Goal: Communication & Community: Answer question/provide support

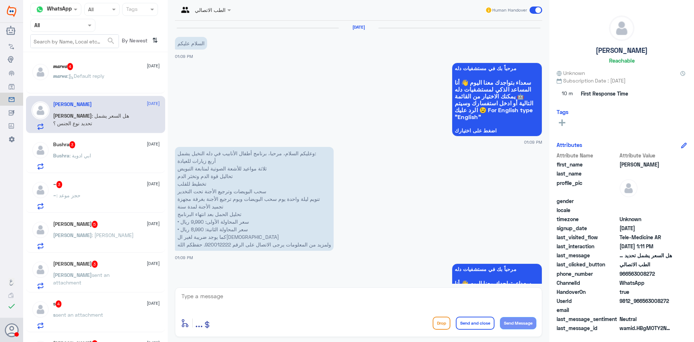
scroll to position [416, 0]
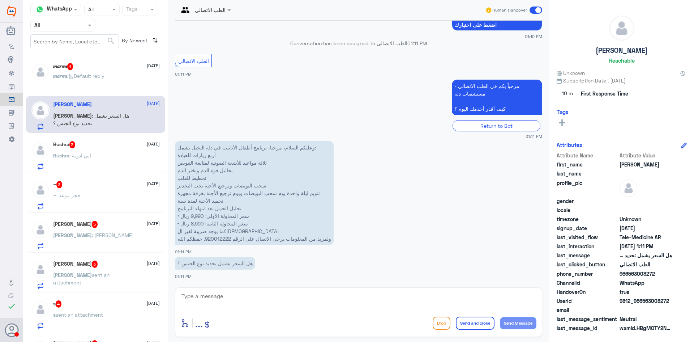
click at [87, 85] on p "𝒎𝒂𝒓𝒘𝒂 : Default reply" at bounding box center [78, 81] width 51 height 18
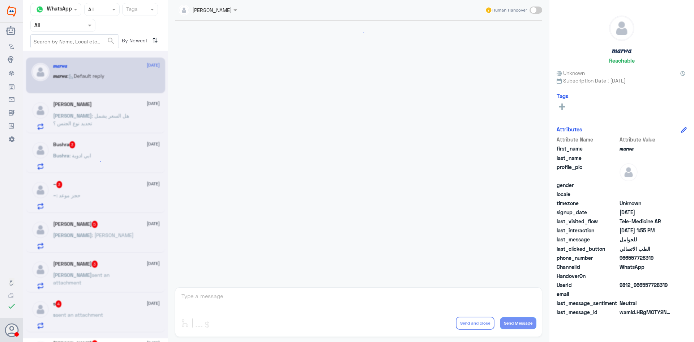
scroll to position [365, 0]
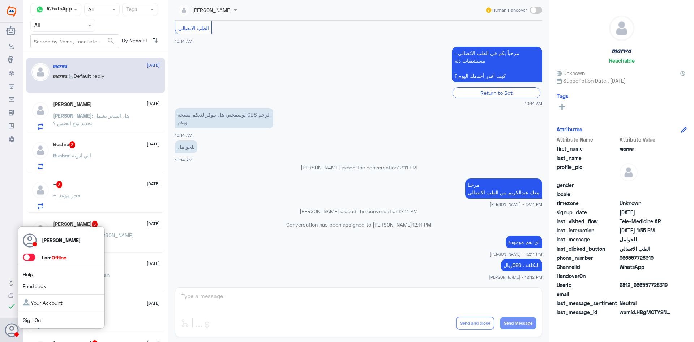
click at [30, 253] on span at bounding box center [32, 257] width 19 height 8
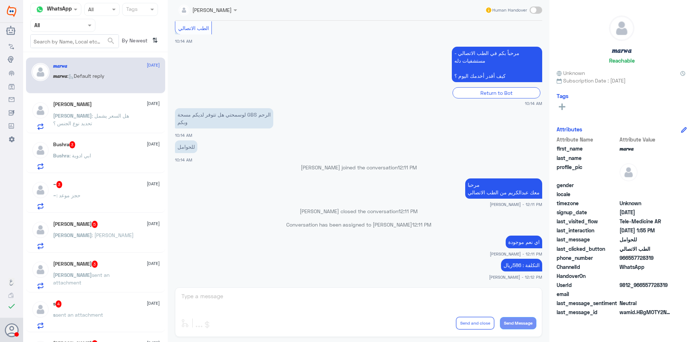
click at [114, 116] on span ": هل السعر يشمل تحديد نوع الجنس ؟" at bounding box center [91, 119] width 76 height 14
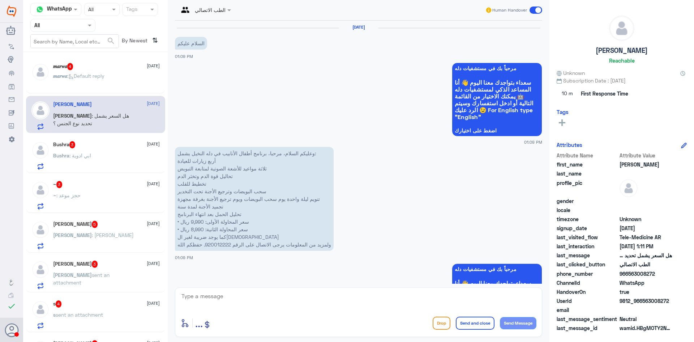
scroll to position [416, 0]
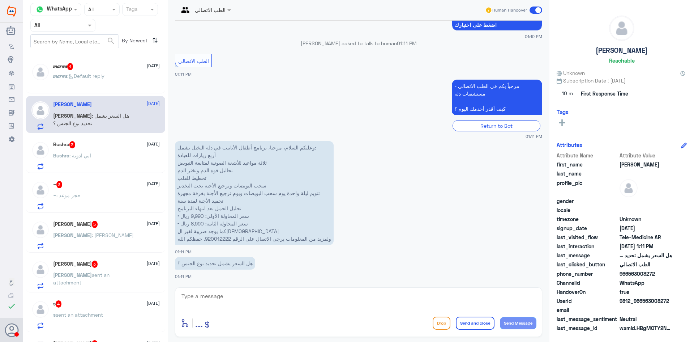
click at [230, 298] on textarea at bounding box center [359, 300] width 356 height 18
click at [255, 300] on textarea at bounding box center [359, 300] width 356 height 18
click at [205, 293] on textarea at bounding box center [359, 300] width 356 height 18
click at [262, 296] on textarea at bounding box center [359, 300] width 356 height 18
type textarea "l"
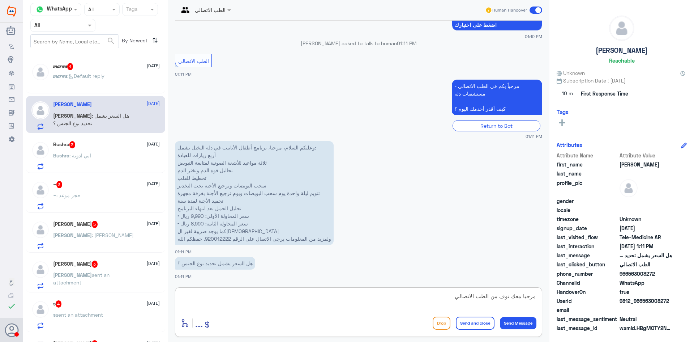
type textarea "مرحبا معك نوف من الطب الاتصالي"
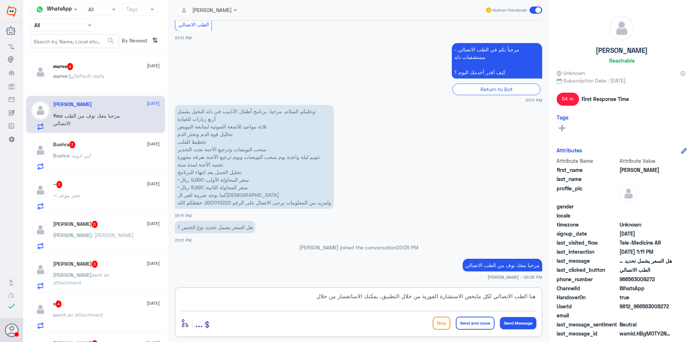
scroll to position [464, 0]
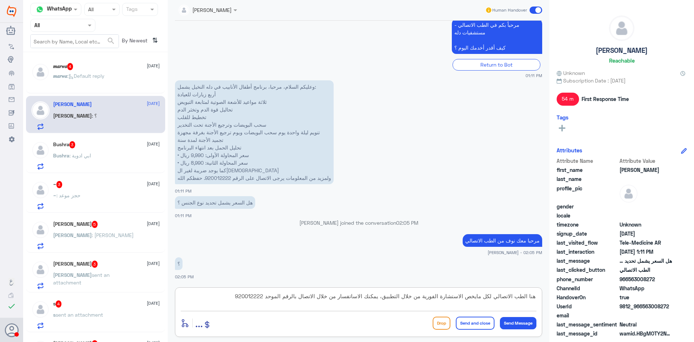
click at [354, 298] on textarea "هنا الطب الاتصالي لكل مايخص الاستشارة الفورية من خلال التطبيق، يمكنك الاساتفسار…" at bounding box center [359, 300] width 356 height 18
type textarea "هنا الطب الاتصالي لكل مايخص الاستشارة الفورية من خلال التطبيق، يمكنك الاستفسار …"
drag, startPoint x: 463, startPoint y: 325, endPoint x: 93, endPoint y: 166, distance: 402.7
click at [457, 325] on button "Send and close" at bounding box center [475, 322] width 39 height 13
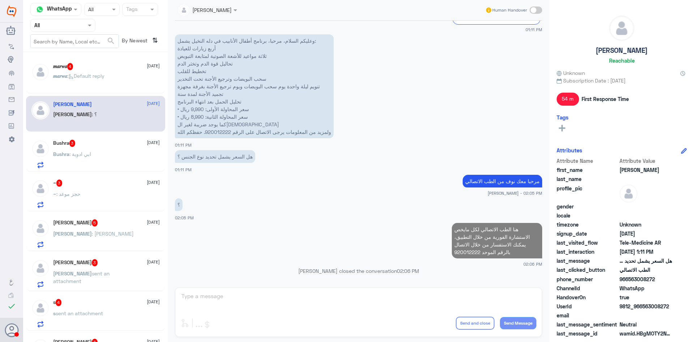
click at [87, 151] on span ": ابي ادوية" at bounding box center [80, 154] width 22 height 6
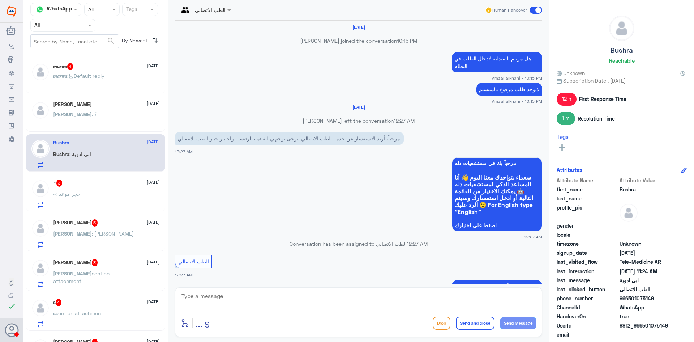
scroll to position [390, 0]
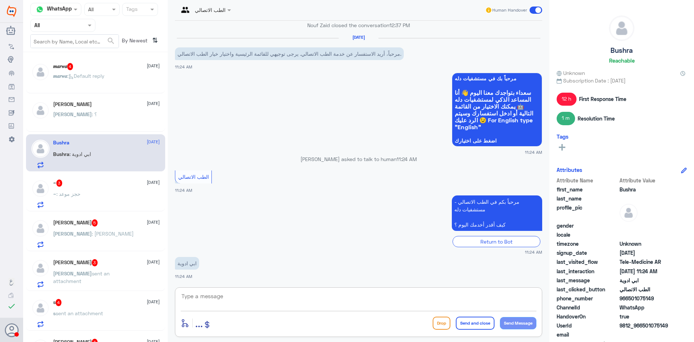
click at [233, 291] on textarea at bounding box center [359, 300] width 356 height 18
click at [256, 297] on textarea at bounding box center [359, 300] width 356 height 18
type textarea "مرحبا معك نوف من الطب الاتصالي"
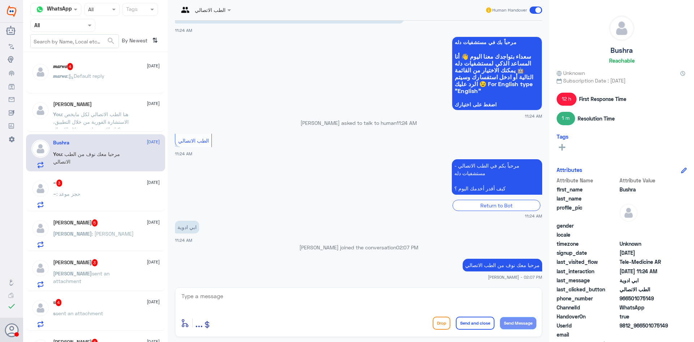
scroll to position [411, 0]
click at [63, 204] on p "~ : حجز موعد" at bounding box center [66, 199] width 27 height 18
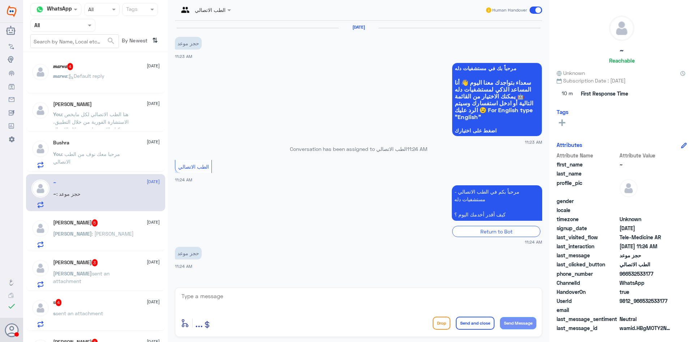
click at [246, 303] on textarea at bounding box center [359, 300] width 356 height 18
type textarea "مرحبا معك نوف من الطب الاتصالي"
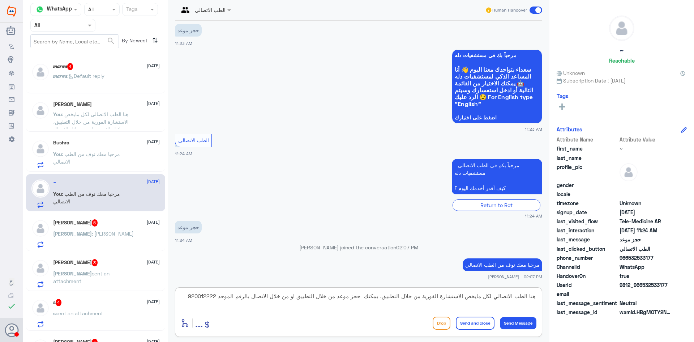
type textarea "هنا الطب الاتصالي لكل مايخص الاستشارة الفورية من خلال التطبيق، يمكنك حجز موعد م…"
drag, startPoint x: 471, startPoint y: 320, endPoint x: 561, endPoint y: 339, distance: 91.5
click at [471, 320] on button "Send and close" at bounding box center [475, 322] width 39 height 13
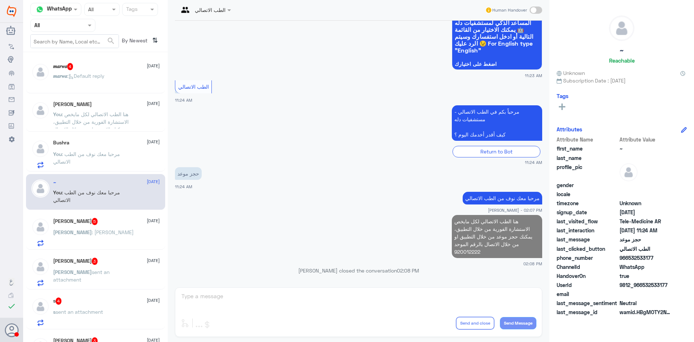
click at [141, 235] on div "Mohammad : الدكتور عبد الاله" at bounding box center [106, 238] width 107 height 16
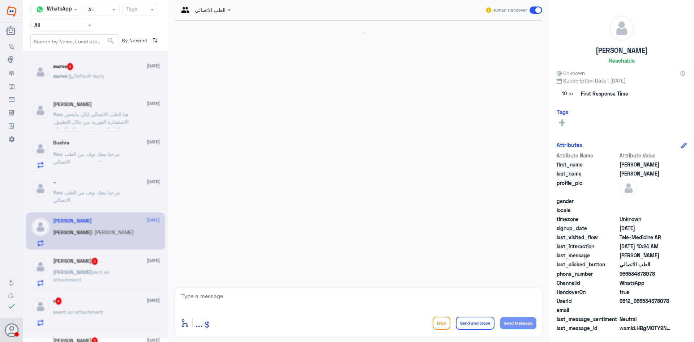
scroll to position [39, 0]
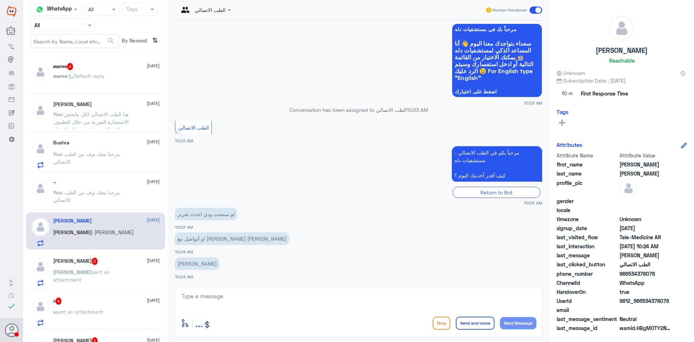
click at [262, 295] on textarea at bounding box center [359, 300] width 356 height 18
drag, startPoint x: 252, startPoint y: 298, endPoint x: 253, endPoint y: 305, distance: 7.3
click at [254, 305] on textarea at bounding box center [359, 300] width 356 height 18
click at [98, 64] on div "𝒎𝒂𝒓𝒘𝒂 4 27 September" at bounding box center [106, 66] width 107 height 7
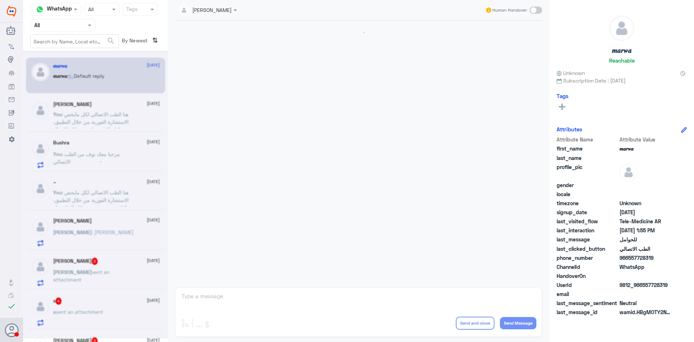
scroll to position [365, 0]
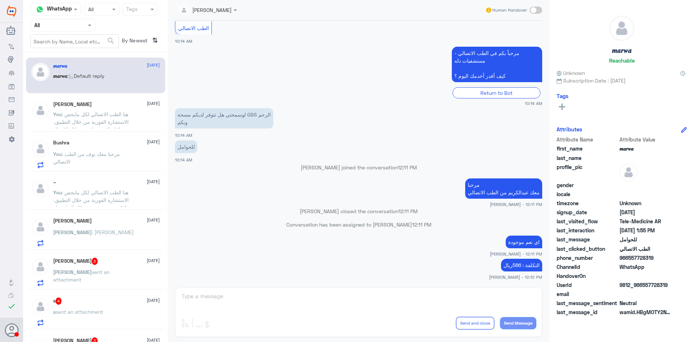
click at [55, 136] on div "Bushra 27 September You : مرحبا معك نوف من الطب الاتصالي" at bounding box center [95, 152] width 139 height 37
click at [75, 120] on span ": هنا الطب الاتصالي لكل مايخص الاستشارة الفورية من خلال التطبيق، يمكنك الاستفسا…" at bounding box center [91, 125] width 76 height 29
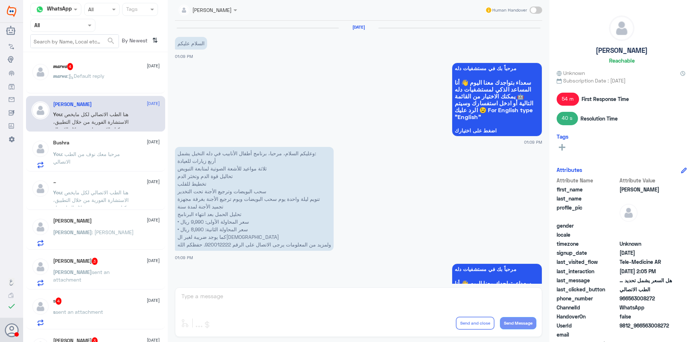
scroll to position [536, 0]
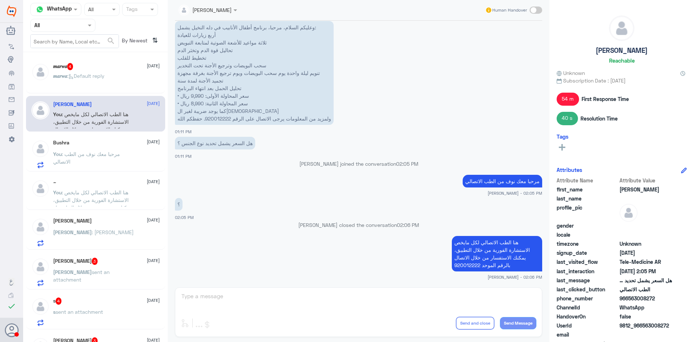
click at [115, 162] on p "You : مرحبا معك نوف من الطب الاتصالي" at bounding box center [93, 159] width 81 height 18
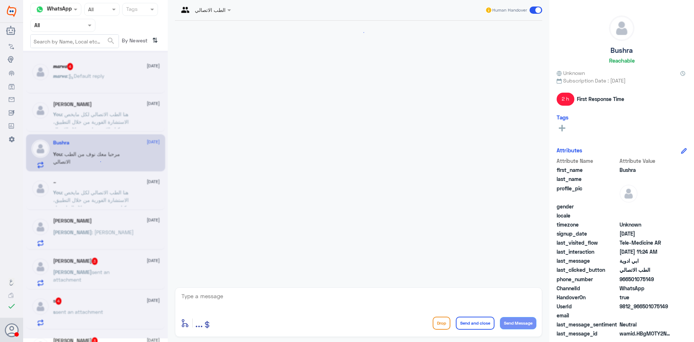
scroll to position [381, 0]
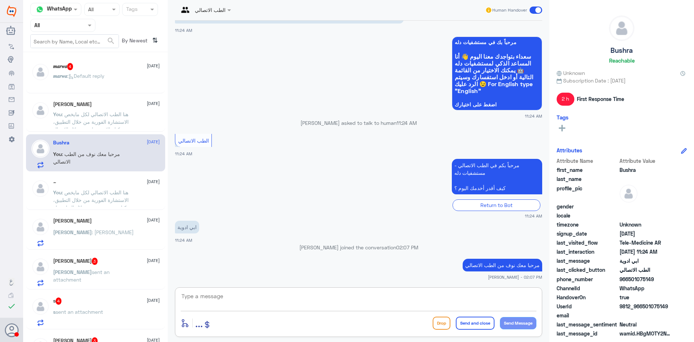
click at [222, 295] on textarea at bounding box center [359, 300] width 356 height 18
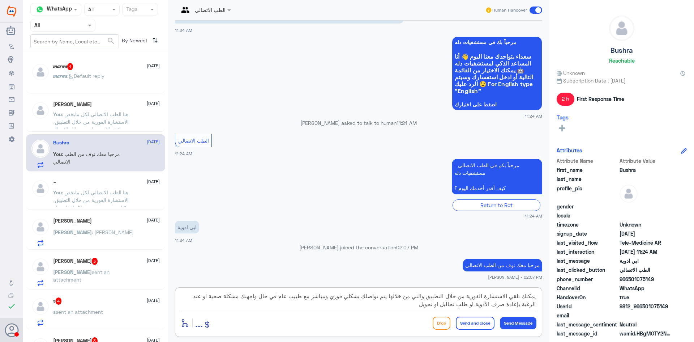
type textarea "يمكنك تلقي الاستشارة الفورية من خلال التطبيق والتي من خلالها يتم تواصلك بشكلي ف…"
click at [481, 321] on button "Send and close" at bounding box center [475, 322] width 39 height 13
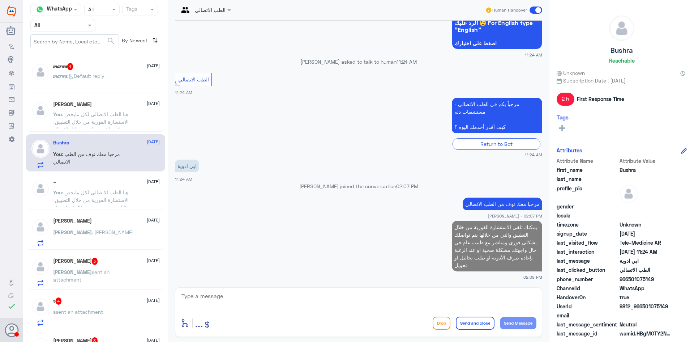
scroll to position [440, 0]
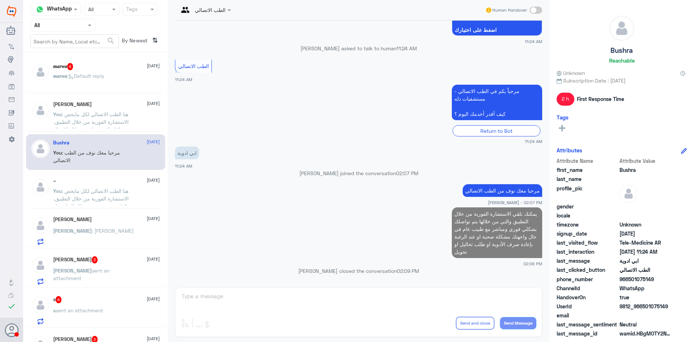
click at [110, 232] on span ": الدكتور عبد الاله" at bounding box center [113, 230] width 42 height 6
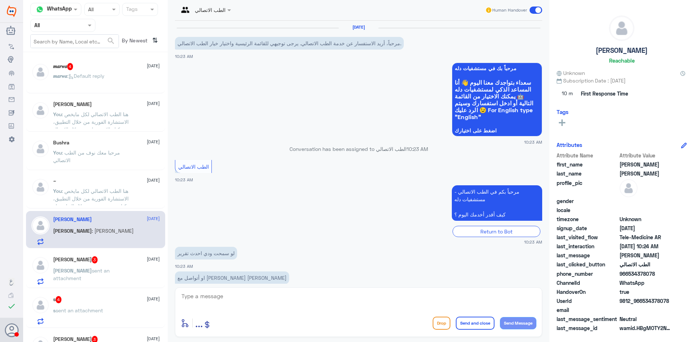
scroll to position [39, 0]
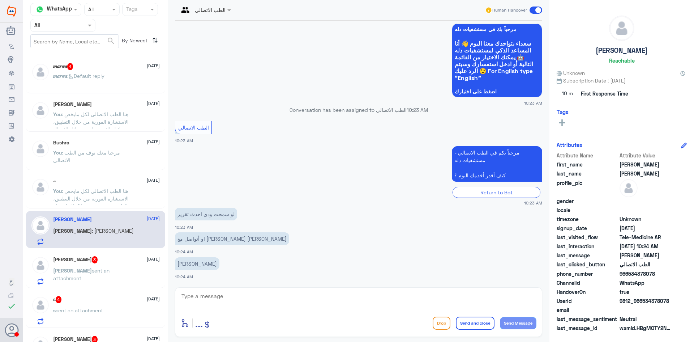
click at [213, 295] on textarea at bounding box center [359, 300] width 356 height 18
type textarea "مرحبا معك نوف من الطب الاتصالي"
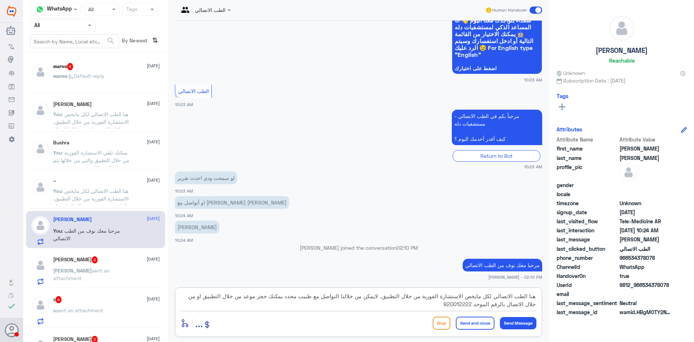
type textarea "هنا الطب الاتصالي لكل مايخص الاستشارة الفورية من خلال التطبيق، لايمكن من خلالنا…"
click at [464, 325] on button "Send and close" at bounding box center [475, 322] width 39 height 13
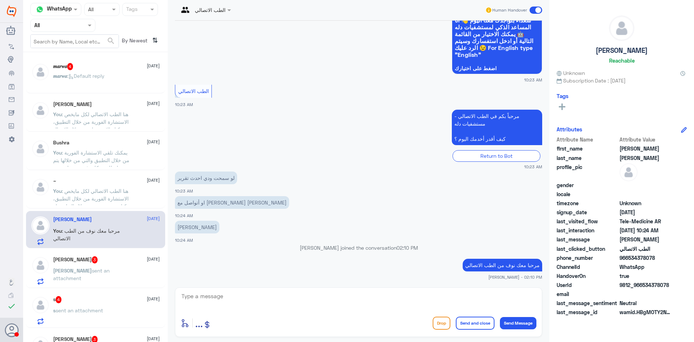
scroll to position [123, 0]
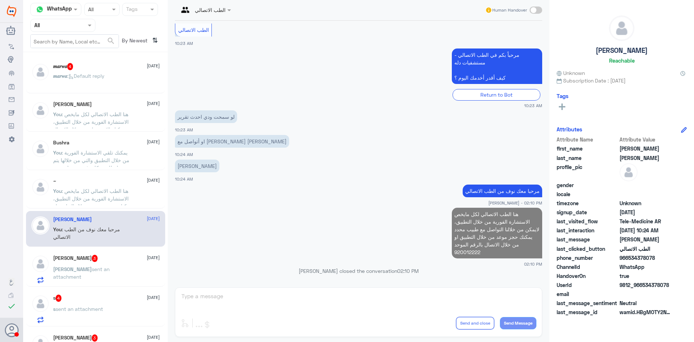
drag, startPoint x: 116, startPoint y: 277, endPoint x: 108, endPoint y: 278, distance: 8.7
click at [108, 278] on div "Ali sent an attachment" at bounding box center [106, 275] width 107 height 16
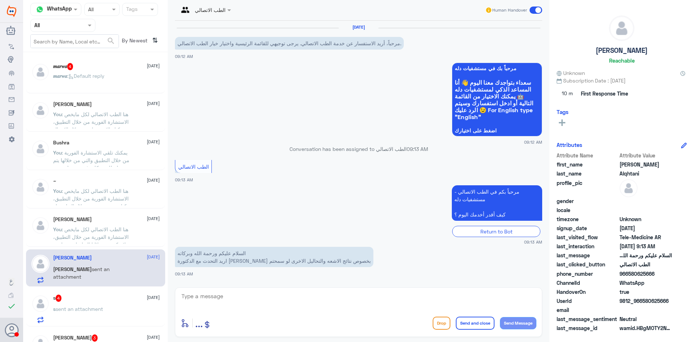
click at [257, 296] on textarea at bounding box center [359, 300] width 356 height 18
drag, startPoint x: 332, startPoint y: 315, endPoint x: 331, endPoint y: 305, distance: 9.5
click at [332, 313] on div "enter flow name ... Drop Send and close Send Message" at bounding box center [358, 312] width 367 height 50
click at [331, 305] on textarea at bounding box center [359, 300] width 356 height 18
click at [294, 294] on textarea at bounding box center [359, 300] width 356 height 18
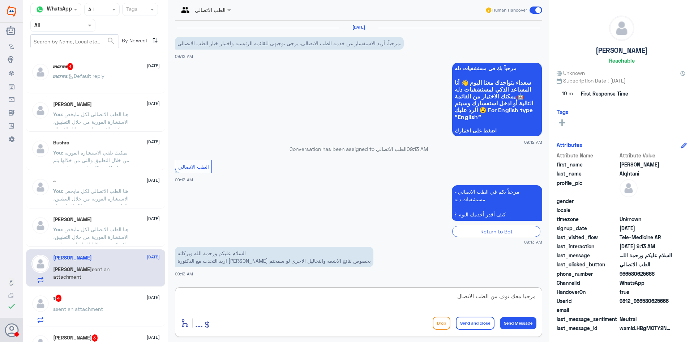
type textarea "مرحبا معك نوف من الطب الاتصالي"
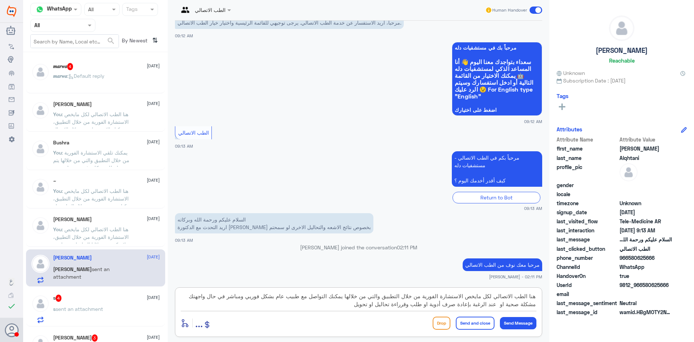
drag, startPoint x: 333, startPoint y: 299, endPoint x: 345, endPoint y: 299, distance: 12.3
click at [345, 299] on textarea "هنا الطب الاتصالي لكل مايخص الاستشارة الفورية من خلال التطبيق والتي من خلالها ي…" at bounding box center [359, 300] width 356 height 18
drag, startPoint x: 322, startPoint y: 298, endPoint x: 338, endPoint y: 298, distance: 15.9
click at [338, 298] on textarea "هنا الطب الاتصالي لكل مايخص الاستشارة الفورية من خلال التطبيق والتي من خلالها ي…" at bounding box center [359, 300] width 356 height 18
drag, startPoint x: 261, startPoint y: 298, endPoint x: 265, endPoint y: 300, distance: 3.7
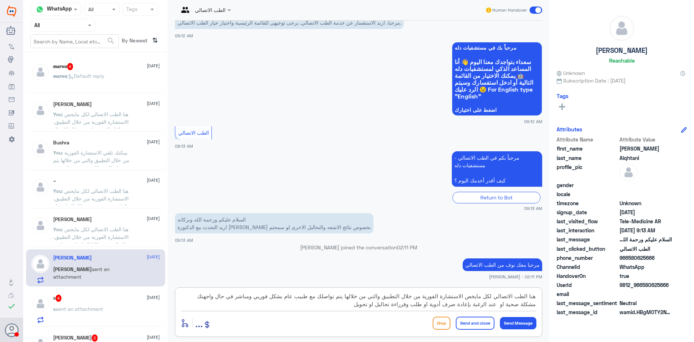
click at [260, 298] on textarea "هنا الطب الاتصالي لكل مايخص الاستشارة الفورية من خلال التطبيق والتي من خلالها ي…" at bounding box center [359, 300] width 356 height 18
click at [513, 305] on textarea "هنا الطب الاتصالي لكل مايخص الاستشارة الفورية من خلال التطبيق والتي من خلالها ي…" at bounding box center [359, 300] width 356 height 18
click at [424, 306] on textarea "هنا الطب الاتصالي لكل مايخص الاستشارة الفورية من خلال التطبيق والتي من خلالها ي…" at bounding box center [359, 300] width 356 height 18
type textarea "هنا الطب الاتصالي لكل مايخص الاستشارة الفورية من خلال التطبيق والتي من خلالها ي…"
click at [478, 321] on button "Send and close" at bounding box center [475, 322] width 39 height 13
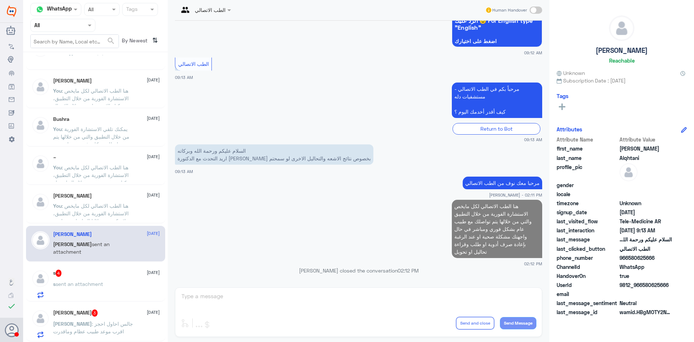
scroll to position [36, 0]
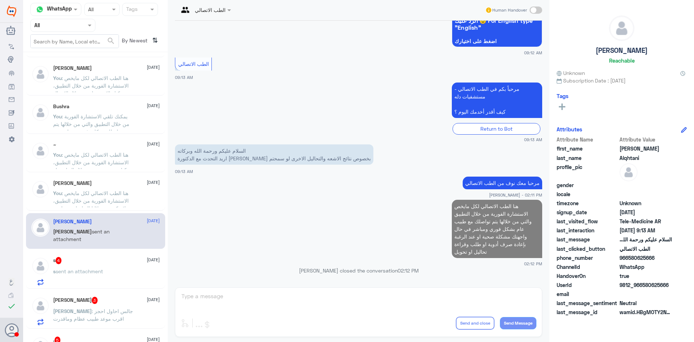
click at [95, 277] on p "s sent an attachment" at bounding box center [78, 276] width 50 height 18
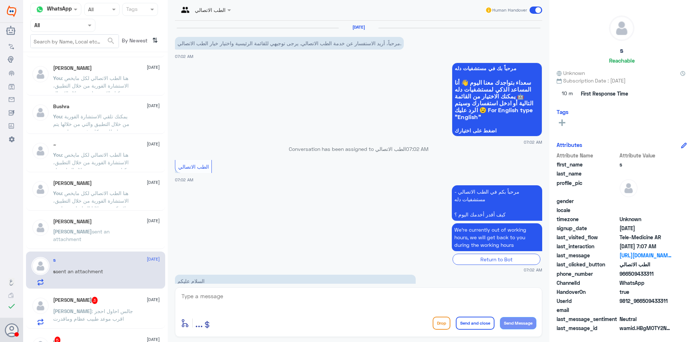
scroll to position [148, 0]
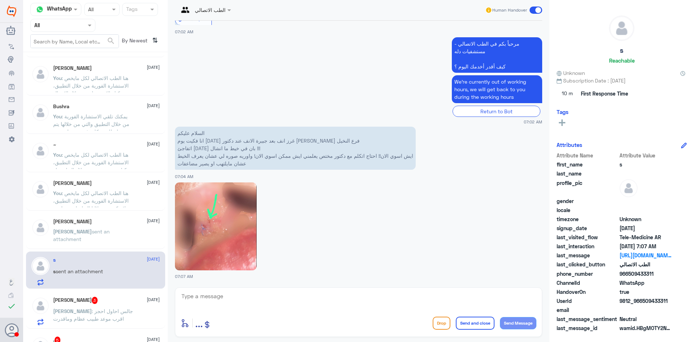
click at [195, 300] on textarea at bounding box center [359, 300] width 356 height 18
type textarea "مرحبا معك نوف من الطب الاتصالي"
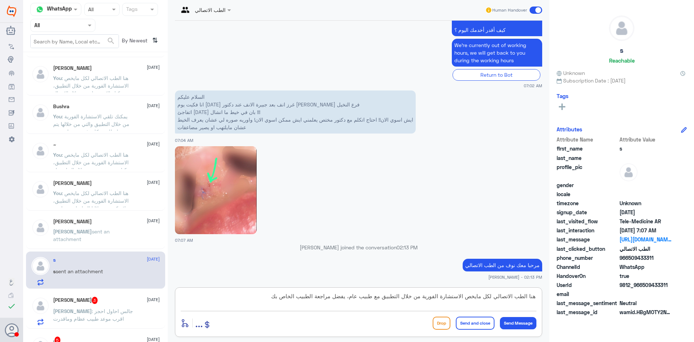
type textarea "هنا الطب الاتصالي لكل مايخص الاستشارة الفورية من خلال التطبيق مع طبيب عام، يفضل…"
click at [479, 321] on button "Send and close" at bounding box center [475, 322] width 39 height 13
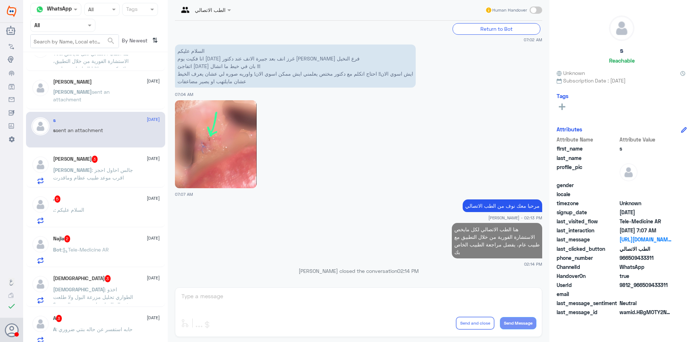
scroll to position [217, 0]
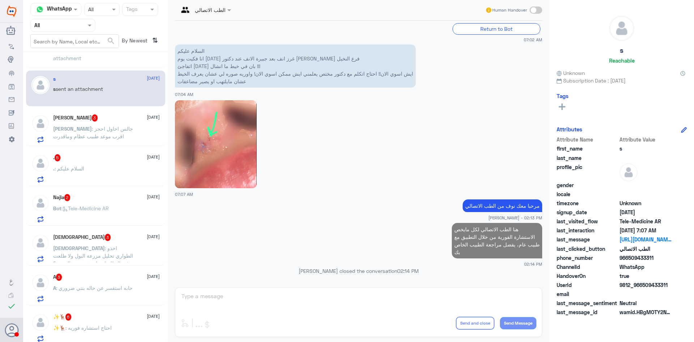
click at [120, 128] on span ": جالس احاول احجز اقرب موعد طبيب عظام وماقدرت" at bounding box center [93, 132] width 80 height 14
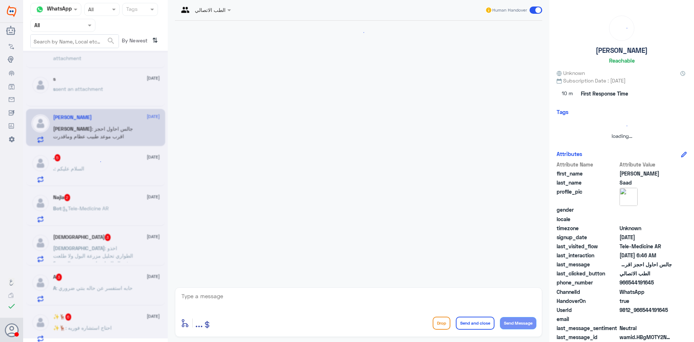
scroll to position [17, 0]
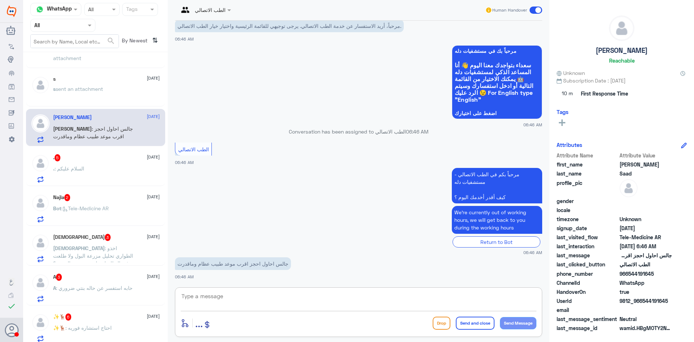
click at [238, 295] on textarea at bounding box center [359, 300] width 356 height 18
click at [264, 301] on textarea at bounding box center [359, 300] width 356 height 18
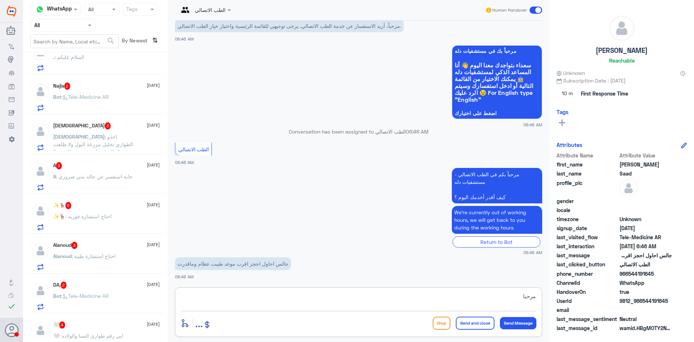
scroll to position [181, 0]
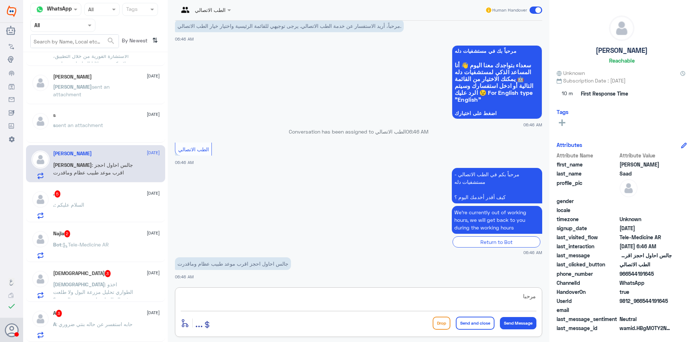
click at [94, 173] on span ": جالس احاول احجز اقرب موعد طبيب عظام وماقدرت" at bounding box center [93, 169] width 80 height 14
click at [325, 299] on textarea "مرحبا" at bounding box center [359, 300] width 356 height 18
type textarea "مرحبا معك نوف من الطب الاتصالي"
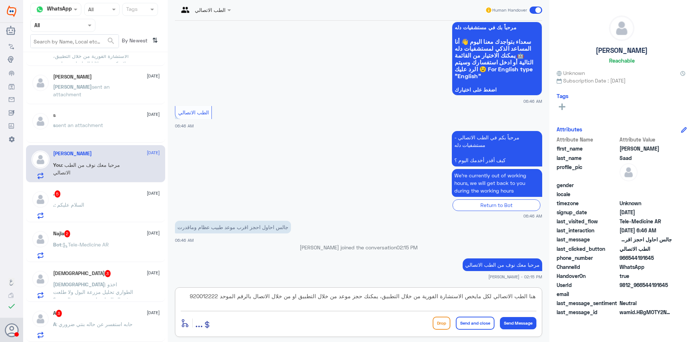
type textarea "هنا الطب الاتصالي لكل مايخص الاستشارة الفورية من خلال التطبيق، يمكنك حجز موعد م…"
click at [470, 321] on button "Send and close" at bounding box center [475, 322] width 39 height 13
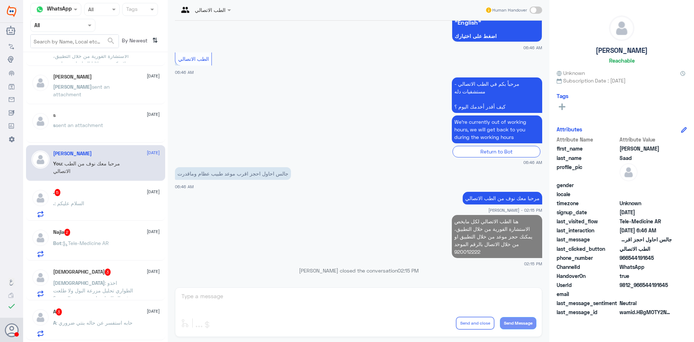
click at [87, 217] on div ". : السلام عليكم" at bounding box center [106, 209] width 107 height 16
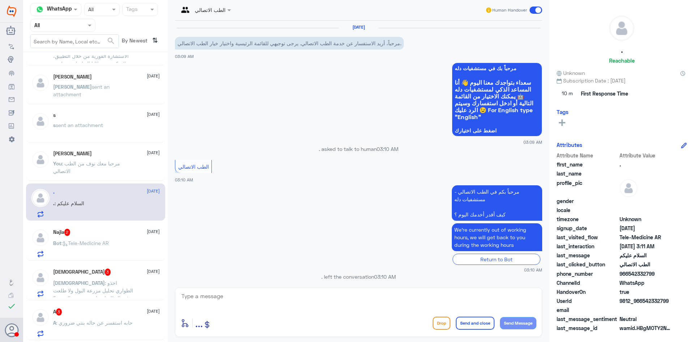
scroll to position [214, 0]
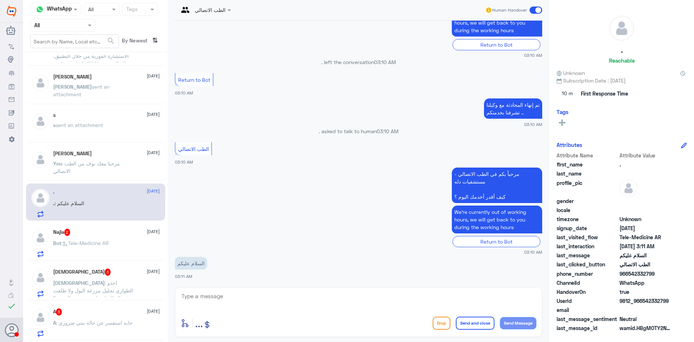
click at [317, 307] on textarea at bounding box center [359, 300] width 356 height 18
type textarea "مرحبا معك نوف من الطب الاتصالي كيف أقدر اساعدك؟"
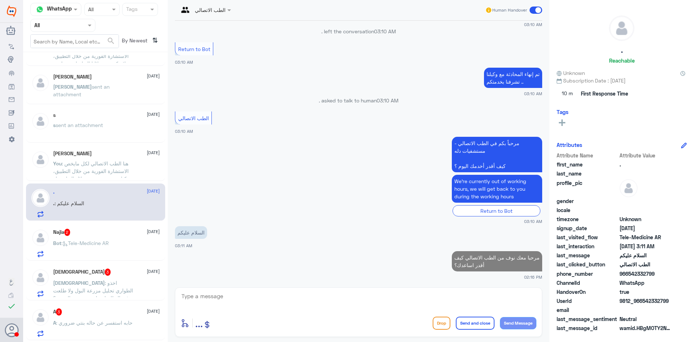
click at [108, 239] on p "Bot : Tele-Medicine AR" at bounding box center [81, 248] width 56 height 18
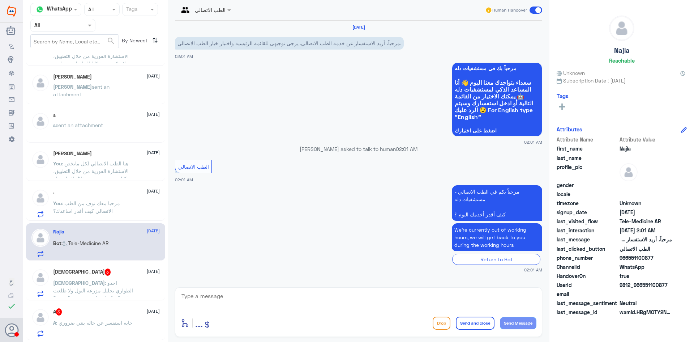
click at [127, 215] on p "You : مرحبا معك نوف من الطب الاتصالي كيف أقدر اساعدك؟" at bounding box center [93, 208] width 81 height 18
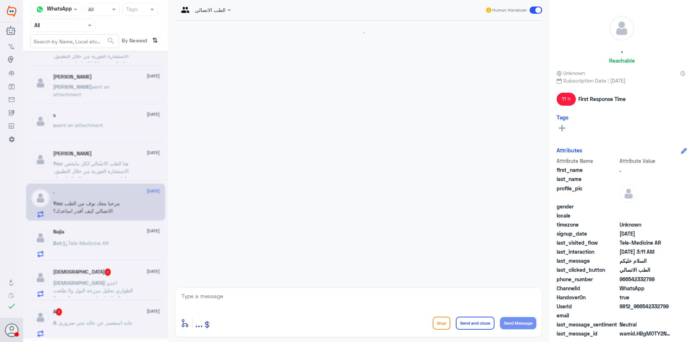
scroll to position [258, 0]
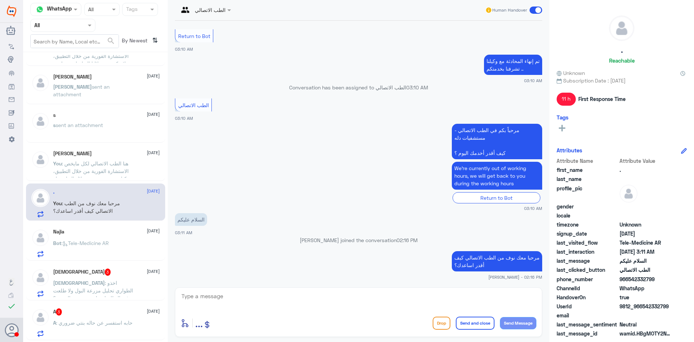
click at [473, 262] on p "مرحبا معك نوف من الطب الاتصالي كيف أقدر اساعدك؟" at bounding box center [497, 261] width 90 height 20
copy div "مرحبا معك نوف من الطب الاتصالي كيف أقدر اساعدك؟"
click at [102, 242] on span ": Tele-Medicine AR" at bounding box center [84, 243] width 47 height 6
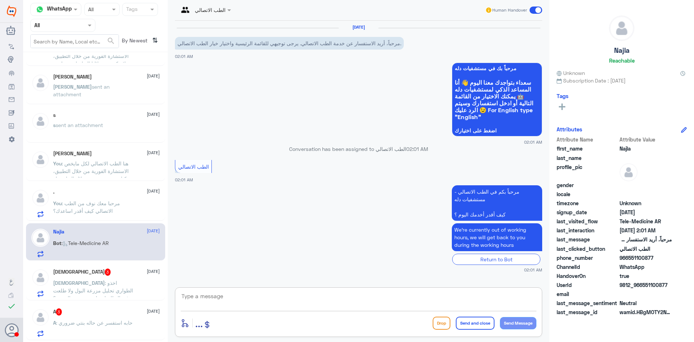
click at [267, 298] on textarea at bounding box center [359, 300] width 356 height 18
paste textarea "مرحبا معك نوف من الطب الاتصالي كيف أقدر اساعدك؟"
type textarea "مرحبا معك نوف من الطب الاتصالي كيف أقدر اساعدك؟"
click at [525, 324] on button "Send Message" at bounding box center [518, 323] width 37 height 12
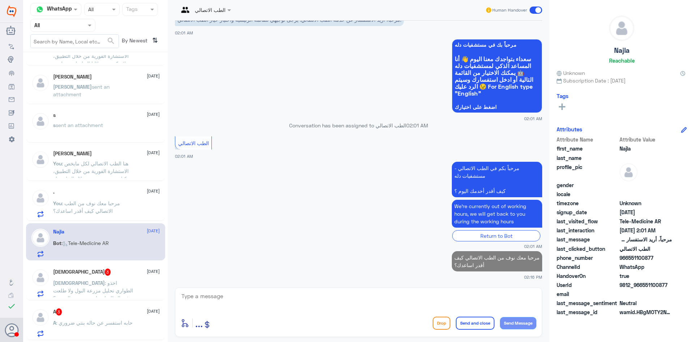
click at [107, 268] on div "سبحان الله 3 27 September" at bounding box center [106, 271] width 107 height 7
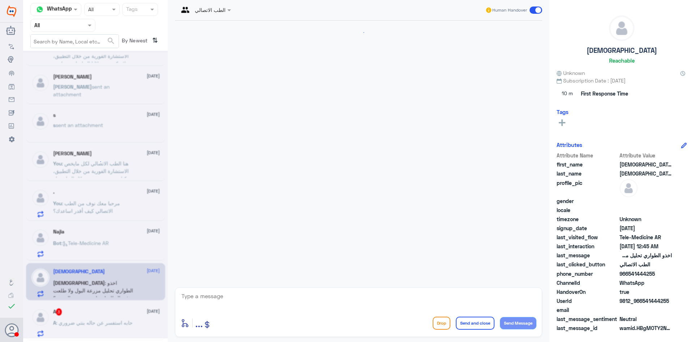
scroll to position [17, 0]
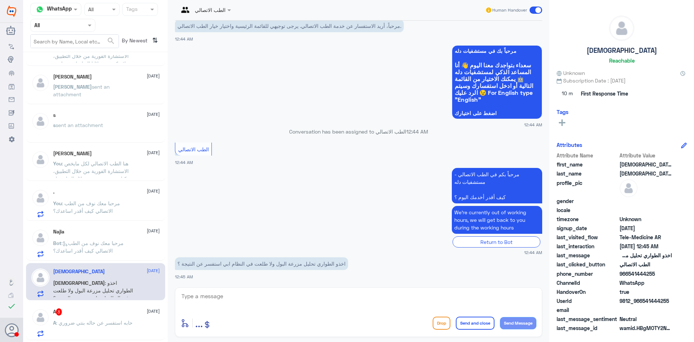
click at [226, 288] on div "enter flow name ... Drop Send and close Send Message" at bounding box center [358, 312] width 367 height 50
click at [226, 290] on div "enter flow name ... Drop Send and close Send Message" at bounding box center [358, 312] width 367 height 50
click at [224, 294] on textarea at bounding box center [359, 300] width 356 height 18
click at [272, 299] on textarea at bounding box center [359, 300] width 356 height 18
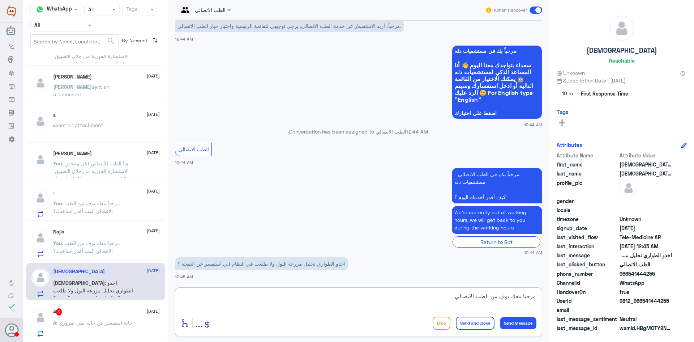
type textarea "مرحبا معك نوف من الطب الاتصالي"
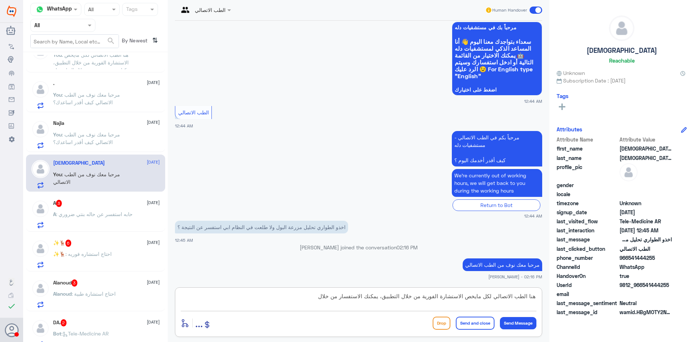
scroll to position [291, 0]
click at [643, 285] on span "9812_966541444255" at bounding box center [646, 285] width 52 height 8
click at [645, 286] on span "9812_966541444255" at bounding box center [646, 285] width 52 height 8
click at [643, 286] on span "9812_966541444255" at bounding box center [646, 285] width 52 height 8
click at [642, 284] on span "9812_966541444255" at bounding box center [646, 285] width 52 height 8
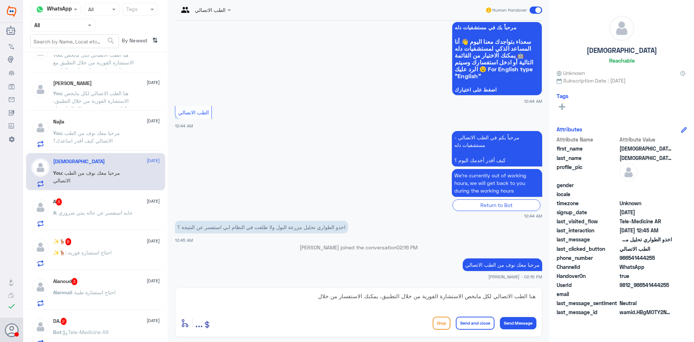
drag, startPoint x: 644, startPoint y: 284, endPoint x: 679, endPoint y: 283, distance: 34.7
click at [679, 283] on div "UserId 9812_966541444255" at bounding box center [622, 285] width 130 height 9
copy span "541444255"
click at [300, 296] on textarea "هنا الطب الاتصالي لكل مايخص الاستشارة الفورية من خلال التطبيق، يمكنك الاستفسار …" at bounding box center [359, 300] width 356 height 18
drag, startPoint x: 294, startPoint y: 294, endPoint x: 538, endPoint y: 291, distance: 244.7
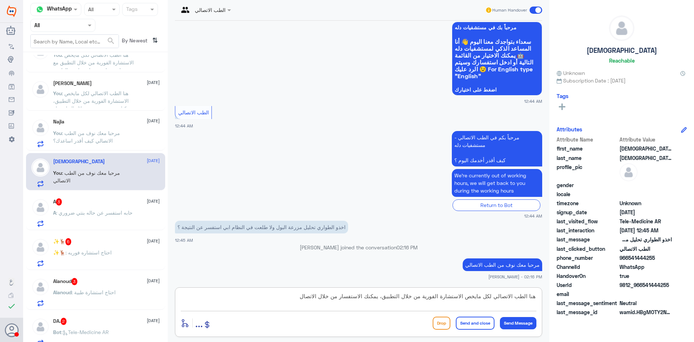
click at [538, 291] on div "هنا الطب الاتصالي لكل مايخص الاستشارة الفورية من خلال التطبيق، يمكنك الاستفسار …" at bounding box center [358, 312] width 367 height 50
click at [291, 290] on div "هنا الطب الاتصالي لكل مايخص الاستشارة الفورية من خلال التطبيق، يمكنك الاستفسار …" at bounding box center [358, 312] width 367 height 50
drag, startPoint x: 291, startPoint y: 296, endPoint x: 385, endPoint y: 299, distance: 93.3
click at [385, 299] on textarea "هنا الطب الاتصالي لكل مايخص الاستشارة الفورية من خلال التطبيق، يمكنك الاستفسار …" at bounding box center [359, 300] width 356 height 18
type textarea "هنا الطب الاتصالي لكل مايخص الاستشارة الفورية من خلال التطبيق، بعض التحاليل تأخ…"
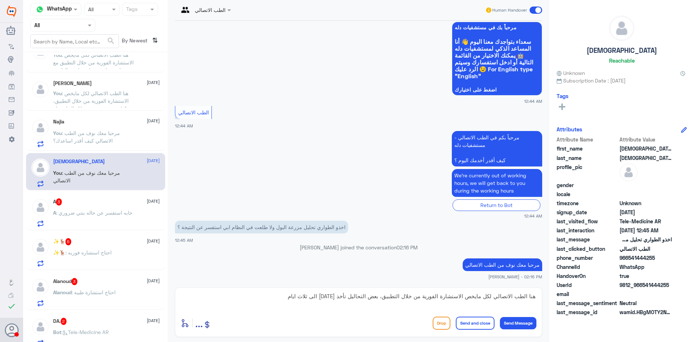
click at [475, 315] on div "enter flow name ... Drop Send and close Send Message" at bounding box center [359, 322] width 356 height 16
click at [489, 316] on div "enter flow name ... Drop Send and close Send Message" at bounding box center [359, 322] width 356 height 16
click at [478, 324] on button "Send and close" at bounding box center [475, 322] width 39 height 13
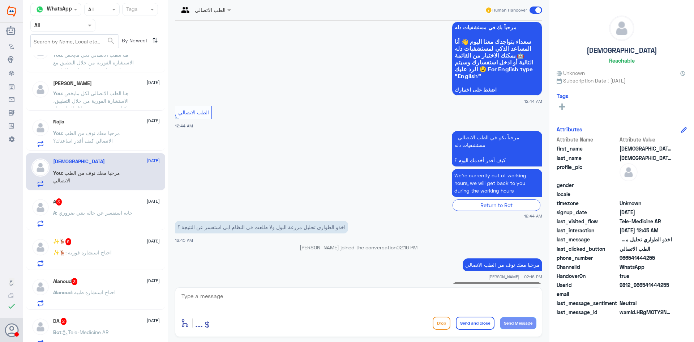
scroll to position [87, 0]
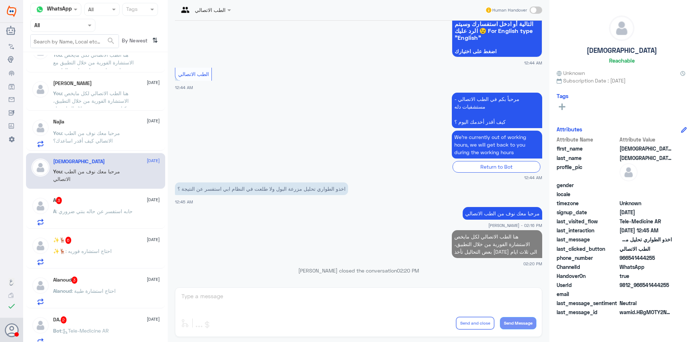
click at [114, 188] on div "سبحان الله 27 September You : مرحبا معك نوف من الطب الاتصالي" at bounding box center [95, 171] width 139 height 36
click at [111, 199] on div "A 3 27 September" at bounding box center [106, 200] width 107 height 7
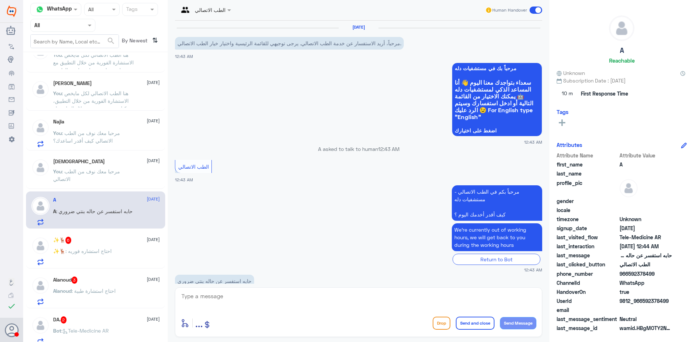
scroll to position [17, 0]
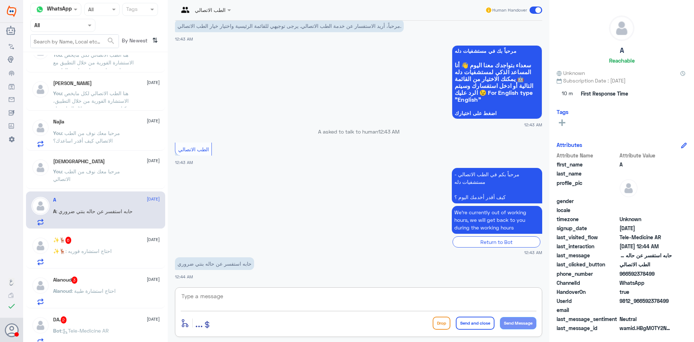
click at [218, 296] on textarea at bounding box center [359, 300] width 356 height 18
click at [257, 301] on textarea at bounding box center [359, 300] width 356 height 18
paste textarea "مرحبا معك نوف من الطب الاتصالي كيف أقدر اساعدك؟"
drag, startPoint x: 351, startPoint y: 306, endPoint x: 456, endPoint y: 294, distance: 105.1
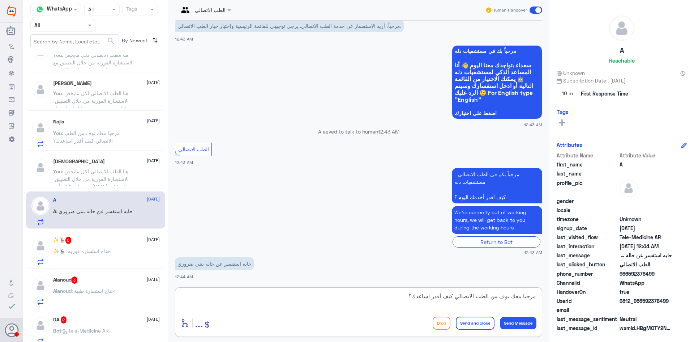
click at [456, 294] on textarea "مرحبا معك نوف من الطب الاتصالي كيف أقدر اساعدك؟" at bounding box center [359, 300] width 356 height 18
type textarea "مرحبا معك نوف من الطب الاتصالي"
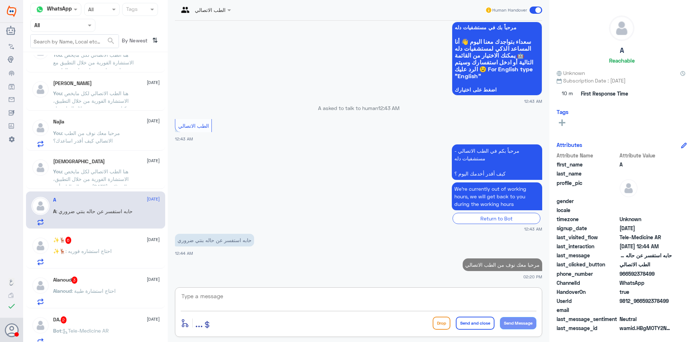
click at [355, 299] on textarea at bounding box center [359, 300] width 356 height 18
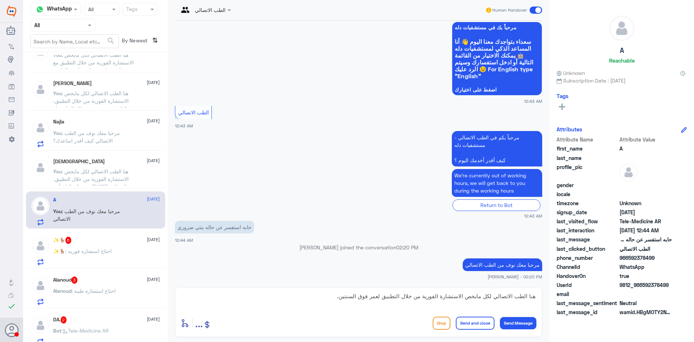
drag, startPoint x: 643, startPoint y: 285, endPoint x: 676, endPoint y: 278, distance: 33.9
click at [676, 279] on div "Attribute Name Attribute Value first_name A last_name profile_pic gender locale…" at bounding box center [622, 226] width 130 height 181
drag, startPoint x: 670, startPoint y: 281, endPoint x: 664, endPoint y: 285, distance: 7.7
click at [669, 282] on div "Attribute Name Attribute Value first_name A last_name profile_pic gender locale…" at bounding box center [622, 226] width 130 height 181
click at [642, 286] on span "9812_966592378499" at bounding box center [646, 285] width 52 height 8
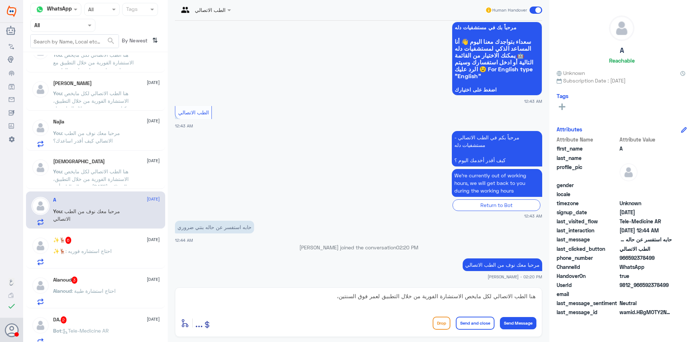
drag, startPoint x: 642, startPoint y: 286, endPoint x: 670, endPoint y: 284, distance: 27.9
click at [670, 284] on span "9812_966592378499" at bounding box center [646, 285] width 52 height 8
copy span "592378499"
click at [291, 296] on textarea "هنا الطب الاتصالي لكل مايخص الاستشارة الفورية من خلال التطبيق لعمر فوق السنتين،" at bounding box center [359, 300] width 356 height 18
drag, startPoint x: 184, startPoint y: 296, endPoint x: 343, endPoint y: 303, distance: 159.6
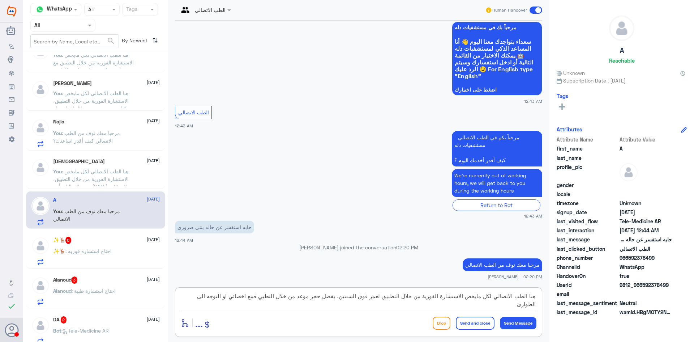
click at [343, 303] on textarea "هنا الطب الاتصالي لكل مايخص الاستشارة الفورية من خلال التطبيق لعمر فوق السنتين،…" at bounding box center [359, 300] width 356 height 18
click at [328, 303] on textarea "هنا الطب الاتصالي لكل مايخص الاستشارة الفورية من خلال التطبيق لعمر فوق السنتين،…" at bounding box center [359, 300] width 356 height 18
drag, startPoint x: 181, startPoint y: 298, endPoint x: 339, endPoint y: 299, distance: 157.6
click at [339, 299] on textarea "هنا الطب الاتصالي لكل مايخص الاستشارة الفورية من خلال التطبيق لعمر فوق السنتين،…" at bounding box center [359, 300] width 356 height 18
type textarea "هنا الطب الاتصالي لكل مايخص الاستشارة الفورية من خلال التطبيق لعمر فوق السنتين،…"
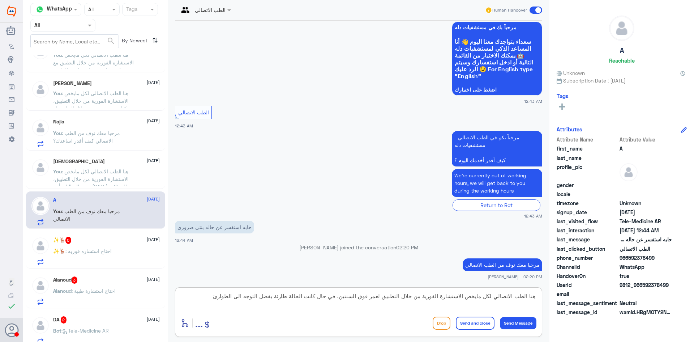
click at [478, 324] on button "Send and close" at bounding box center [475, 322] width 39 height 13
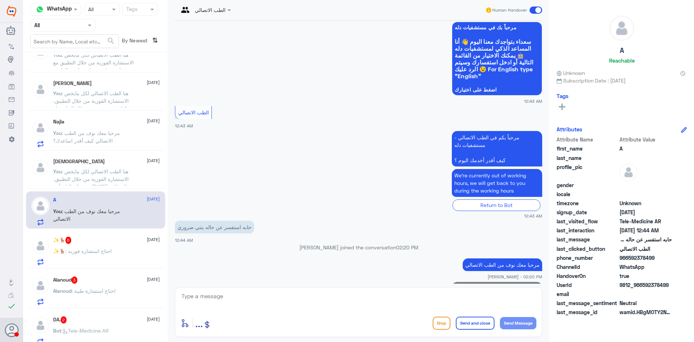
scroll to position [87, 0]
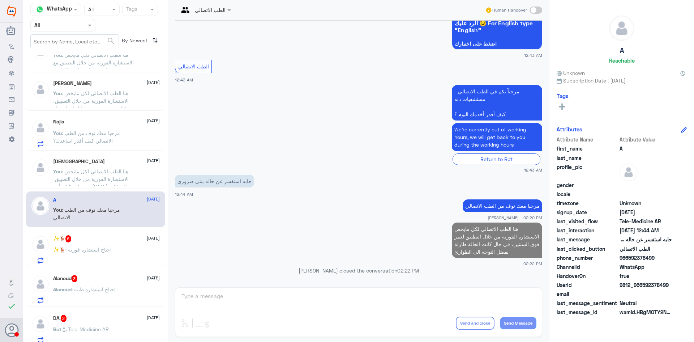
click at [129, 266] on div "✨🦌 6 27 September ✨🦌 : احتاج استشاره فوريه" at bounding box center [95, 248] width 139 height 37
click at [129, 254] on div "✨🦌 : احتاج استشاره فوريه" at bounding box center [106, 255] width 107 height 16
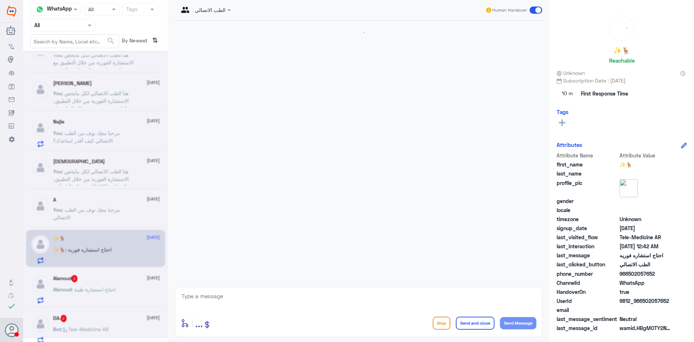
scroll to position [435, 0]
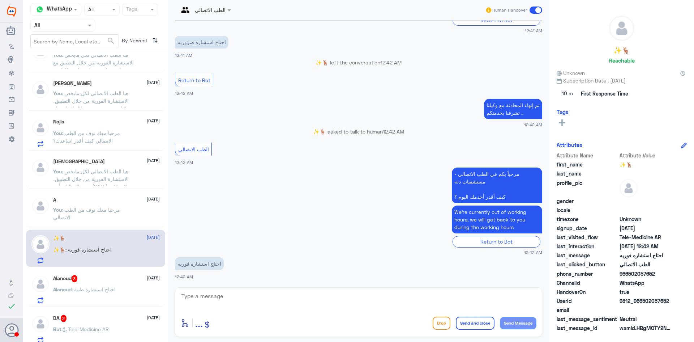
click at [290, 299] on textarea at bounding box center [359, 300] width 356 height 18
type textarea "مرحبا معك نوف من الطب الاتصالي"
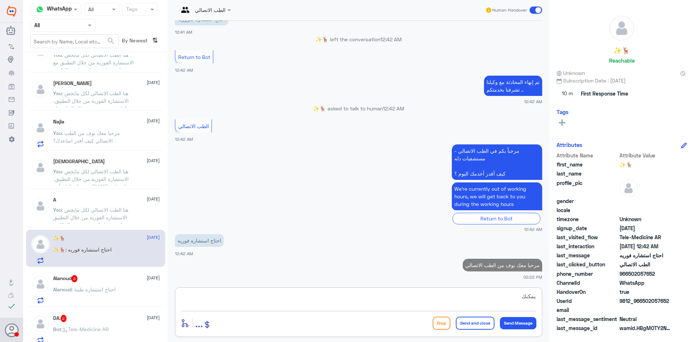
scroll to position [456, 0]
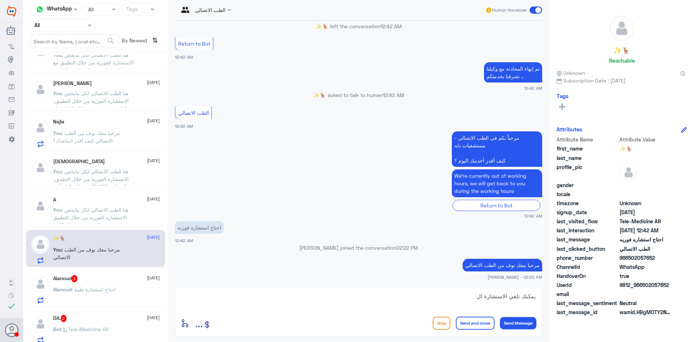
drag, startPoint x: 643, startPoint y: 286, endPoint x: 686, endPoint y: 282, distance: 43.6
click at [686, 282] on div "UserId 9812_966502057652" at bounding box center [622, 285] width 130 height 9
copy span "502057652"
click at [383, 293] on textarea "يمكنك تلقي الاستشارة ال" at bounding box center [359, 300] width 356 height 18
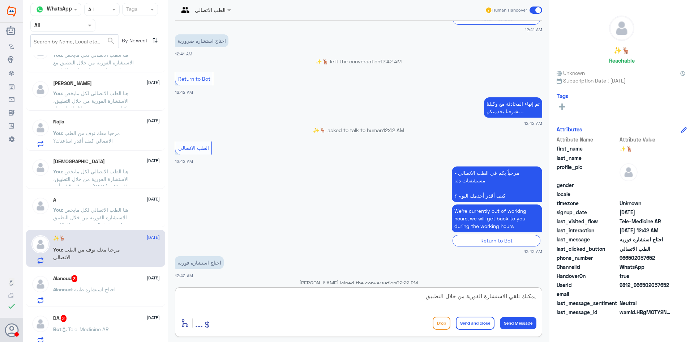
scroll to position [1011, 0]
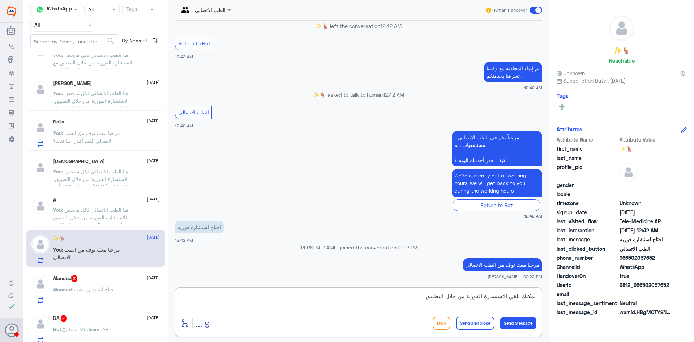
click at [373, 296] on textarea "يمكنك تلقي الاستشارة الفورية من خلال التطبيق" at bounding box center [359, 300] width 356 height 18
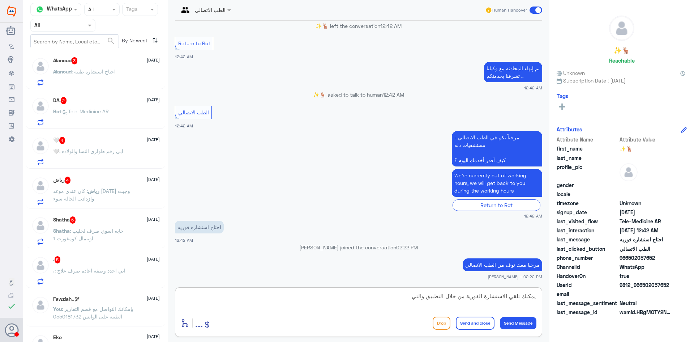
scroll to position [508, 0]
type textarea "يمكنك تلقي الاستشارة الفورية من خلال التطبيق والتي من خلالها يتم تواصلك بكل فور…"
click at [468, 315] on div "enter flow name ... Drop Send and close Send Message" at bounding box center [359, 322] width 356 height 16
click at [473, 325] on button "Send and close" at bounding box center [475, 322] width 39 height 13
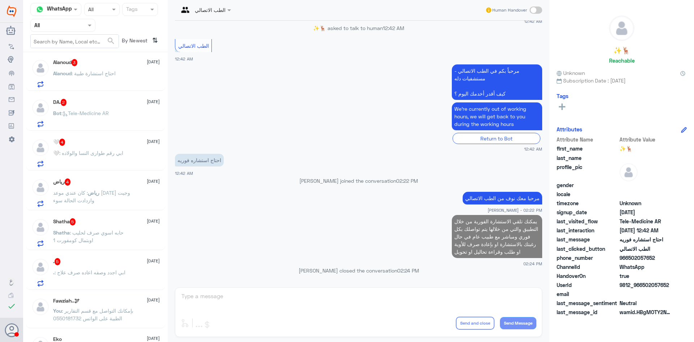
scroll to position [470, 0]
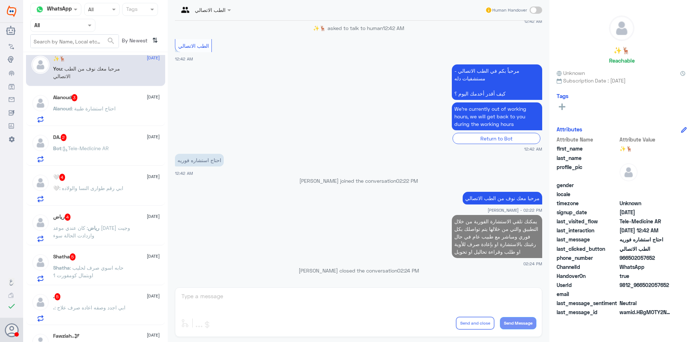
click at [108, 121] on p "Alanoud : احتاج استشارة طبية" at bounding box center [84, 113] width 63 height 18
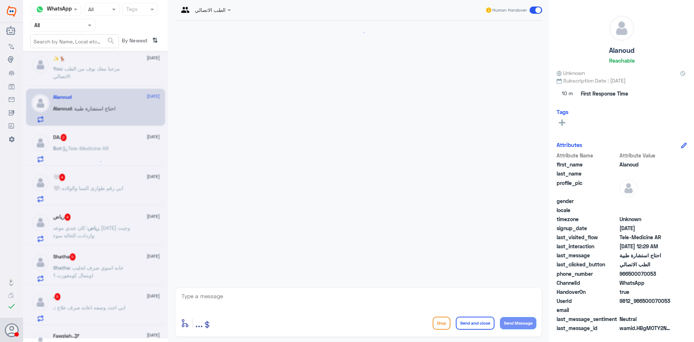
scroll to position [17, 0]
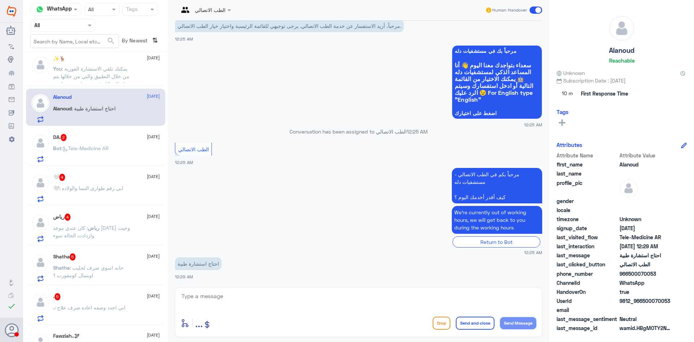
click at [244, 292] on textarea at bounding box center [359, 300] width 356 height 18
click at [115, 64] on div "✨🦌 27 September You : يمكنك تلقي الاستشارة الفورية من خلال التطبيق والتي من خلا…" at bounding box center [95, 68] width 139 height 36
click at [115, 64] on div "✨🦌 27 September You : يمكنك تلقي الاستشارة الفورية من خلال التطبيق والتي من خلا…" at bounding box center [106, 69] width 107 height 27
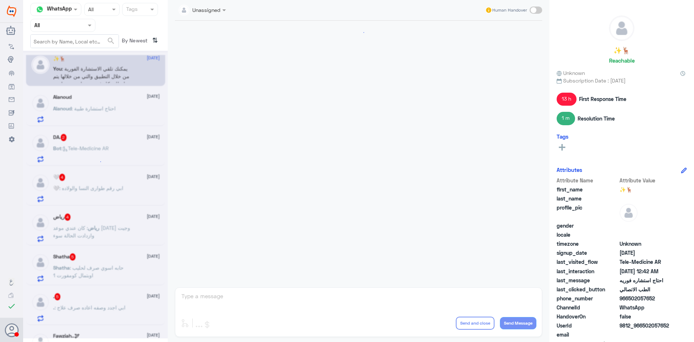
scroll to position [438, 0]
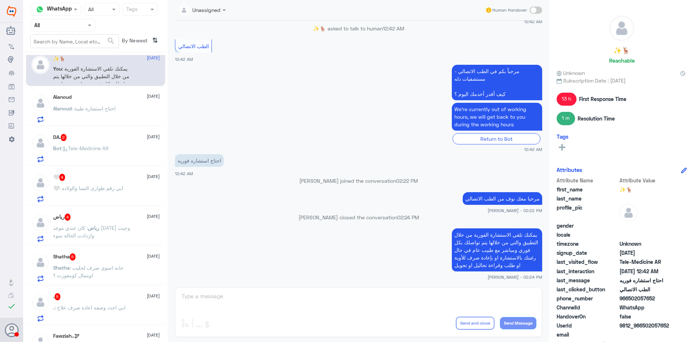
click at [472, 259] on p "يمكنك تلقي الاستشارة الفورية من خلال التطبيق والتي من خلالها يتم تواصلك بكل فور…" at bounding box center [497, 249] width 90 height 43
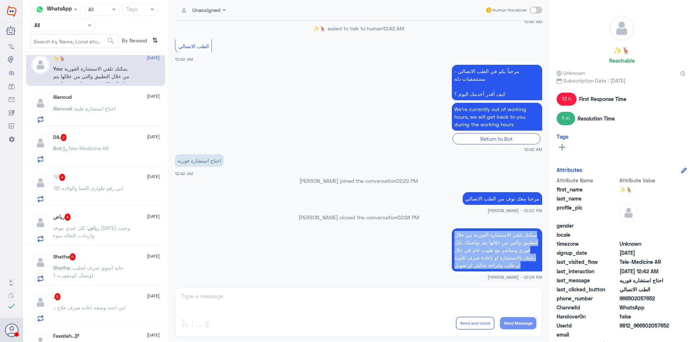
click at [472, 259] on p "يمكنك تلقي الاستشارة الفورية من خلال التطبيق والتي من خلالها يتم تواصلك بكل فور…" at bounding box center [497, 249] width 90 height 43
copy div "يمكنك تلقي الاستشارة الفورية من خلال التطبيق والتي من خلالها يتم تواصلك بكل فور…"
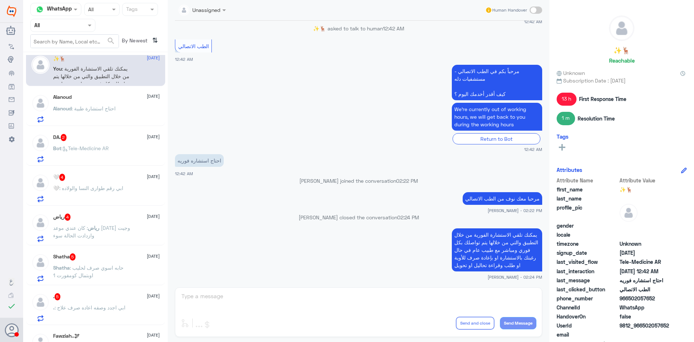
click at [119, 121] on div "Alanoud : احتاج استشارة طبية" at bounding box center [106, 114] width 107 height 16
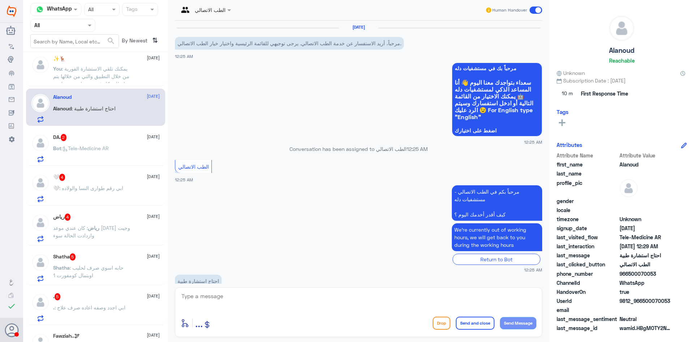
scroll to position [17, 0]
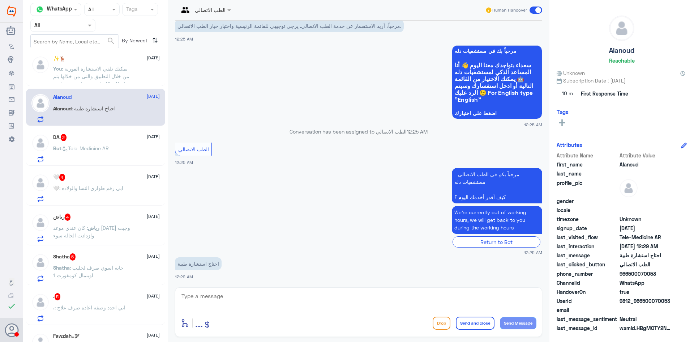
click at [274, 306] on textarea at bounding box center [359, 300] width 356 height 18
paste textarea "مرحبا معك نوف من الطب الاتصالي كيف أقدر اساعدك؟"
drag, startPoint x: 372, startPoint y: 294, endPoint x: 453, endPoint y: 296, distance: 81.0
click at [453, 296] on textarea "مرحبا معك نوف من الطب الاتصالي كيف أقدر اساعدك؟" at bounding box center [359, 300] width 356 height 18
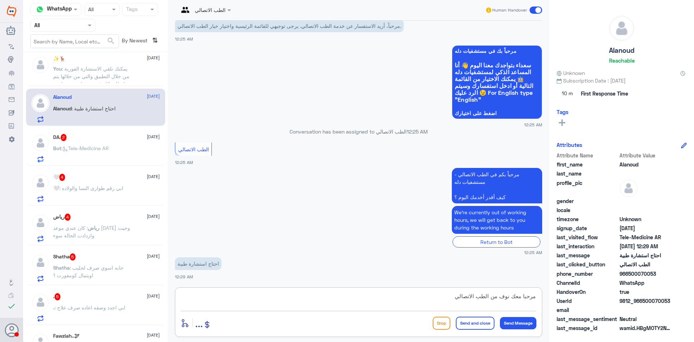
drag, startPoint x: 433, startPoint y: 299, endPoint x: 598, endPoint y: 294, distance: 164.9
click at [598, 294] on div "Channel WhatsApp Status × All Tags Agent Filter All search By Newest ⇅ . 1 27 S…" at bounding box center [358, 172] width 671 height 344
type textarea "مرحبا معك نوف من الطب الاتصالي"
click at [514, 329] on div "Drop Send and close Send Message" at bounding box center [485, 322] width 104 height 13
click at [521, 314] on div "مرحبا معك نوف من الطب الاتصالي enter flow name ... Drop Send and close Send Mes…" at bounding box center [358, 312] width 367 height 50
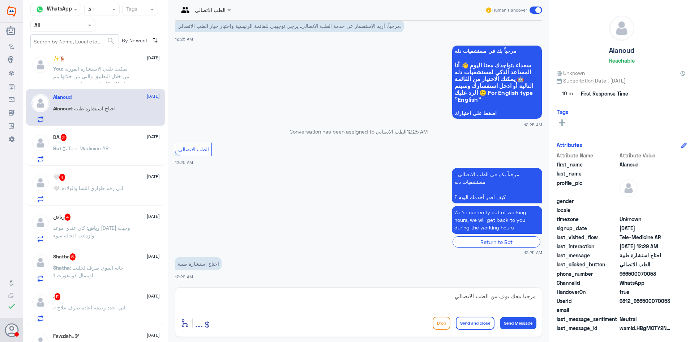
click at [517, 320] on button "Send Message" at bounding box center [518, 323] width 37 height 12
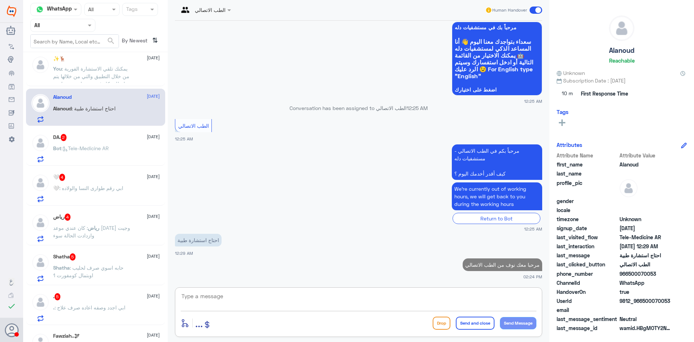
click at [450, 306] on textarea at bounding box center [359, 300] width 356 height 18
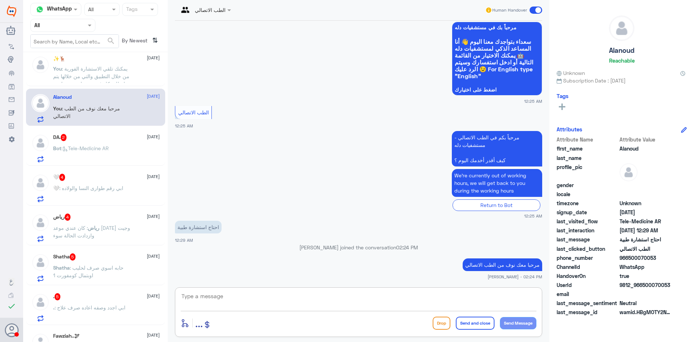
paste textarea "يمكنك تلقي الاستشارة الفورية من خلال التطبيق والتي من خلالها يتم تواصلك بكل فور…"
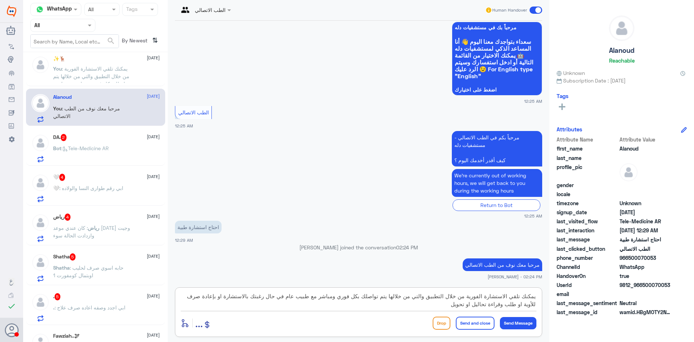
scroll to position [0, 0]
click at [529, 307] on textarea "يمكنك تلقي الاستشارة الفورية من خلال التطبيق والتي من خلالها يتم تواصلك بكل فور…" at bounding box center [359, 300] width 356 height 18
type textarea "يمكنك تلقي الاستشارة الفورية من خلال التطبيق والتي من خلالها يتم تواصلك بكل فور…"
click at [485, 318] on button "Send and close" at bounding box center [475, 322] width 39 height 13
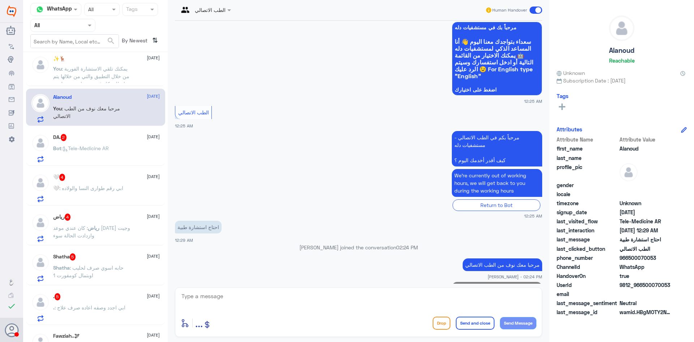
scroll to position [94, 0]
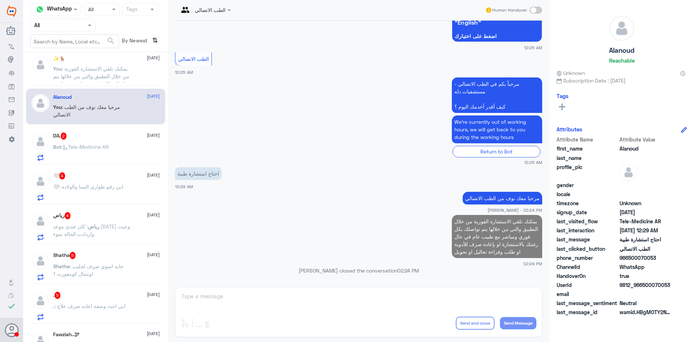
click at [52, 140] on div "DA. 2 27 September Bot : Tele-Medicine AR" at bounding box center [95, 146] width 128 height 29
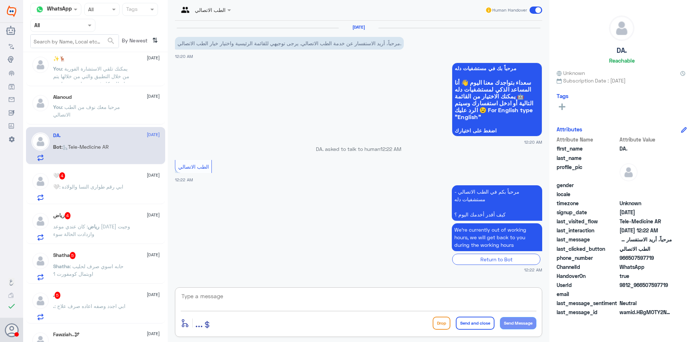
click at [291, 299] on textarea at bounding box center [359, 300] width 356 height 18
paste textarea "مرحبا معك نوف من الطب الاتصالي كيف أقدر اساعدك؟"
type textarea "مرحبا معك نوف من الطب الاتصالي كيف أقدر اساعدك؟"
click at [520, 315] on div "enter flow name ... Drop Send and close Send Message" at bounding box center [359, 322] width 356 height 16
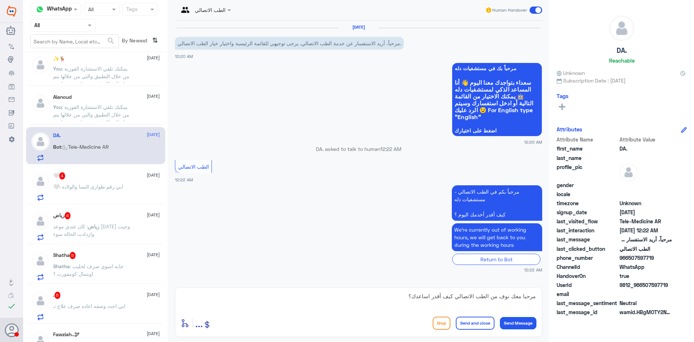
click at [518, 320] on button "Send Message" at bounding box center [518, 323] width 37 height 12
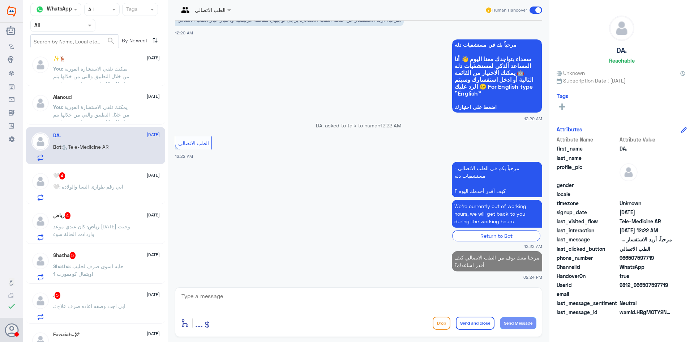
click at [107, 184] on span ": ابي رقم طوارى النسا والولاده" at bounding box center [91, 186] width 64 height 6
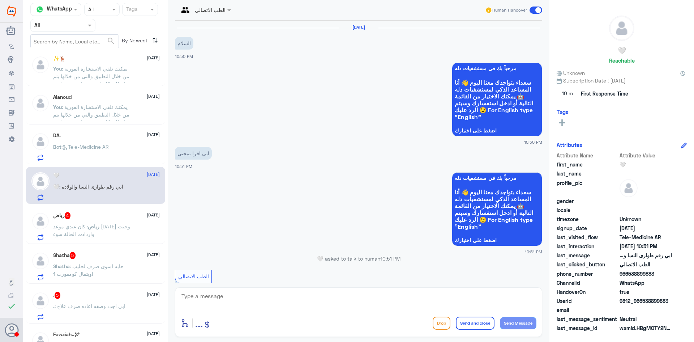
scroll to position [127, 0]
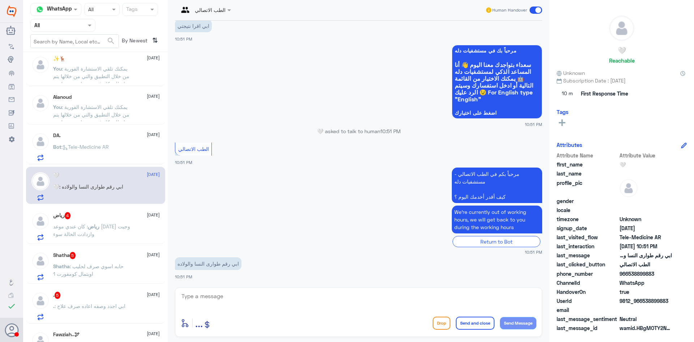
click at [271, 294] on textarea at bounding box center [359, 300] width 356 height 18
paste textarea "مرحبا معك نوف من الطب الاتصالي"
type textarea "مرحبا معك نوف من الطب الاتصالي"
click at [517, 324] on button "Send Message" at bounding box center [518, 323] width 37 height 12
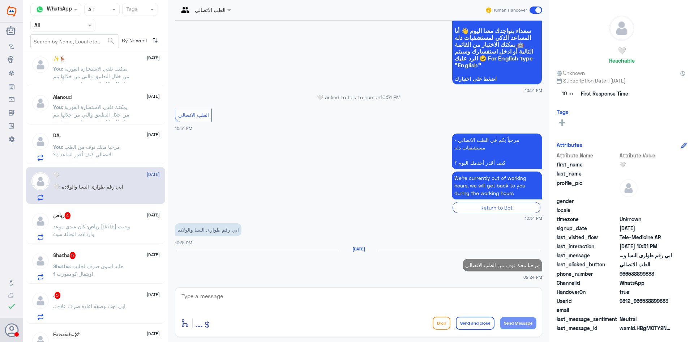
click at [427, 300] on textarea at bounding box center [359, 300] width 356 height 18
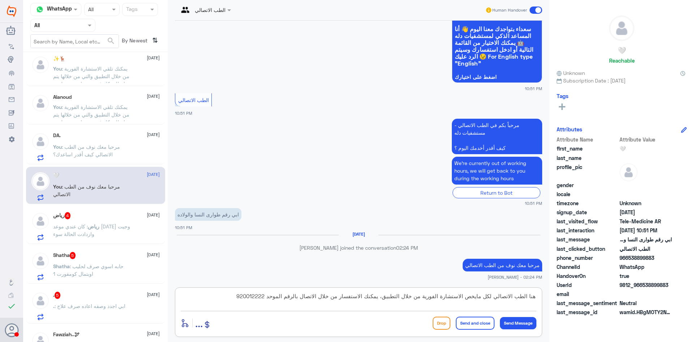
type textarea "هنا الطب الاتصالي لكل مايخص الاستشارة الفورية من خلال التطبيق، يمكنك الاستفسار …"
click at [480, 320] on button "Send and close" at bounding box center [475, 322] width 39 height 13
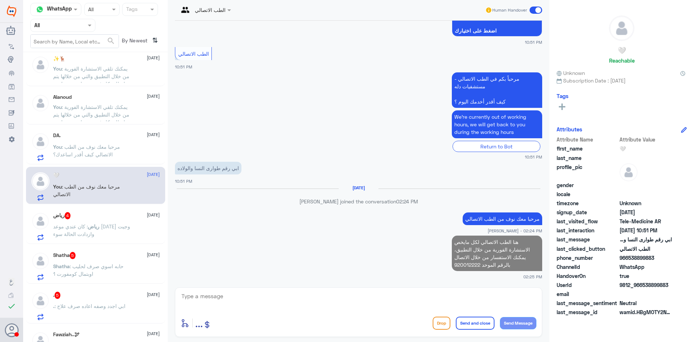
scroll to position [207, 0]
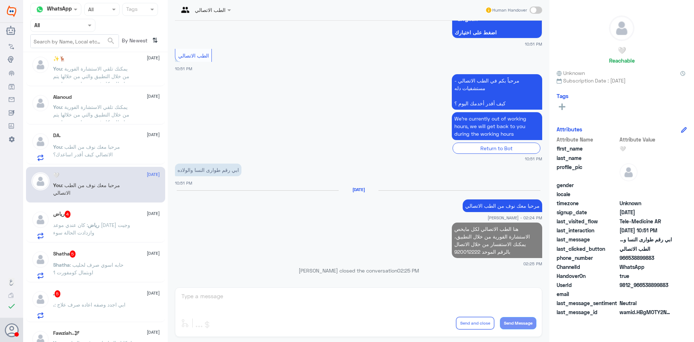
click at [95, 226] on span ": كان عندي موعد الاثنين وجيت وازدادت الحالة سوء" at bounding box center [91, 229] width 77 height 14
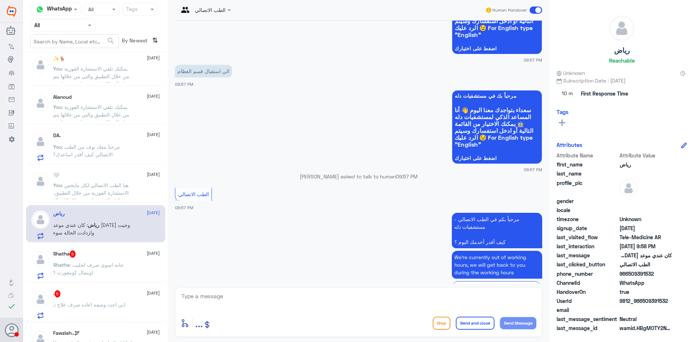
scroll to position [537, 0]
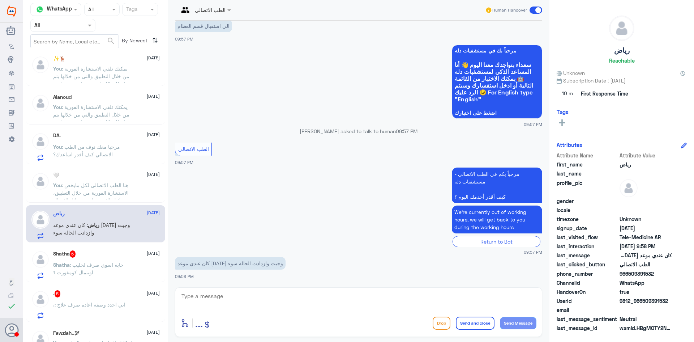
click at [260, 287] on div "enter flow name ... Drop Send and close Send Message" at bounding box center [358, 312] width 367 height 50
click at [256, 296] on textarea at bounding box center [359, 300] width 356 height 18
paste textarea "مرحبا معك نوف من الطب الاتصالي"
type textarea "مرحبا معك نوف من الطب الاتصالي"
click at [501, 326] on button "Send Message" at bounding box center [518, 323] width 37 height 12
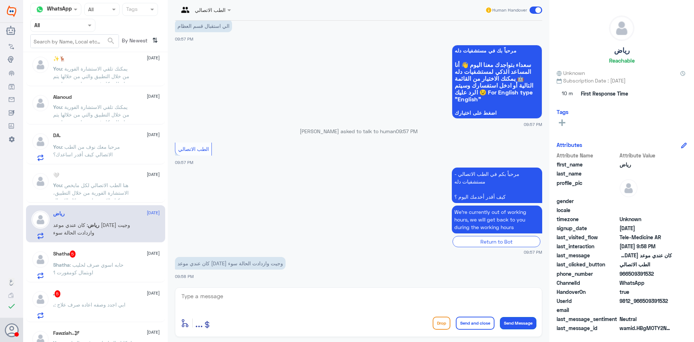
scroll to position [571, 0]
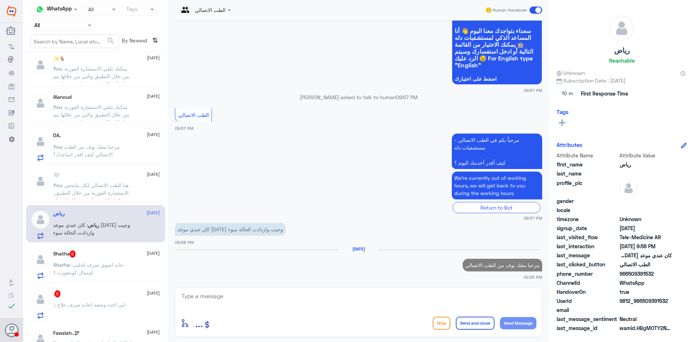
click at [440, 294] on textarea at bounding box center [359, 300] width 356 height 18
click at [432, 299] on textarea at bounding box center [359, 300] width 356 height 18
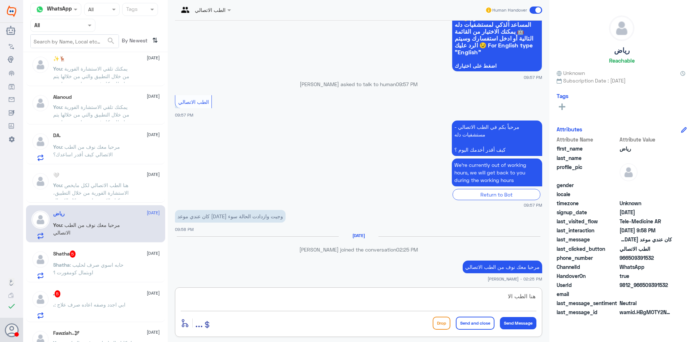
scroll to position [573, 0]
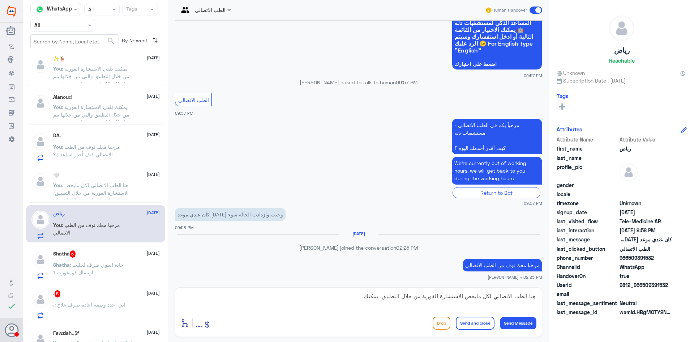
drag, startPoint x: 643, startPoint y: 286, endPoint x: 694, endPoint y: 288, distance: 50.7
click at [694, 288] on div "رياض Reachable Unknown Subscription Date : 09/22/2025 Tags Attributes Attribute…" at bounding box center [621, 172] width 145 height 344
copy span "509391532"
click at [338, 300] on textarea "هنا الطب الاتصالي لكل مايخص الاستشارة الفورية من خلال التطبيق، يمكنك" at bounding box center [359, 300] width 356 height 18
type textarea "هنا الطب الاتصالي لكل مايخص الاستشارة الفورية من خلال التطبيق"
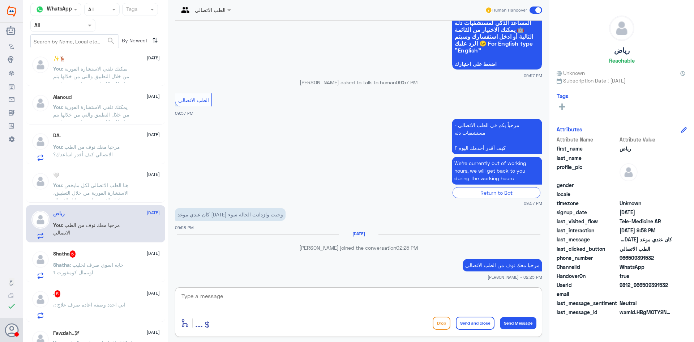
scroll to position [603, 0]
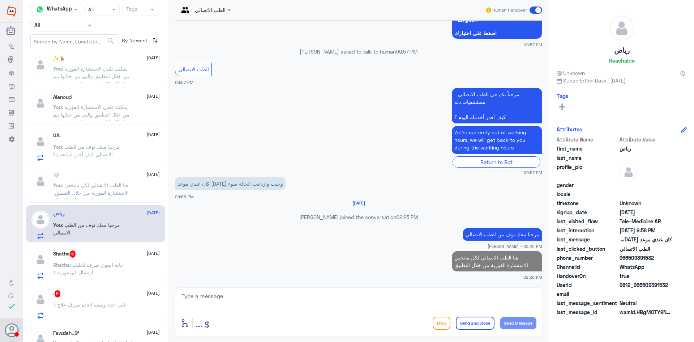
click at [125, 262] on p "Shatha : حابه اسوي صرف لحليب اوبتمال كومفورت 1" at bounding box center [93, 270] width 81 height 18
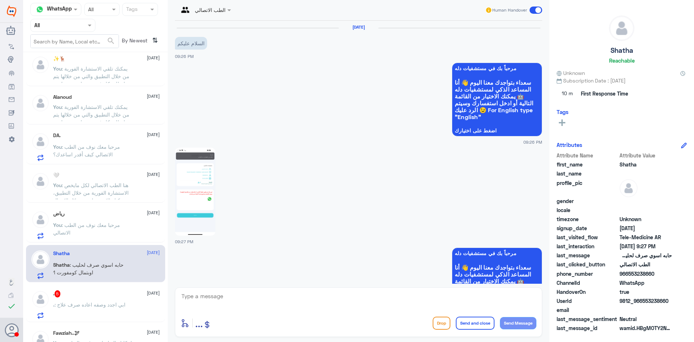
scroll to position [227, 0]
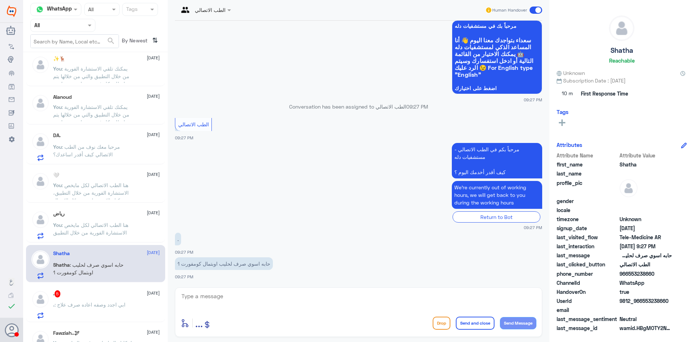
click at [279, 295] on textarea at bounding box center [359, 300] width 356 height 18
paste textarea "مرحبا معك نوف من الطب الاتصالي"
type textarea "مرحبا معك نوف من الطب الاتصالي"
click at [507, 317] on button "Send Message" at bounding box center [518, 323] width 37 height 12
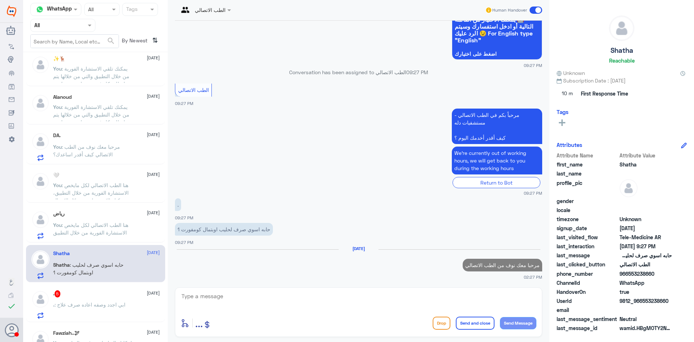
click at [488, 301] on textarea at bounding box center [359, 300] width 356 height 18
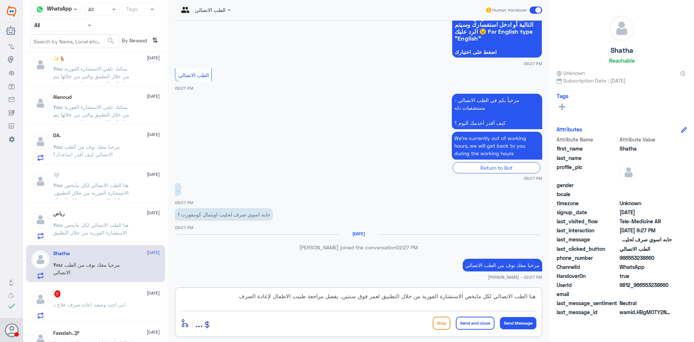
type textarea "هنا الطب الاتصالي لكل مايخص الاستشارة الفورية من خلال التطبيق لعمر فوق سنتين، ي…"
click at [482, 317] on button "Send and close" at bounding box center [475, 322] width 39 height 13
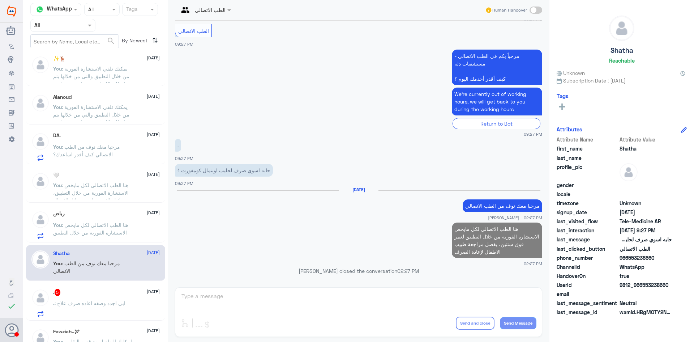
scroll to position [307, 0]
click at [96, 300] on span ": ابي اجدد وصفه اعاده صرف علاج" at bounding box center [90, 303] width 71 height 6
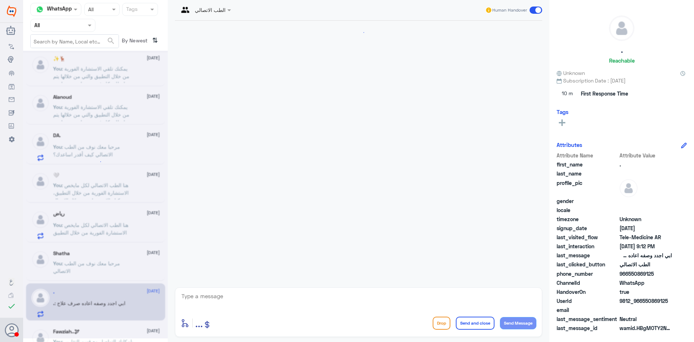
scroll to position [214, 0]
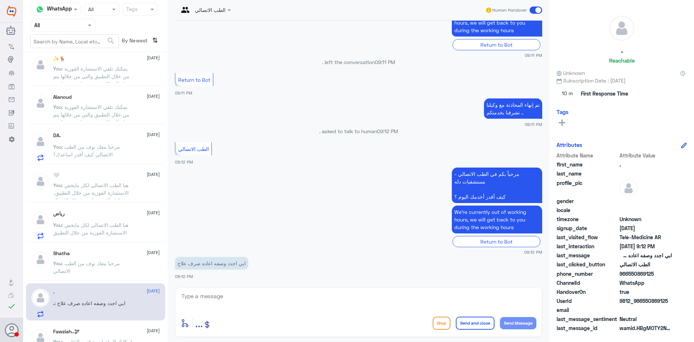
click at [266, 298] on textarea at bounding box center [359, 300] width 356 height 18
paste textarea "مرحبا معك نوف من الطب الاتصالي"
type textarea "مرحبا معك نوف من الطب الاتصالي"
click at [510, 325] on button "Send Message" at bounding box center [518, 323] width 37 height 12
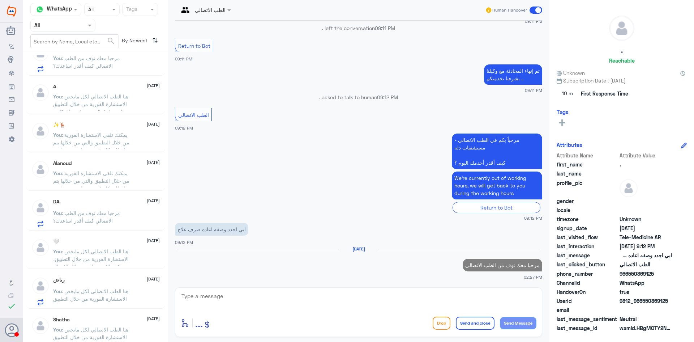
scroll to position [398, 0]
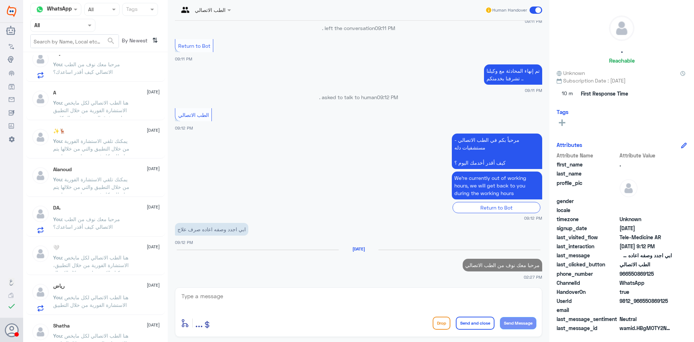
click at [100, 184] on span ": يمكنك تلقي الاستشارة الفورية من خلال التطبيق والتي من خلالها يتم تواصلك بكل ف…" at bounding box center [91, 198] width 76 height 44
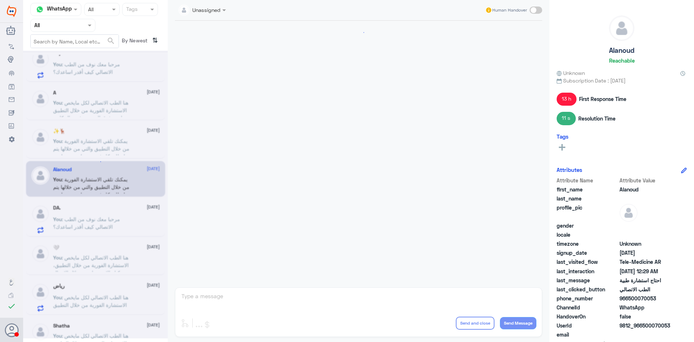
scroll to position [120, 0]
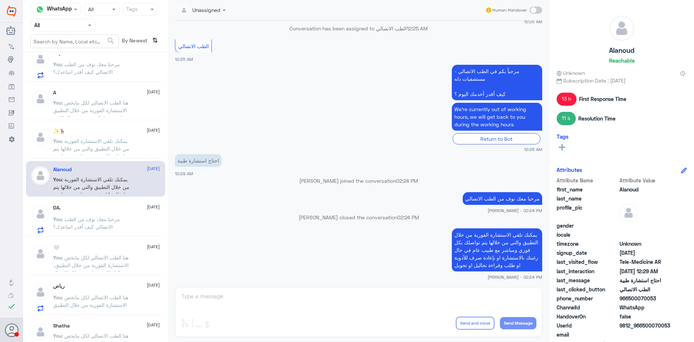
click at [471, 247] on p "يمكنك تلقي الاستشارة الفورية من خلال التطبيق والتي من خلالها يتم تواصلك بكل فور…" at bounding box center [497, 249] width 90 height 43
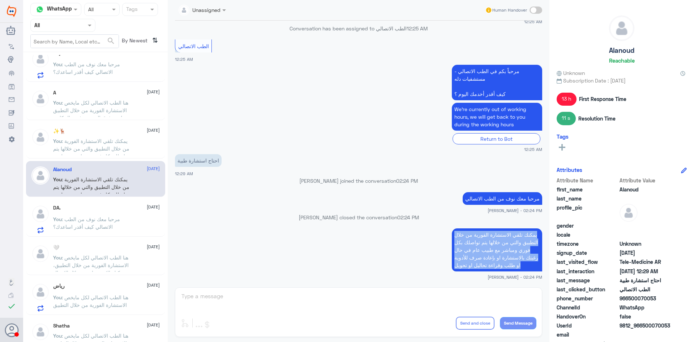
click at [471, 247] on p "يمكنك تلقي الاستشارة الفورية من خلال التطبيق والتي من خلالها يتم تواصلك بكل فور…" at bounding box center [497, 249] width 90 height 43
copy div "يمكنك تلقي الاستشارة الفورية من خلال التطبيق والتي من خلالها يتم تواصلك بكل فور…"
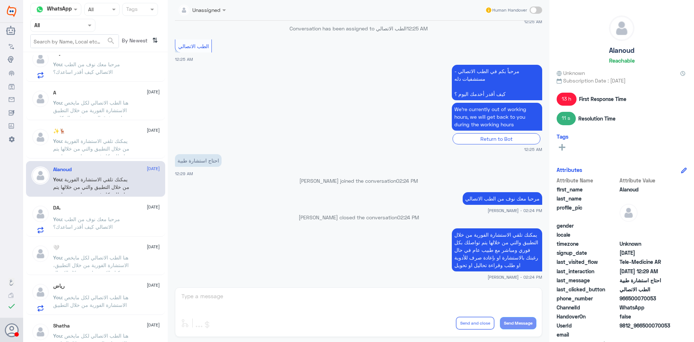
click at [93, 312] on div "رياض 26 September You : هنا الطب الاتصالي لكل مايخص الاستشارة الفورية من خلال ا…" at bounding box center [95, 295] width 139 height 37
click at [93, 304] on span ": هنا الطب الاتصالي لكل مايخص الاستشارة الفورية من خلال التطبيق" at bounding box center [90, 301] width 75 height 14
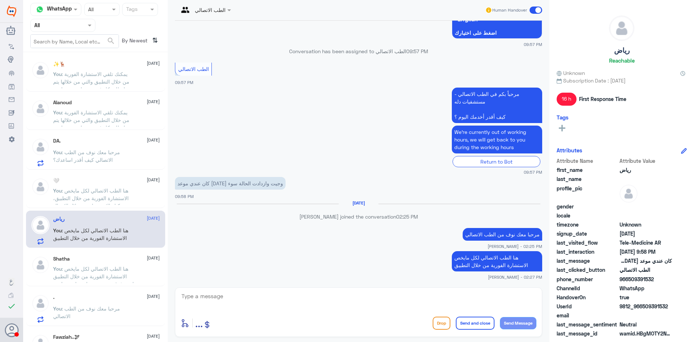
scroll to position [470, 0]
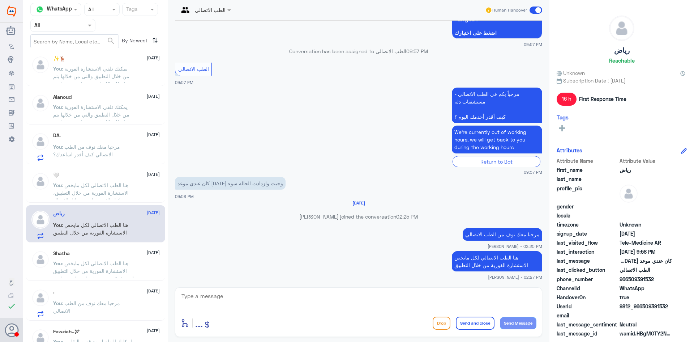
click at [111, 266] on span ": هنا الطب الاتصالي لكل مايخص الاستشارة الفورية من خلال التطبيق لعمر فوق سنتين،…" at bounding box center [93, 274] width 81 height 29
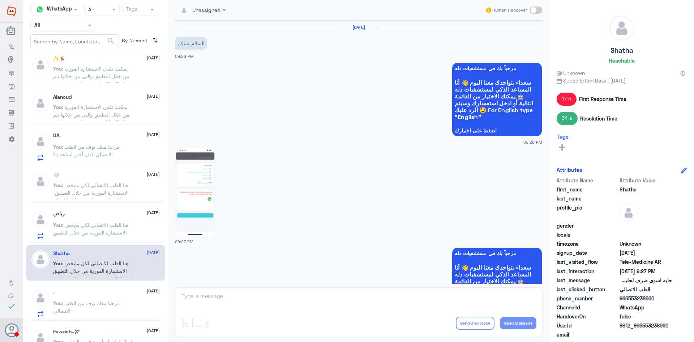
scroll to position [335, 0]
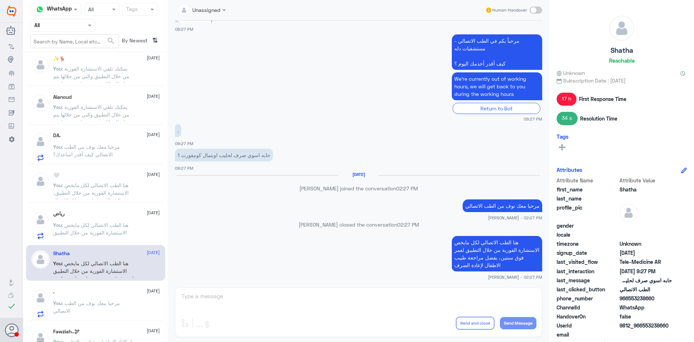
click at [100, 300] on span ": مرحبا معك نوف من الطب الاتصالي" at bounding box center [86, 307] width 67 height 14
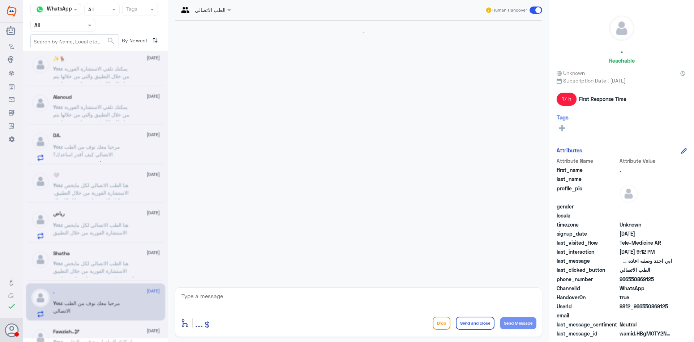
scroll to position [263, 0]
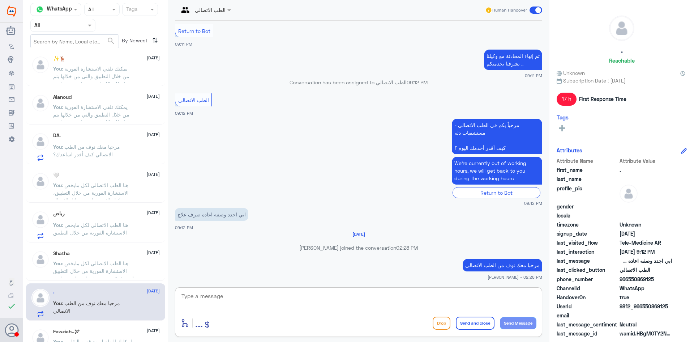
click at [306, 303] on textarea at bounding box center [359, 300] width 356 height 18
paste textarea "يمكنك تلقي الاستشارة الفورية من خلال التطبيق والتي من خلالها يتم تواصلك بكل فور…"
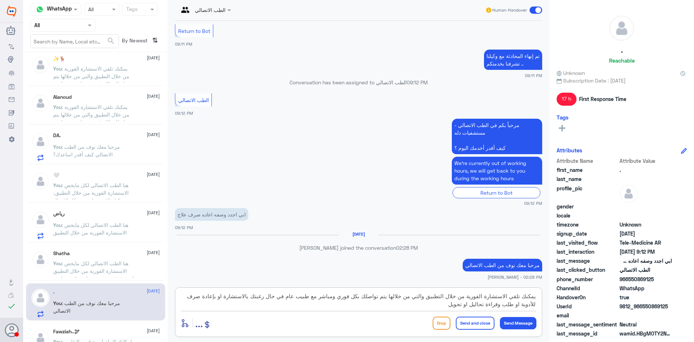
scroll to position [0, 0]
click at [359, 298] on textarea "يمكنك تلقي الاستشارة الفورية من خلال التطبيق والتي من خلالها يتم تواصلك بكل فور…" at bounding box center [359, 300] width 356 height 18
click at [357, 299] on textarea "يمكنك تلقي الاستشارة الفورية من خلال التطبيق والتي من خلالها يتم تواصلك بكل فور…" at bounding box center [359, 300] width 356 height 18
type textarea "يمكنك تلقي الاستشارة الفورية من خلال التطبيق والتي من خلالها يتم تواصلك بشكل فو…"
click at [482, 322] on button "Send and close" at bounding box center [475, 322] width 39 height 13
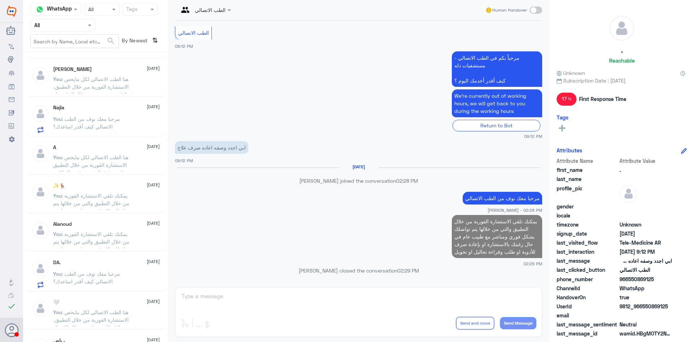
scroll to position [289, 0]
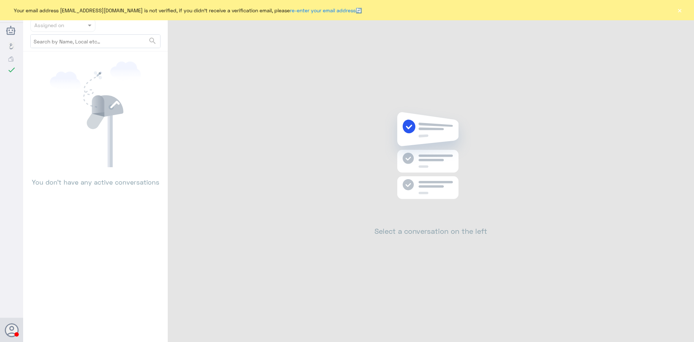
click at [679, 12] on button "×" at bounding box center [679, 10] width 7 height 7
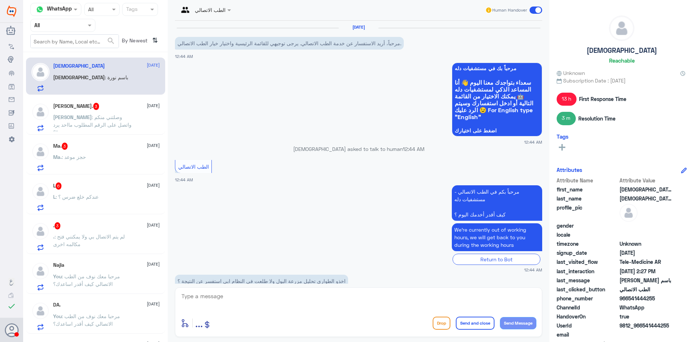
scroll to position [397, 0]
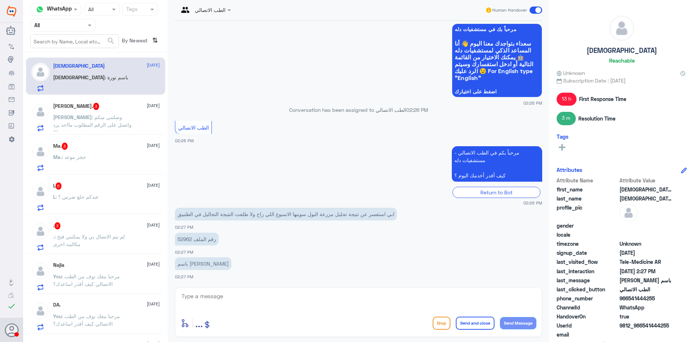
click at [99, 119] on span ": وصلتني منكم واتصل على الرقم المطلوب مااحد يرد ؟!!" at bounding box center [92, 124] width 78 height 21
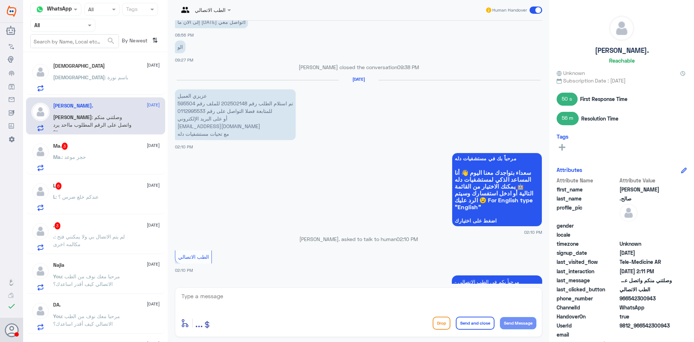
scroll to position [1067, 0]
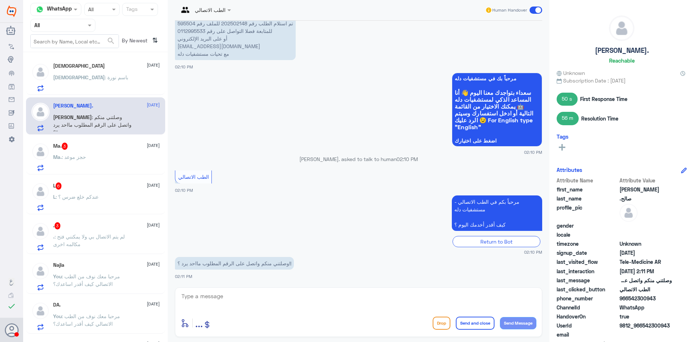
click at [83, 159] on span ": حجز موعد" at bounding box center [74, 157] width 24 height 6
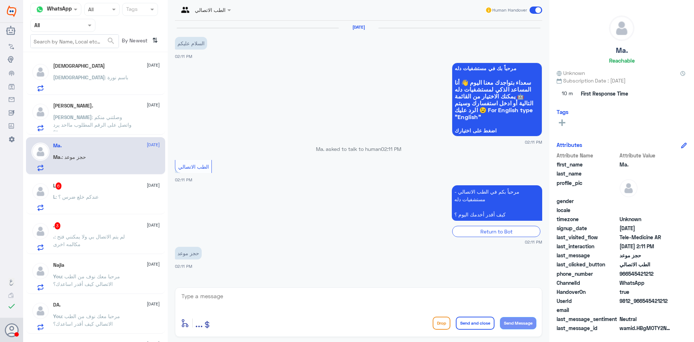
click at [215, 290] on div "enter flow name ... Drop Send and close Send Message" at bounding box center [358, 312] width 367 height 50
click at [217, 295] on textarea at bounding box center [359, 300] width 356 height 18
paste textarea "مرحبا معك نوف من الطب الاتصالي"
type textarea "مرحبا معك نوف من الطب الاتصالي"
click at [515, 326] on button "Send Message" at bounding box center [518, 323] width 37 height 12
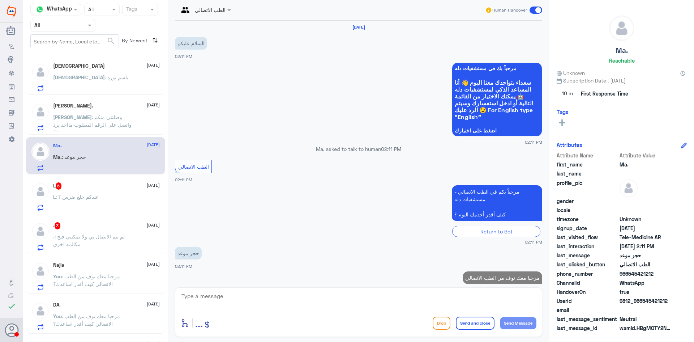
scroll to position [13, 0]
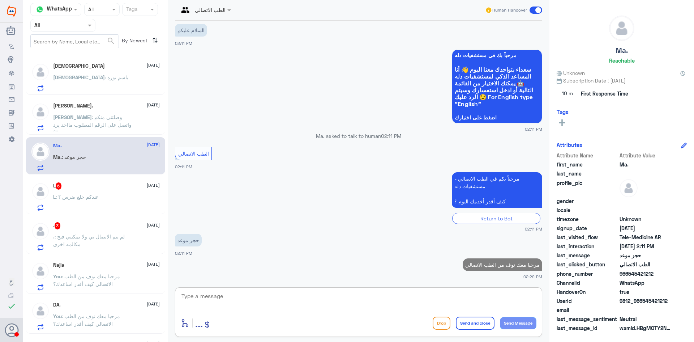
click at [450, 303] on textarea at bounding box center [359, 300] width 356 height 18
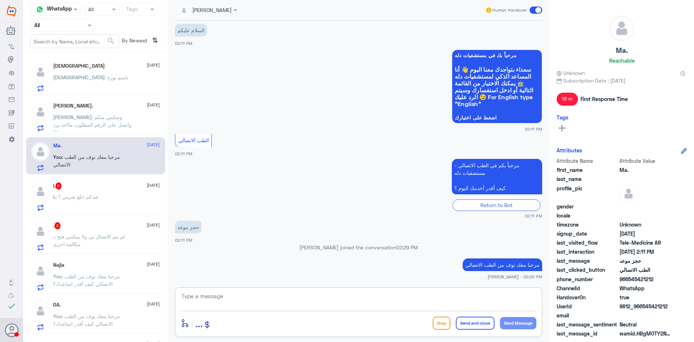
click at [428, 302] on textarea at bounding box center [359, 300] width 356 height 18
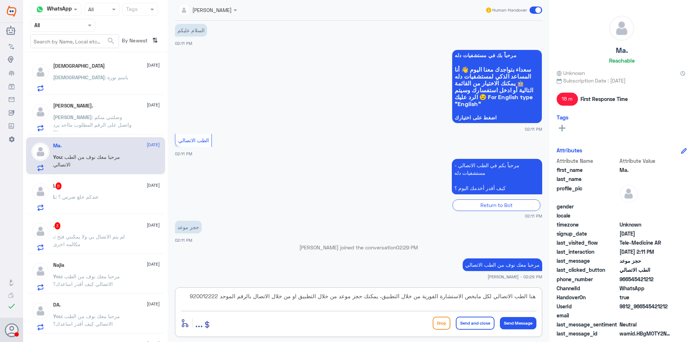
type textarea "هنا الطب الاتصالي لكل مايخص الاستشارة الفورية من خلال التطبيق، يمكنك حجز موعد م…"
click at [481, 320] on button "Send and close" at bounding box center [475, 322] width 39 height 13
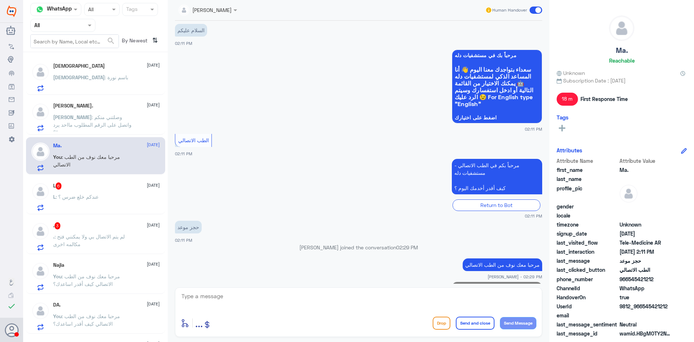
scroll to position [67, 0]
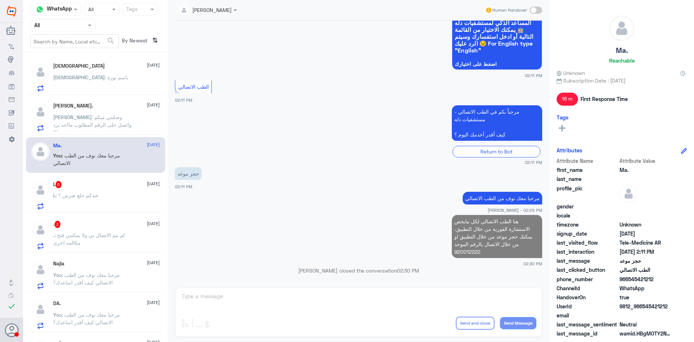
click at [95, 201] on p "L : عندكم خلع ضرس ؟" at bounding box center [76, 200] width 46 height 18
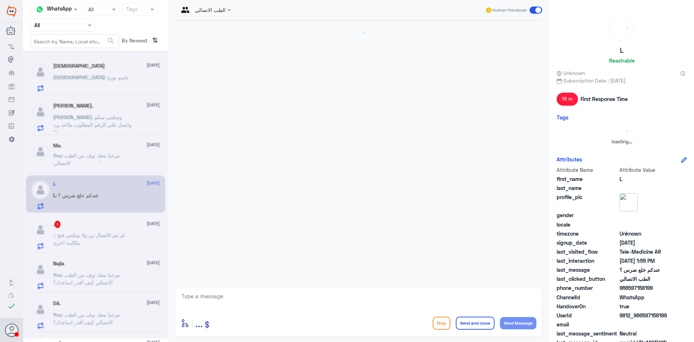
scroll to position [250, 0]
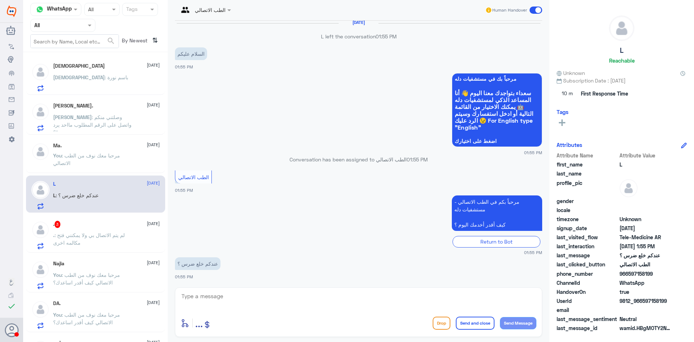
click at [128, 146] on div "Ma. 27 September" at bounding box center [106, 145] width 107 height 6
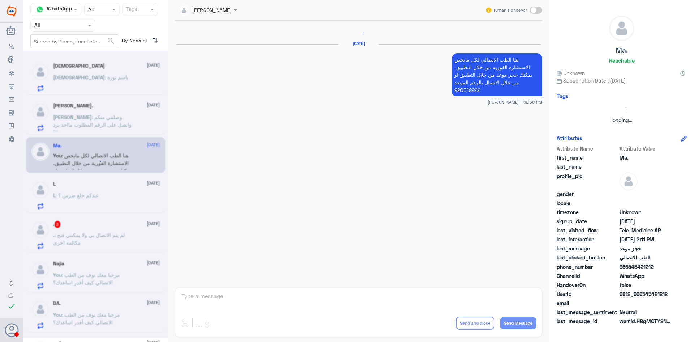
scroll to position [146, 0]
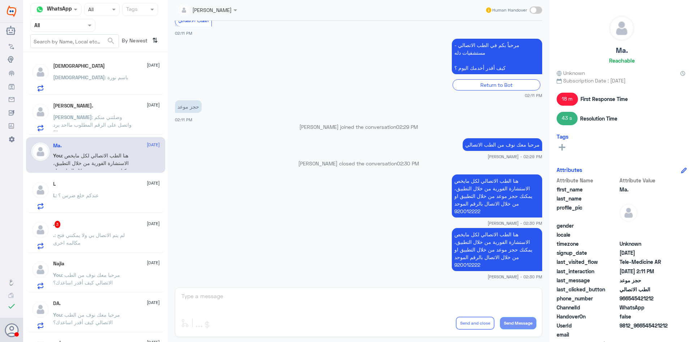
click at [481, 248] on p "هنا الطب الاتصالي لكل مايخص الاستشارة الفورية من خلال التطبيق، يمكنك حجز موعد م…" at bounding box center [497, 249] width 90 height 43
copy div "هنا الطب الاتصالي لكل مايخص الاستشارة الفورية من خلال التطبيق، يمكنك حجز موعد م…"
click at [104, 187] on div "L 27 September L : عندكم خلع ضرس ؟" at bounding box center [106, 195] width 107 height 29
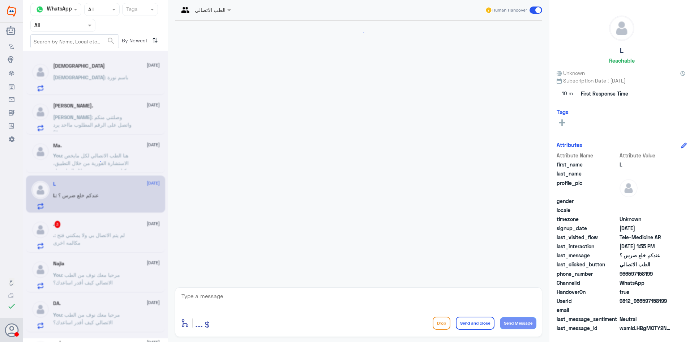
scroll to position [250, 0]
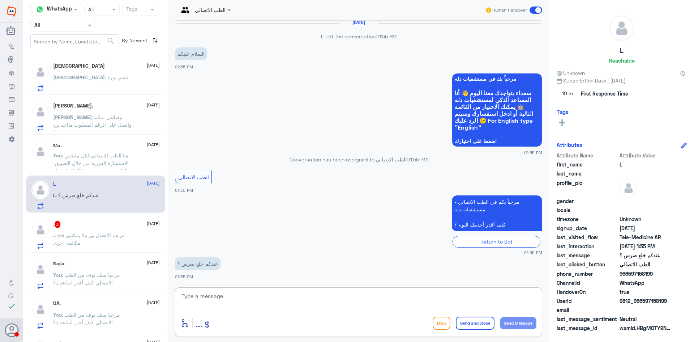
click at [276, 294] on textarea at bounding box center [359, 300] width 356 height 18
paste textarea "مرحبا معك نوف من الطب الاتصالي"
type textarea "مرحبا معك نوف من الطب الاتصالي"
click at [508, 318] on button "Send Message" at bounding box center [518, 323] width 37 height 12
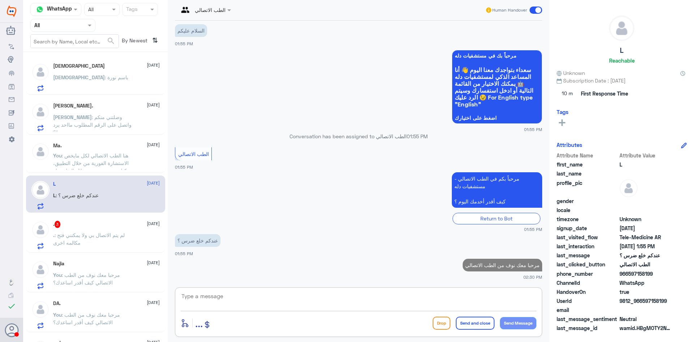
click at [451, 301] on textarea at bounding box center [359, 300] width 356 height 18
paste textarea "هنا الطب الاتصالي لكل مايخص الاستشارة الفورية من خلال التطبيق، يمكنك حجز موعد م…"
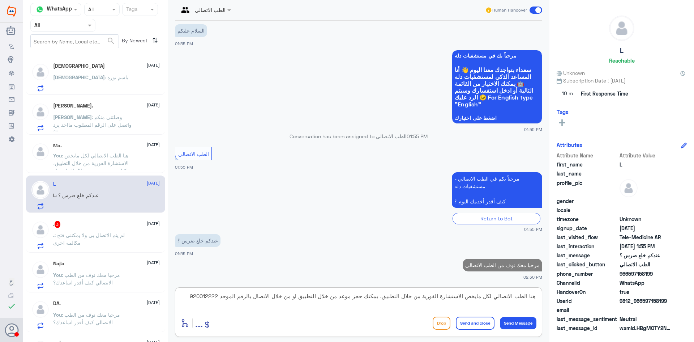
scroll to position [0, 0]
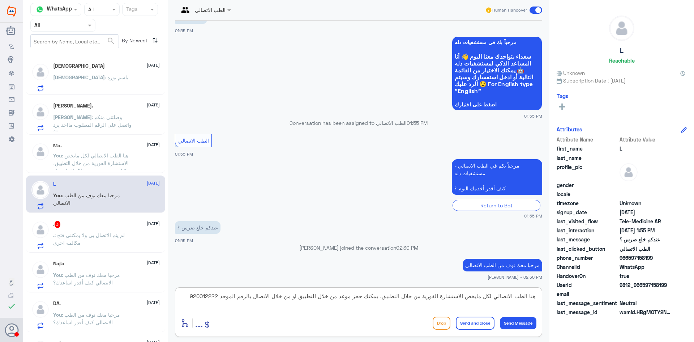
type textarea "هنا الطب الاتصالي لكل مايخص الاستشارة الفورية من خلال التطبيق، يمكنك حجز موعد م…"
drag, startPoint x: 476, startPoint y: 321, endPoint x: 442, endPoint y: 311, distance: 35.8
click at [476, 322] on button "Send and close" at bounding box center [475, 322] width 39 height 13
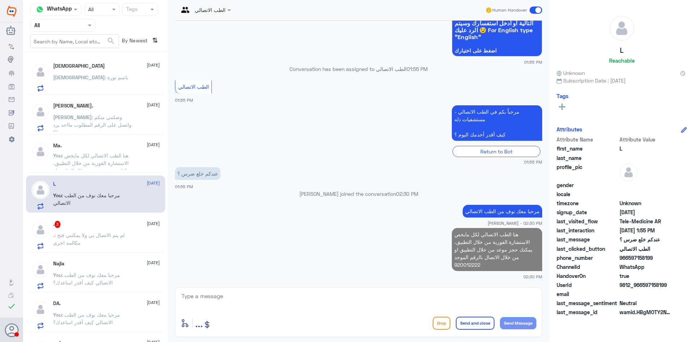
scroll to position [325, 0]
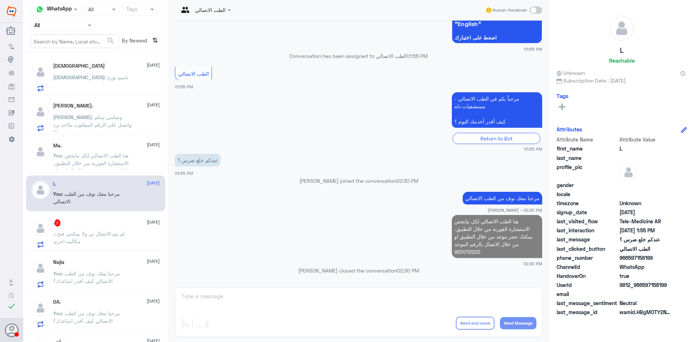
click at [119, 239] on p ". : لم يتم الاتصال بي ولا يمكنني فتح مكالمه اخرى" at bounding box center [93, 239] width 81 height 18
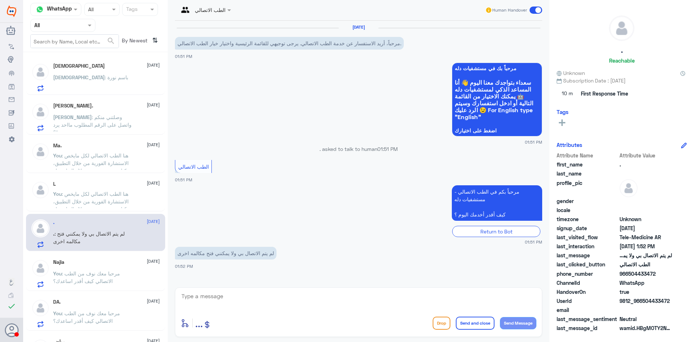
drag, startPoint x: 643, startPoint y: 302, endPoint x: 672, endPoint y: 299, distance: 29.5
click at [672, 299] on div "UserId 9812_966504433472" at bounding box center [622, 301] width 130 height 9
copy span "504433472"
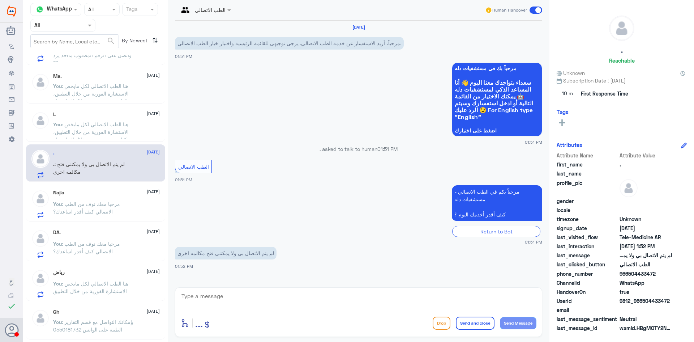
scroll to position [72, 0]
click at [136, 170] on div ". : لم يتم الاتصال بي ولا يمكنني فتح مكالمه اخرى" at bounding box center [106, 167] width 107 height 16
click at [262, 293] on textarea at bounding box center [359, 300] width 356 height 18
paste textarea "مرحبا معك نوف من الطب الاتصالي"
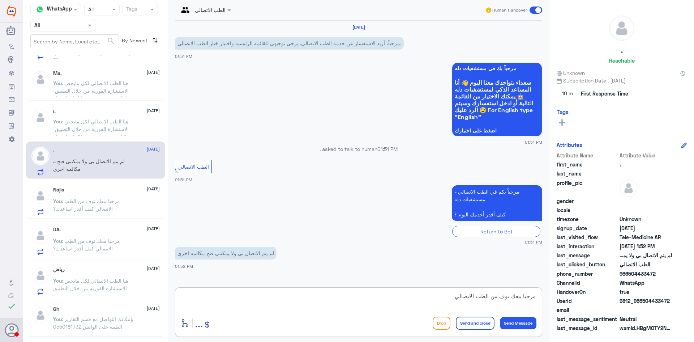
type textarea "مرحبا معك نوف من الطب الاتصالي"
click at [511, 329] on div "enter flow name ... Drop Send and close Send Message" at bounding box center [359, 322] width 356 height 16
click at [517, 320] on button "Send Message" at bounding box center [518, 323] width 37 height 12
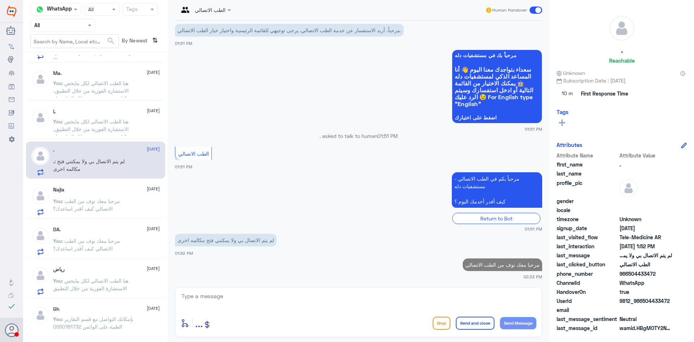
click at [445, 296] on textarea at bounding box center [359, 300] width 356 height 18
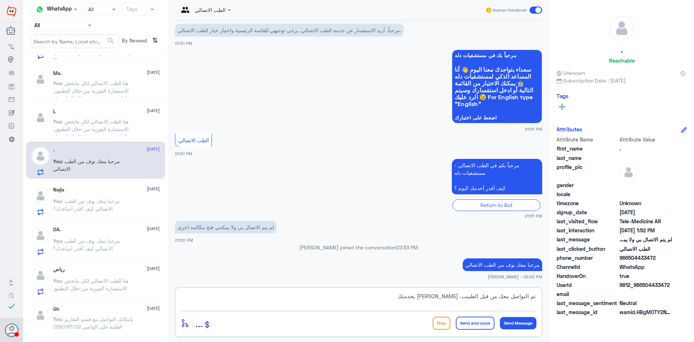
type textarea "تم التواصل معك من قبل الطبيب، سعدنا بخدمتك"
click at [473, 323] on button "Send and close" at bounding box center [475, 322] width 39 height 13
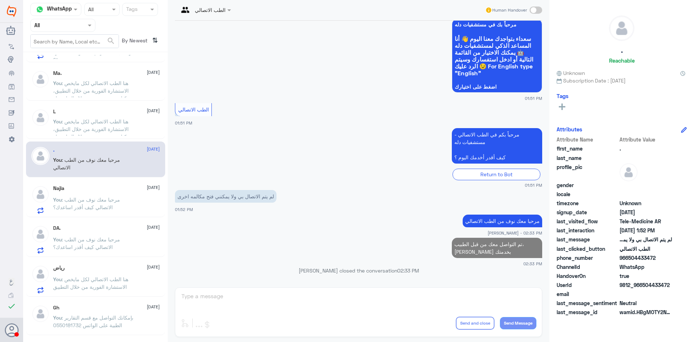
click at [114, 194] on div "Najla 27 September You : مرحبا معك نوف من الطب الاتصالي كيف أقدر اساعدك؟" at bounding box center [106, 199] width 107 height 29
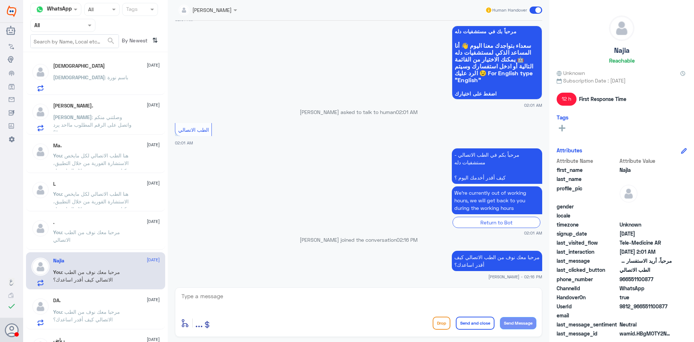
click at [86, 122] on span ": وصلتني منكم واتصل على الرقم المطلوب مااحد يرد ؟!!" at bounding box center [92, 124] width 78 height 21
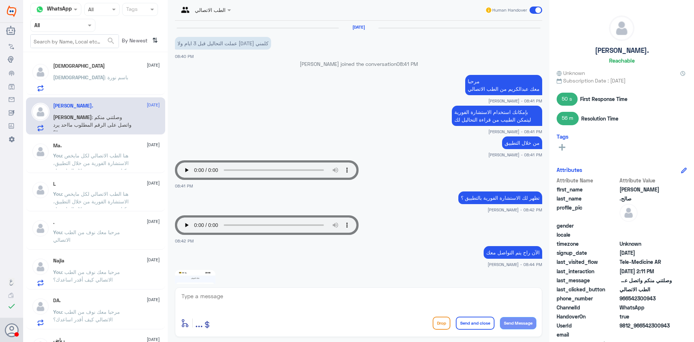
scroll to position [433, 0]
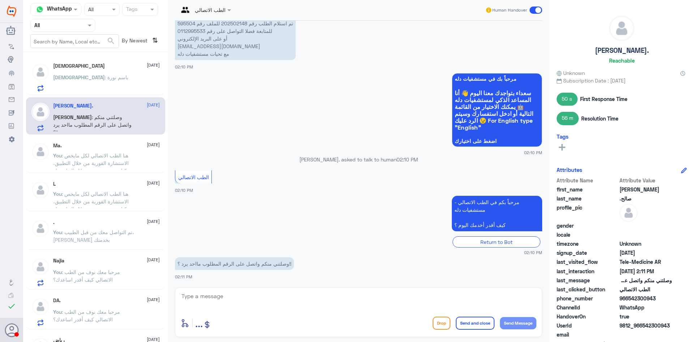
click at [110, 85] on div "سبحان : باسم نورة" at bounding box center [106, 83] width 107 height 16
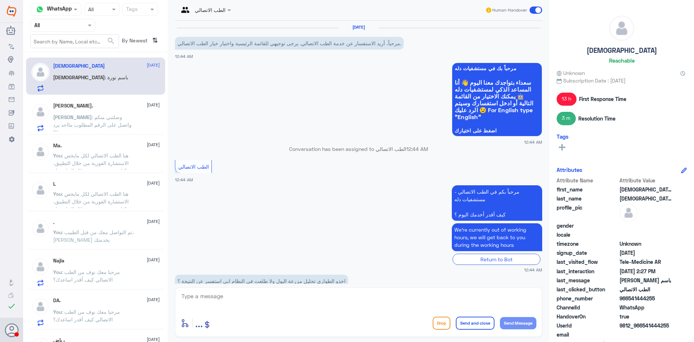
scroll to position [397, 0]
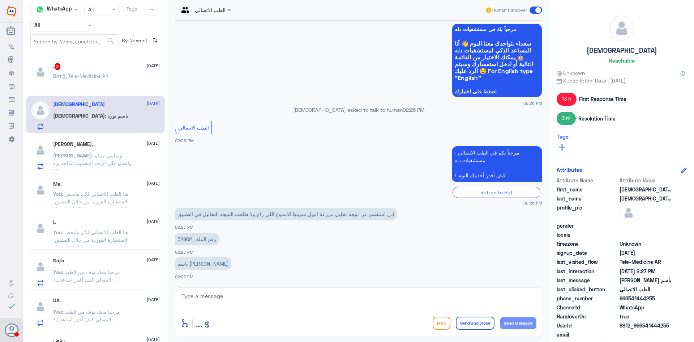
click at [80, 67] on div ". 3 27 September" at bounding box center [106, 66] width 107 height 7
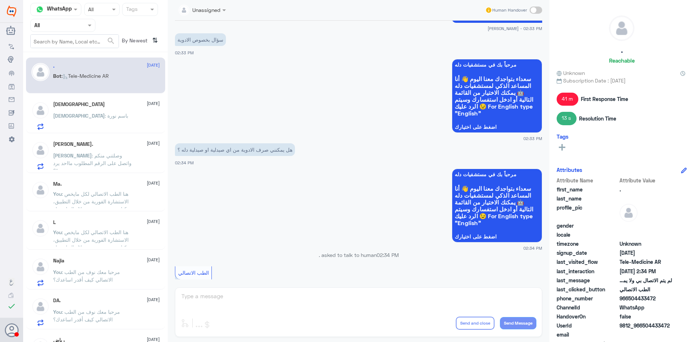
scroll to position [317, 0]
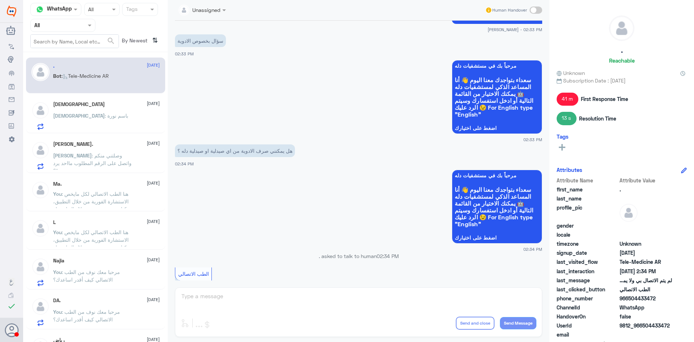
drag, startPoint x: 316, startPoint y: 161, endPoint x: 540, endPoint y: 13, distance: 268.0
click at [540, 13] on span at bounding box center [536, 10] width 13 height 7
click at [0, 0] on input "checkbox" at bounding box center [0, 0] width 0 height 0
click at [540, 13] on span at bounding box center [536, 10] width 13 height 7
click at [0, 0] on input "checkbox" at bounding box center [0, 0] width 0 height 0
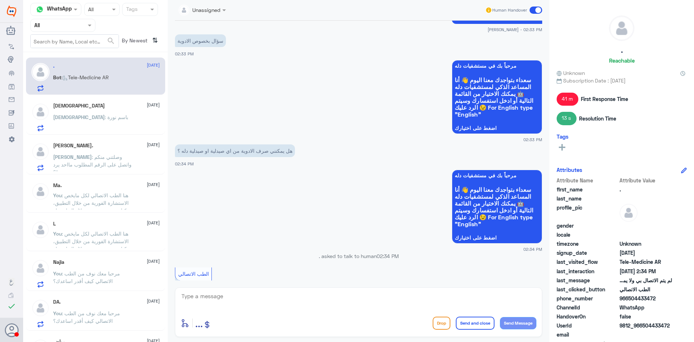
scroll to position [402, 0]
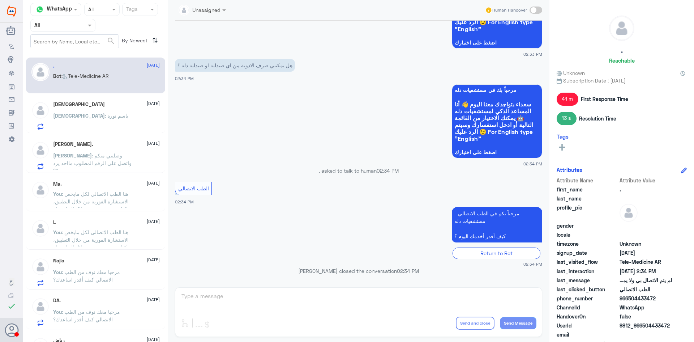
click at [342, 299] on div "Unassigned Human Handover 27 Sep 2025 مرحباً، أريد الاستفسار عن خدمة الطب الاتص…" at bounding box center [359, 172] width 382 height 344
click at [534, 6] on div "Human Handover" at bounding box center [513, 10] width 57 height 13
click at [537, 9] on span at bounding box center [536, 10] width 13 height 7
click at [0, 0] on input "checkbox" at bounding box center [0, 0] width 0 height 0
click at [304, 302] on textarea at bounding box center [359, 300] width 356 height 18
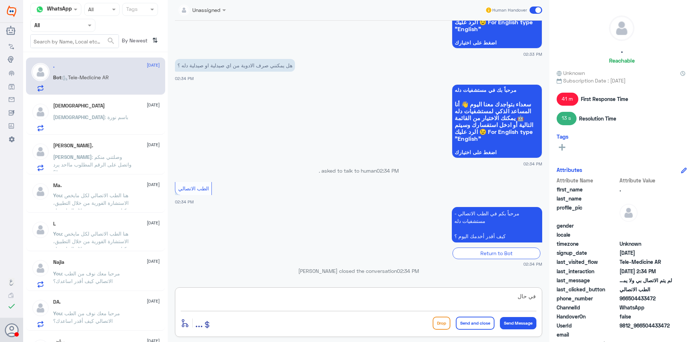
scroll to position [427, 0]
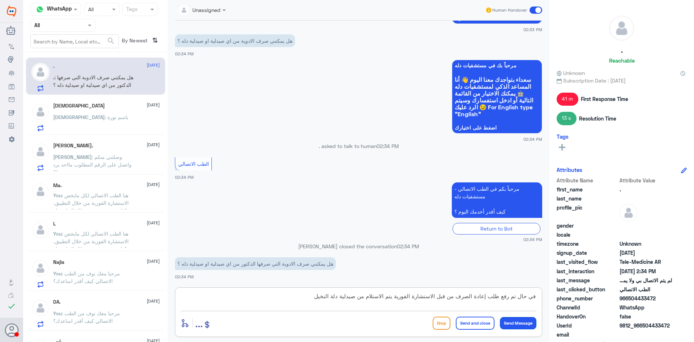
type textarea "في حال تم رفع طلب إعادة الصرف من قبل الاستشارة الفورية يتم الاستلام من صيدلية د…"
click at [520, 323] on button "Send Message" at bounding box center [518, 323] width 37 height 12
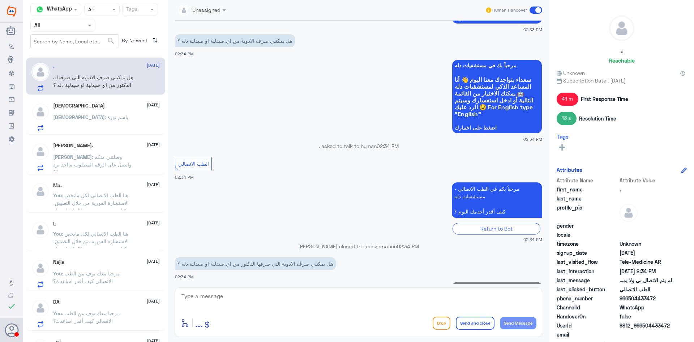
scroll to position [466, 0]
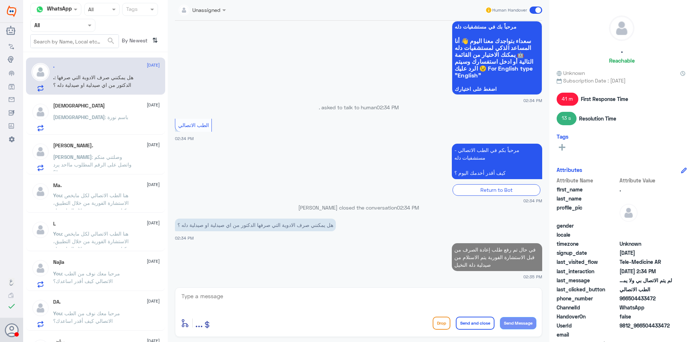
click at [102, 120] on div "سبحان : باسم نورة" at bounding box center [106, 123] width 107 height 16
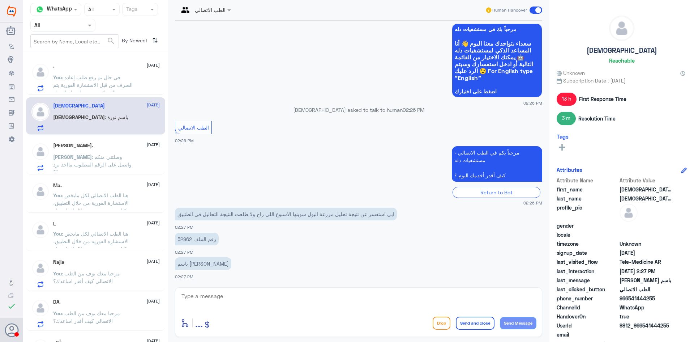
click at [110, 171] on div "عبدالرحمن صالح. 27 September عبدالرحمن : وصلتني منكم واتصل على الرقم المطلوب ما…" at bounding box center [95, 155] width 139 height 37
click at [110, 169] on p "عبدالرحمن : وصلتني منكم واتصل على الرقم المطلوب مااحد يرد ؟!!" at bounding box center [93, 162] width 81 height 18
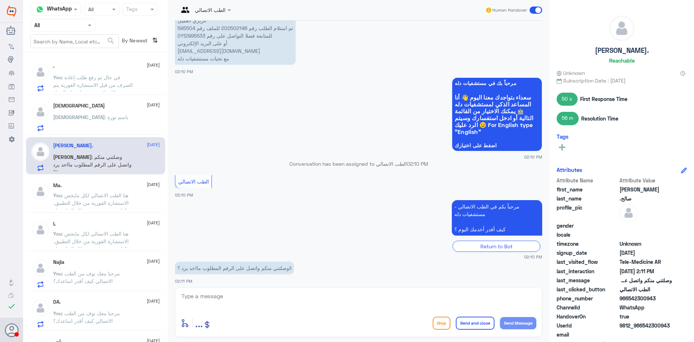
scroll to position [1067, 0]
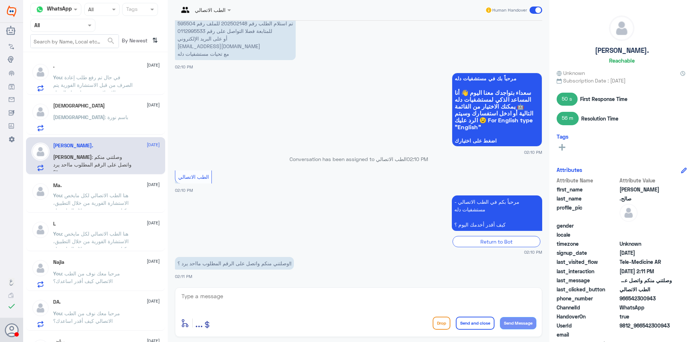
click at [97, 90] on span ": في حال تم رفع طلب إعادة الصرف من قبل الاستشارة الفورية يتم الاستلام من صيدلية…" at bounding box center [93, 84] width 80 height 21
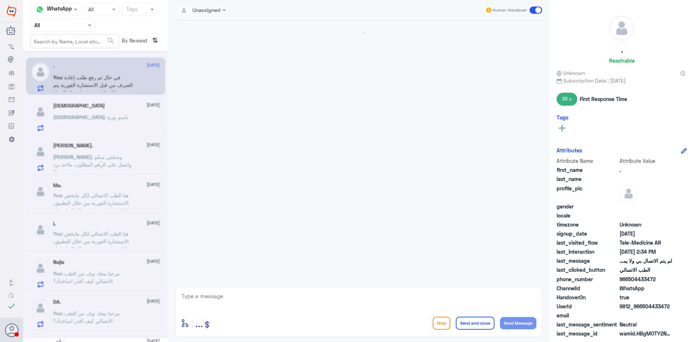
scroll to position [371, 0]
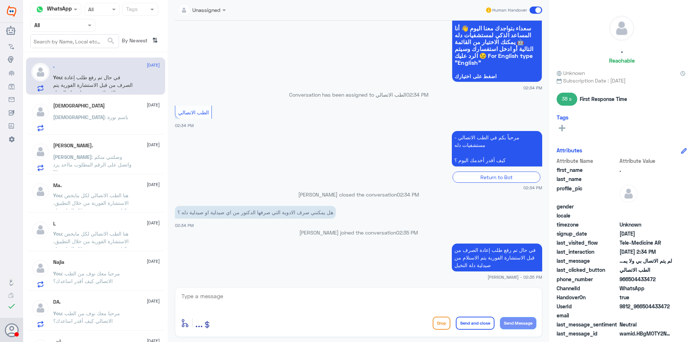
click at [533, 12] on span at bounding box center [536, 10] width 13 height 7
click at [0, 0] on input "checkbox" at bounding box center [0, 0] width 0 height 0
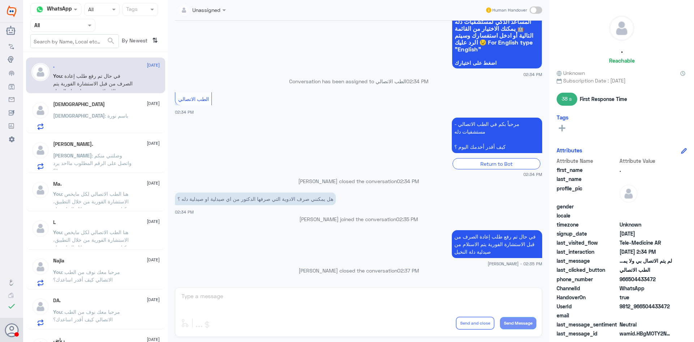
click at [110, 120] on div "سبحان : باسم نورة" at bounding box center [106, 122] width 107 height 16
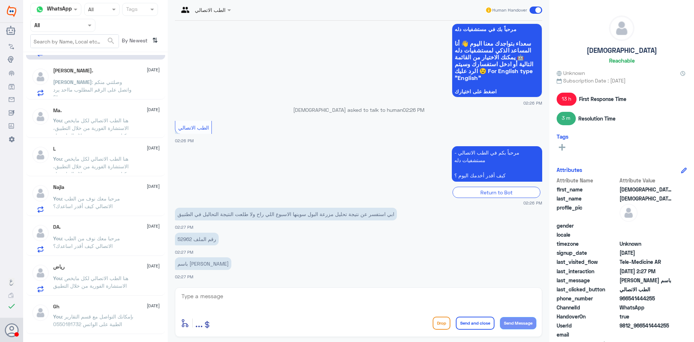
scroll to position [108, 0]
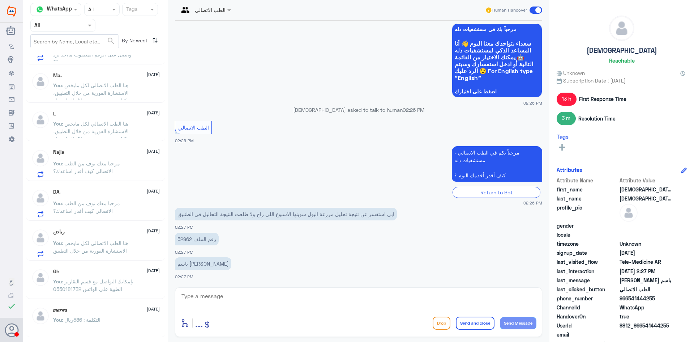
click at [79, 233] on div "رياض 26 September" at bounding box center [106, 231] width 107 height 6
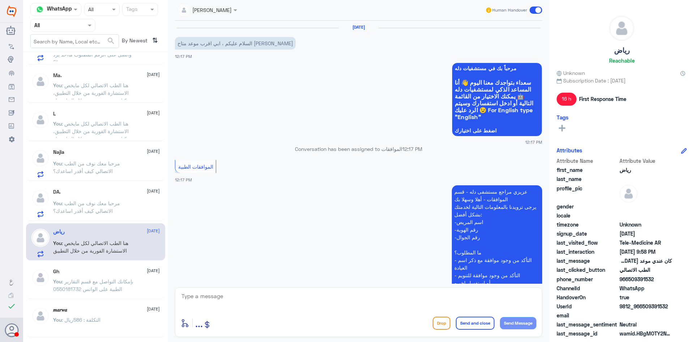
scroll to position [617, 0]
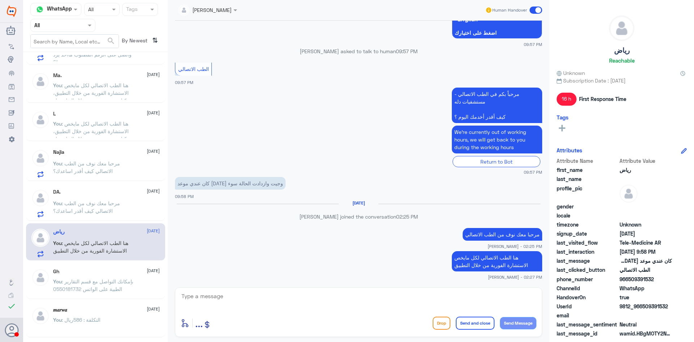
click at [532, 8] on span at bounding box center [536, 10] width 13 height 7
click at [0, 0] on input "checkbox" at bounding box center [0, 0] width 0 height 0
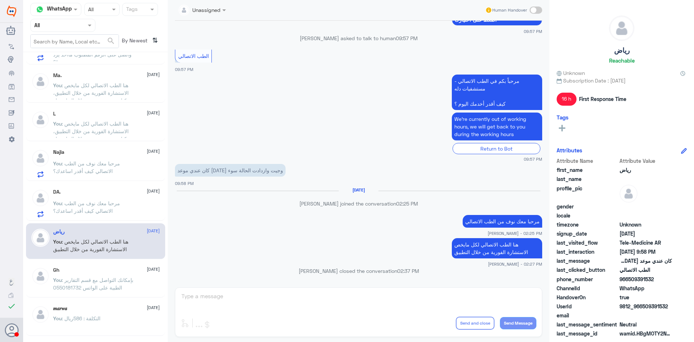
click at [129, 217] on p "You : مرحبا معك نوف من الطب الاتصالي كيف أقدر اساعدك؟" at bounding box center [93, 208] width 81 height 18
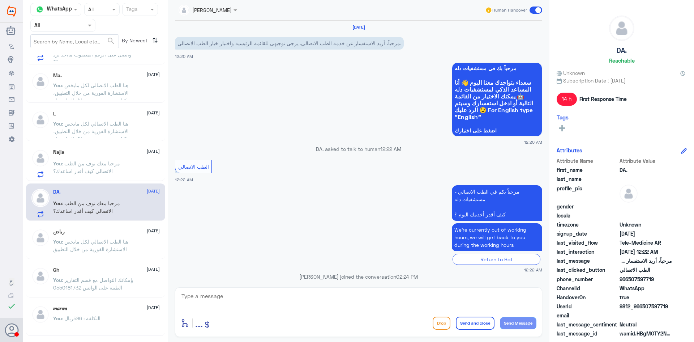
scroll to position [37, 0]
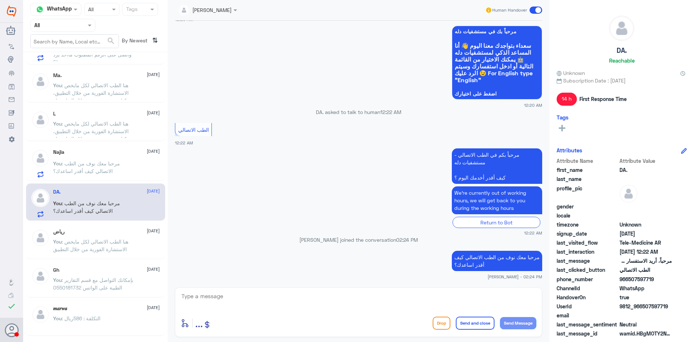
click at [533, 13] on span at bounding box center [536, 10] width 13 height 7
click at [0, 0] on input "checkbox" at bounding box center [0, 0] width 0 height 0
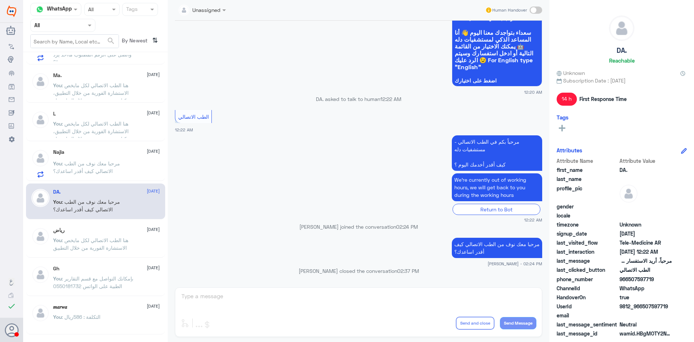
click at [59, 176] on p "You : مرحبا معك نوف من الطب الاتصالي كيف أقدر اساعدك؟" at bounding box center [93, 168] width 81 height 18
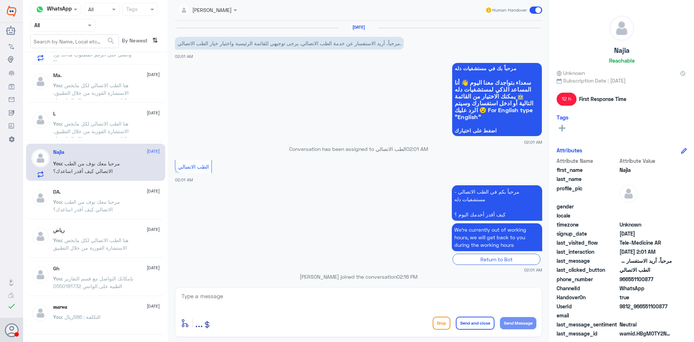
scroll to position [37, 0]
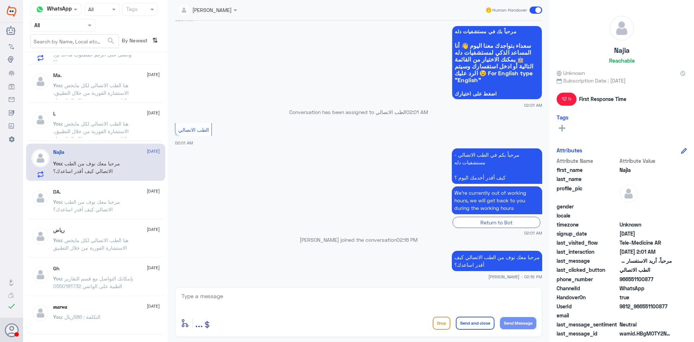
click at [533, 10] on span at bounding box center [536, 10] width 13 height 7
click at [0, 0] on input "checkbox" at bounding box center [0, 0] width 0 height 0
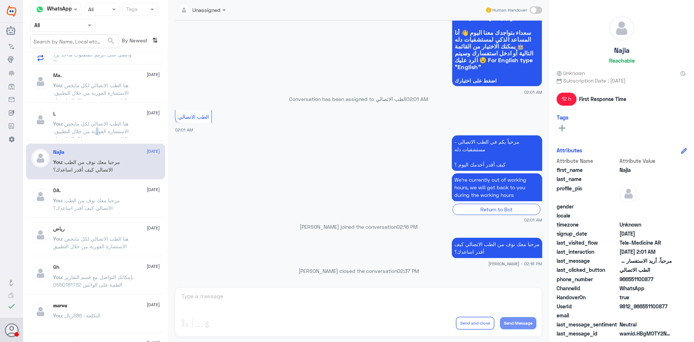
click at [96, 131] on span ": هنا الطب الاتصالي لكل مايخص الاستشارة الفورية من خلال التطبيق، يمكنك حجز موعد…" at bounding box center [92, 138] width 78 height 37
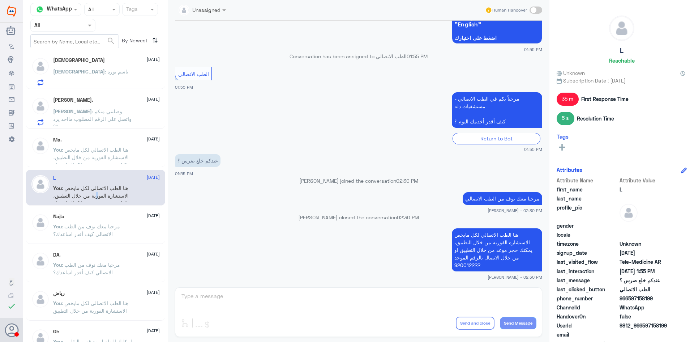
scroll to position [36, 0]
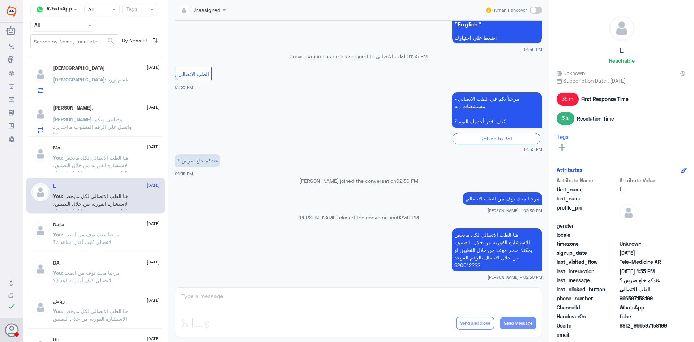
click at [84, 158] on span ": هنا الطب الاتصالي لكل مايخص الاستشارة الفورية من خلال التطبيق، يمكنك حجز موعد…" at bounding box center [92, 172] width 78 height 37
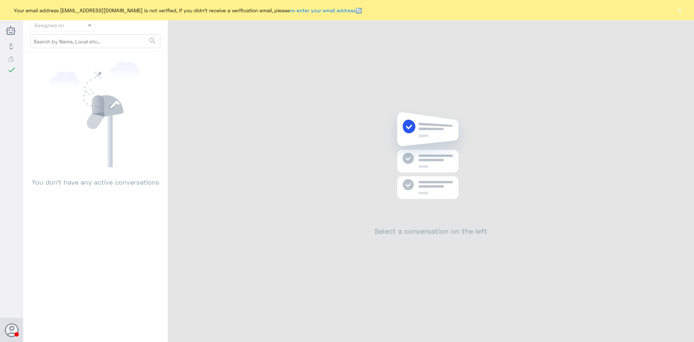
click at [679, 8] on button "×" at bounding box center [679, 10] width 7 height 7
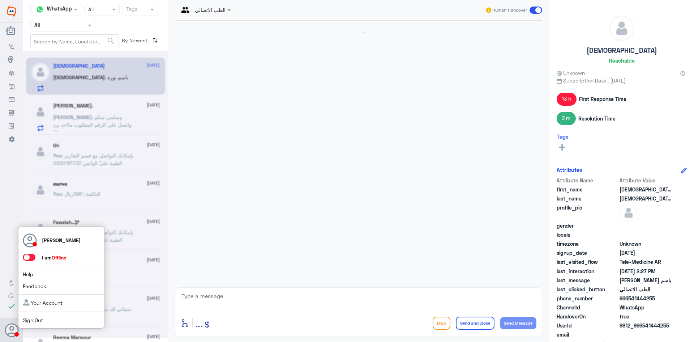
scroll to position [397, 0]
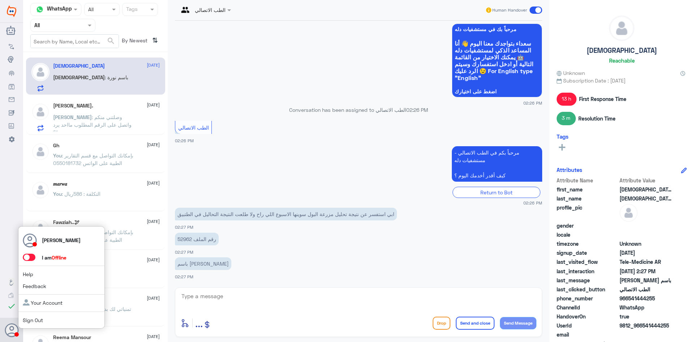
click at [29, 260] on span at bounding box center [29, 256] width 13 height 7
click at [0, 0] on input "checkbox" at bounding box center [0, 0] width 0 height 0
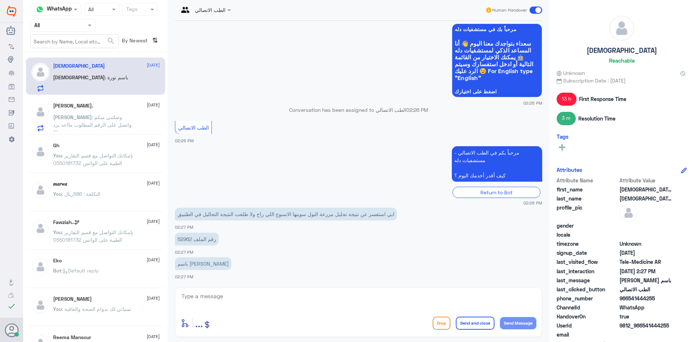
click at [217, 5] on div at bounding box center [205, 9] width 60 height 8
click at [265, 95] on app-msgs-whats-app-list "مرحباً بك في مستشفيات دله سعداء بتواجدك معنا اليوم 👋 أنا المساعد الذكي لمستشفيا…" at bounding box center [358, 60] width 367 height 74
click at [87, 134] on div "[PERSON_NAME]. [DATE] [PERSON_NAME] : وصلتني منكم واتصل على الرقم المطلوب مااحد…" at bounding box center [95, 115] width 139 height 37
click at [95, 114] on span ": وصلتني منكم واتصل على الرقم المطلوب مااحد يرد ؟!!" at bounding box center [92, 124] width 78 height 21
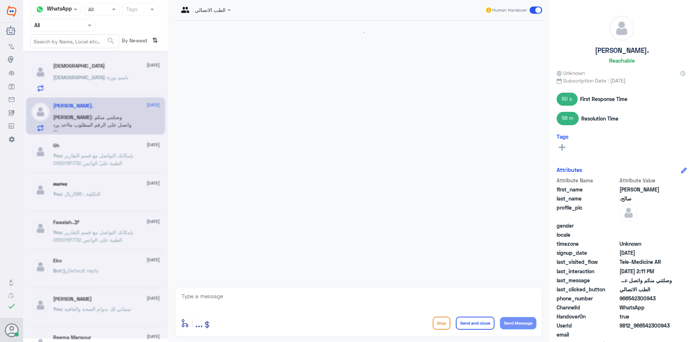
scroll to position [433, 0]
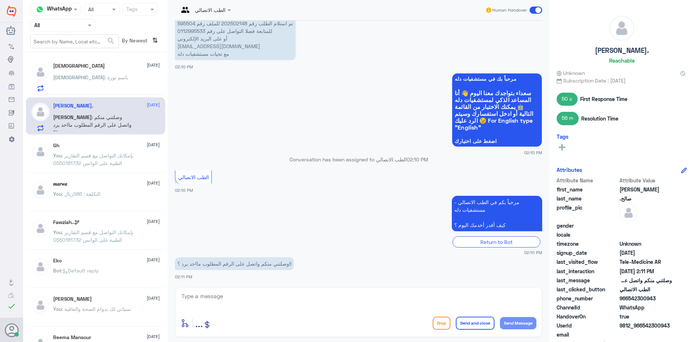
click at [98, 84] on div "[DEMOGRAPHIC_DATA] : باسم [PERSON_NAME]" at bounding box center [106, 83] width 107 height 16
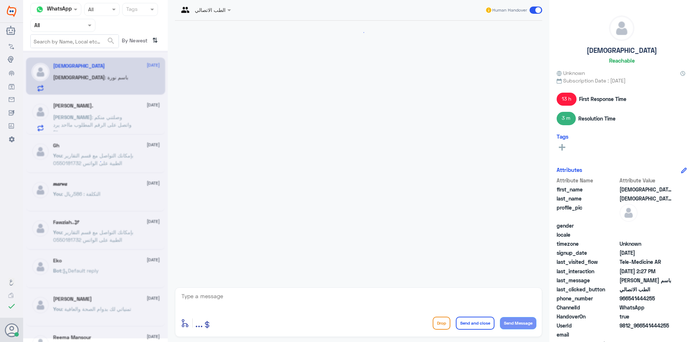
scroll to position [397, 0]
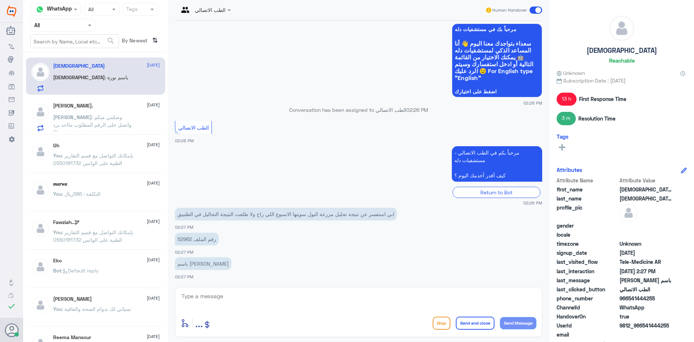
click at [184, 244] on p "رقم الملف 52962" at bounding box center [197, 238] width 44 height 13
click at [184, 238] on p "رقم الملف 52962" at bounding box center [197, 238] width 44 height 13
copy p "52962"
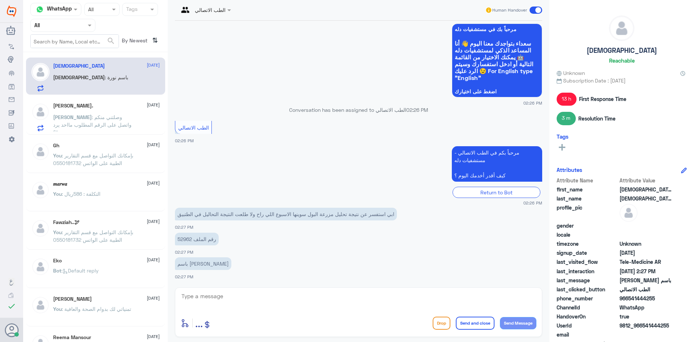
click at [78, 119] on span ": وصلتني منكم واتصل على الرقم المطلوب مااحد يرد ؟!!" at bounding box center [92, 124] width 78 height 21
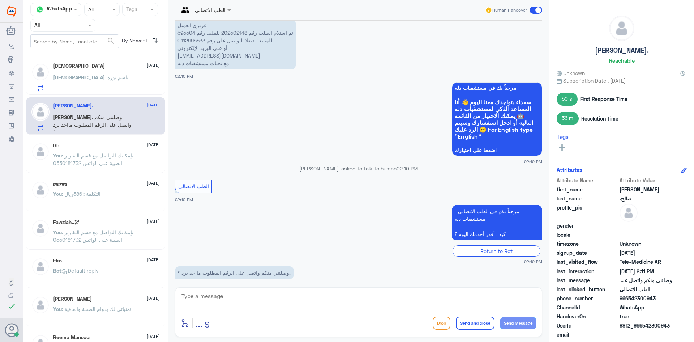
scroll to position [1067, 0]
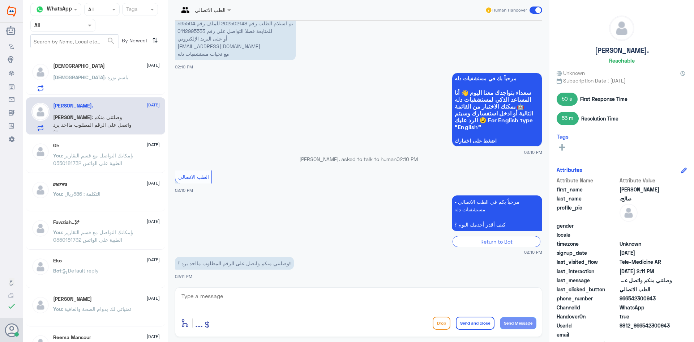
drag, startPoint x: 643, startPoint y: 326, endPoint x: 681, endPoint y: 326, distance: 38.0
click at [681, 326] on div "UserId 9812_966542300943" at bounding box center [622, 325] width 130 height 9
copy span "542300943"
click at [56, 85] on p "[DEMOGRAPHIC_DATA] : باسم [PERSON_NAME]" at bounding box center [90, 82] width 75 height 18
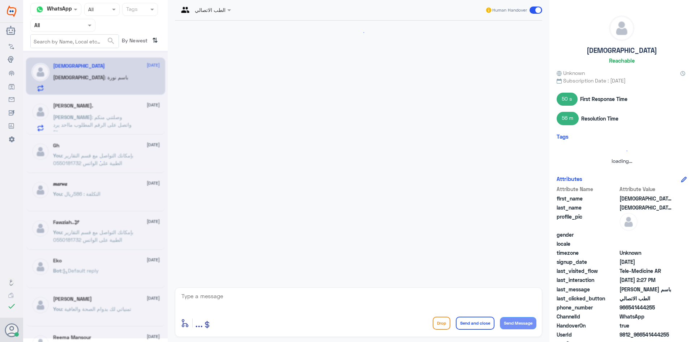
scroll to position [397, 0]
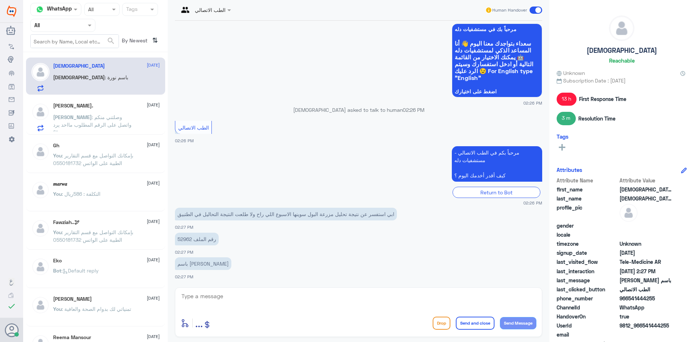
click at [87, 132] on div "عبدالرحمن صالح. 27 September عبدالرحمن : وصلتني منكم واتصل على الرقم المطلوب ما…" at bounding box center [95, 115] width 139 height 37
click at [87, 117] on span ": وصلتني منكم واتصل على الرقم المطلوب مااحد يرد ؟!!" at bounding box center [92, 124] width 78 height 21
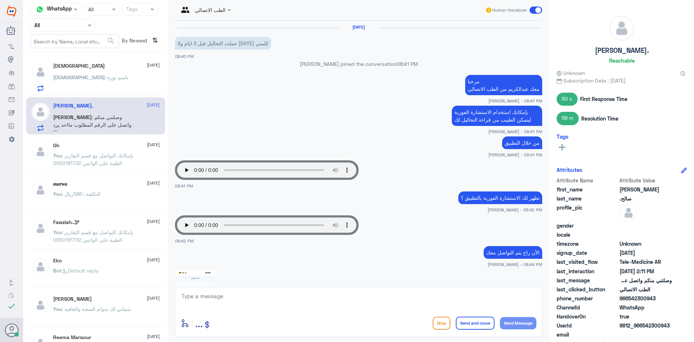
scroll to position [433, 0]
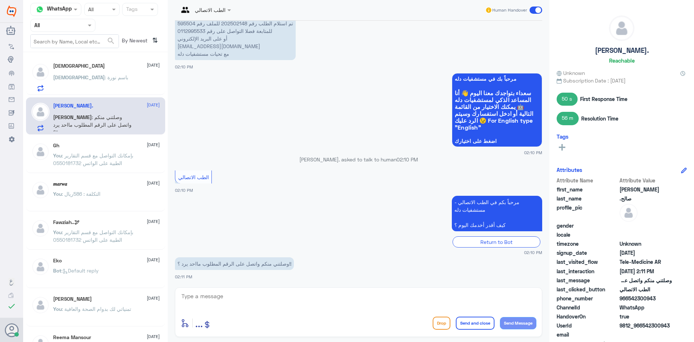
click at [132, 111] on div "عبدالرحمن صالح. 27 September عبدالرحمن : وصلتني منكم واتصل على الرقم المطلوب ما…" at bounding box center [106, 117] width 107 height 29
copy span "542300943"
drag, startPoint x: 643, startPoint y: 328, endPoint x: 681, endPoint y: 326, distance: 37.3
click at [681, 326] on div "UserId 9812_966542300943" at bounding box center [622, 325] width 130 height 9
click at [109, 82] on div "سبحان : باسم نورة" at bounding box center [106, 83] width 107 height 16
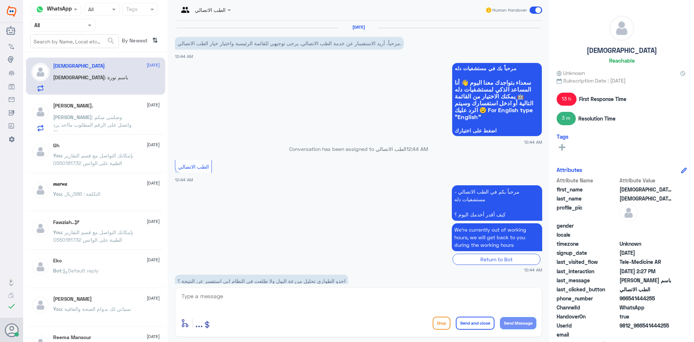
scroll to position [397, 0]
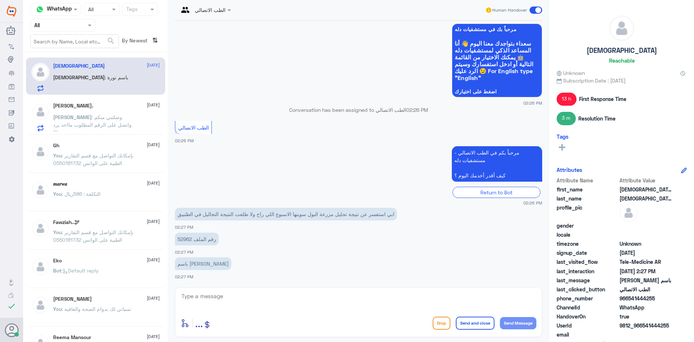
click at [251, 301] on textarea at bounding box center [359, 300] width 356 height 18
type textarea "ظهرت النتيجه في التطبيق"
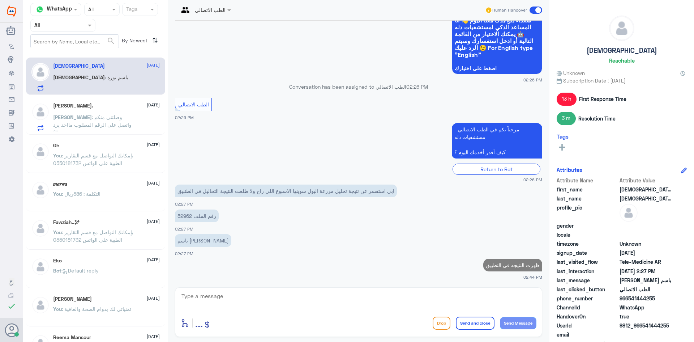
click at [99, 103] on div "عبدالرحمن صالح. 27 September" at bounding box center [106, 106] width 107 height 6
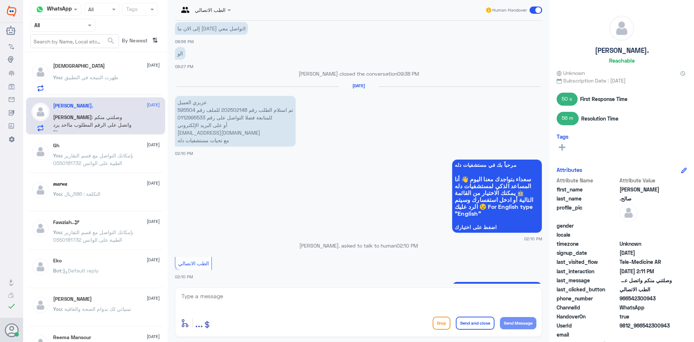
scroll to position [1067, 0]
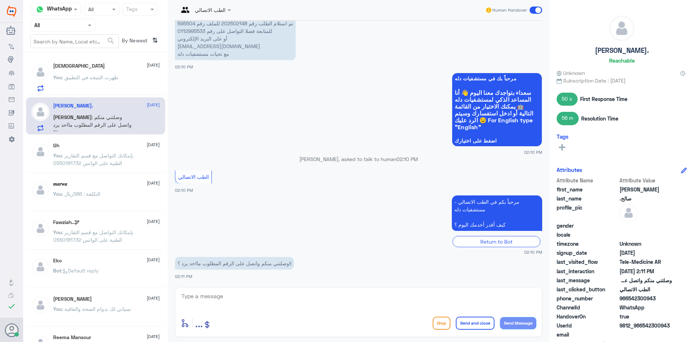
click at [275, 287] on div "enter flow name ... Drop Send and close Send Message" at bounding box center [358, 312] width 367 height 50
click at [284, 303] on textarea at bounding box center [359, 300] width 356 height 18
click at [383, 300] on textarea at bounding box center [359, 300] width 356 height 18
type textarea "مرحبا معك نوف من الطب الاتصالي كيف اقدر اساعدك ؟"
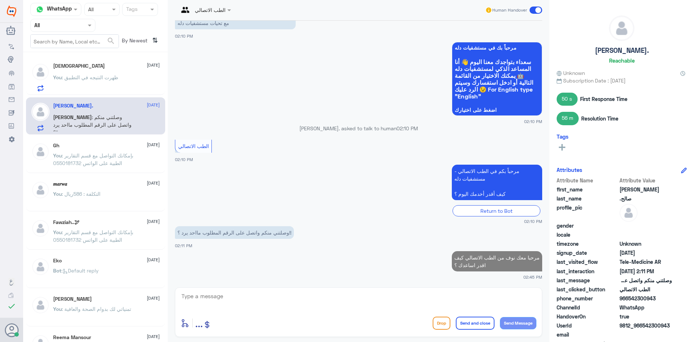
click at [95, 77] on span ": ظهرت النتيجه في التطبيق" at bounding box center [90, 77] width 56 height 6
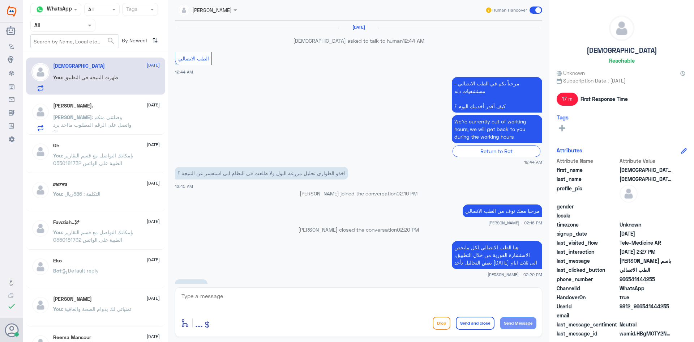
scroll to position [325, 0]
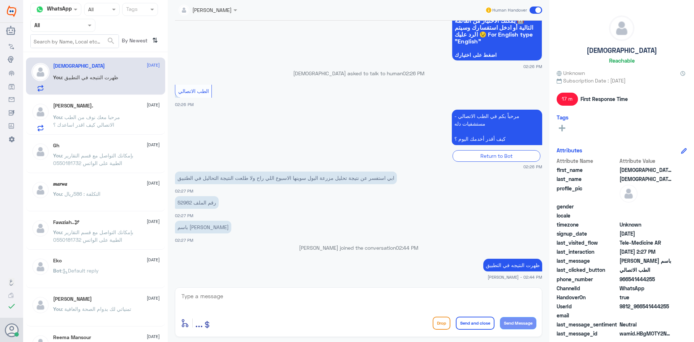
click at [532, 11] on span at bounding box center [536, 10] width 13 height 7
click at [0, 0] on input "checkbox" at bounding box center [0, 0] width 0 height 0
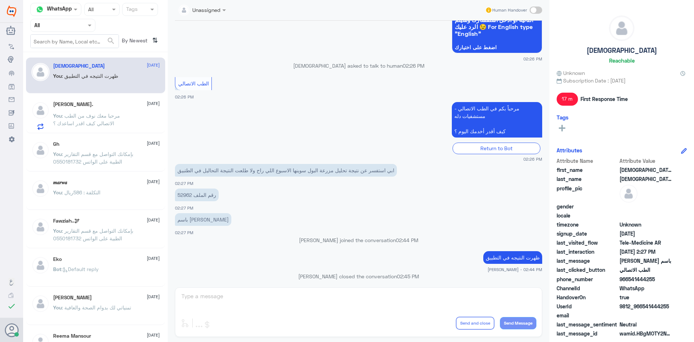
scroll to position [338, 0]
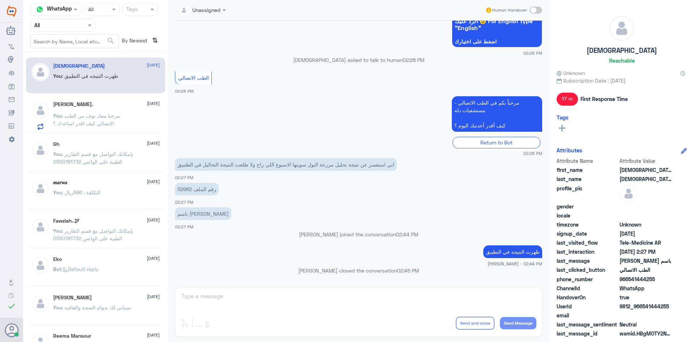
click at [80, 104] on h5 "[PERSON_NAME]." at bounding box center [73, 104] width 40 height 6
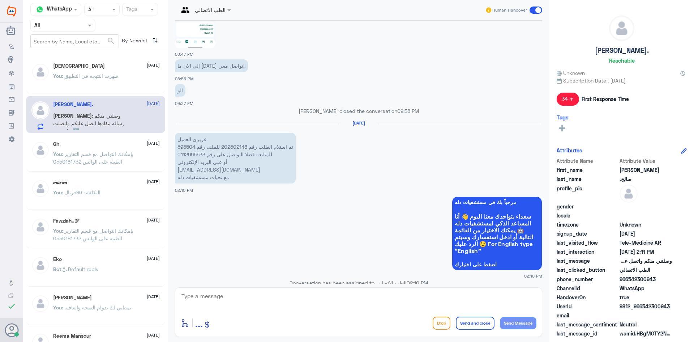
scroll to position [521, 0]
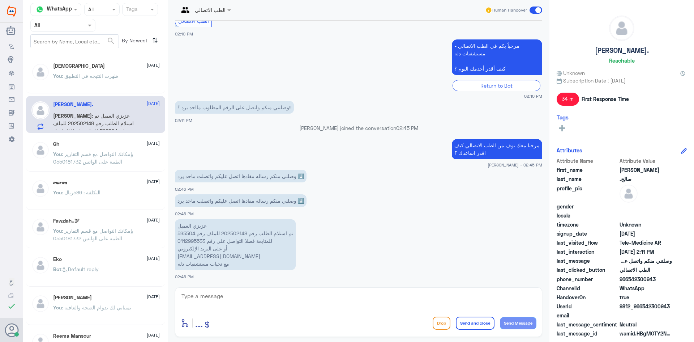
click at [186, 234] on p "عزيزي العميل تم استلام الطلب رقم 202502148 للملف رقم 595504 للمتابعة فضلا التوا…" at bounding box center [235, 244] width 121 height 51
copy p "595504"
click at [329, 294] on textarea at bounding box center [359, 300] width 356 height 18
type textarea "ا"
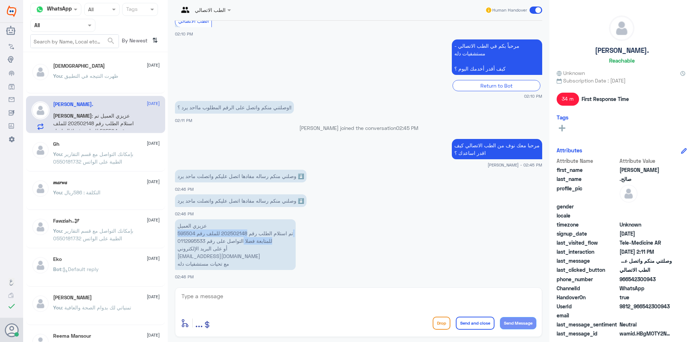
drag, startPoint x: 221, startPoint y: 231, endPoint x: 243, endPoint y: 237, distance: 23.3
click at [243, 237] on p "عزيزي العميل تم استلام الطلب رقم 202502148 للملف رقم 595504 للمتابعة فضلا التوا…" at bounding box center [235, 244] width 121 height 51
click at [238, 232] on p "عزيزي العميل تم استلام الطلب رقم 202502148 للملف رقم 595504 للمتابعة فضلا التوا…" at bounding box center [235, 244] width 121 height 51
click at [229, 235] on p "عزيزي العميل تم استلام الطلب رقم 202502148 للملف رقم 595504 للمتابعة فضلا التوا…" at bounding box center [235, 244] width 121 height 51
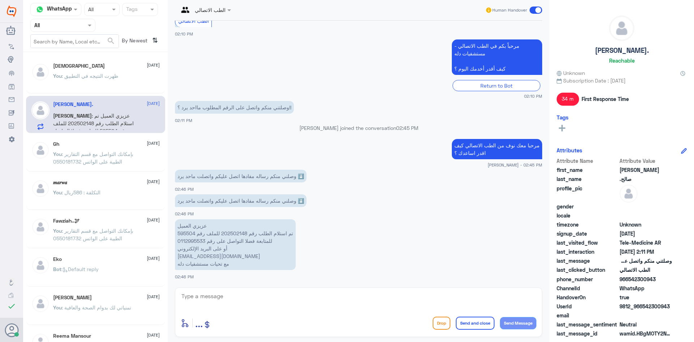
click at [229, 235] on p "عزيزي العميل تم استلام الطلب رقم 202502148 للملف رقم 595504 للمتابعة فضلا التوا…" at bounding box center [235, 244] width 121 height 51
copy p "202502148"
click at [232, 292] on textarea at bounding box center [359, 300] width 356 height 18
click at [299, 224] on app-msgs-text "عزيزي العميل تم استلام الطلب رقم 202502148 للملف رقم 595504 للمتابعة فضلا التوا…" at bounding box center [358, 244] width 367 height 51
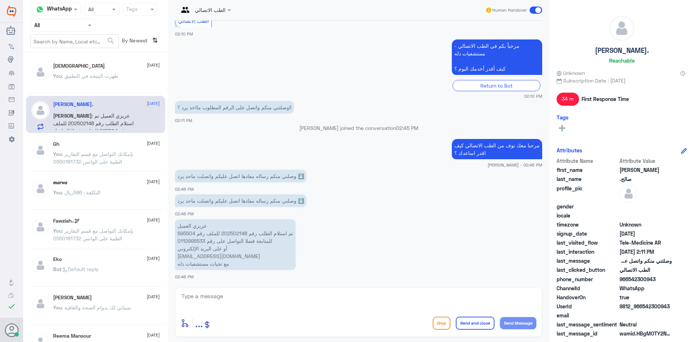
scroll to position [545, 0]
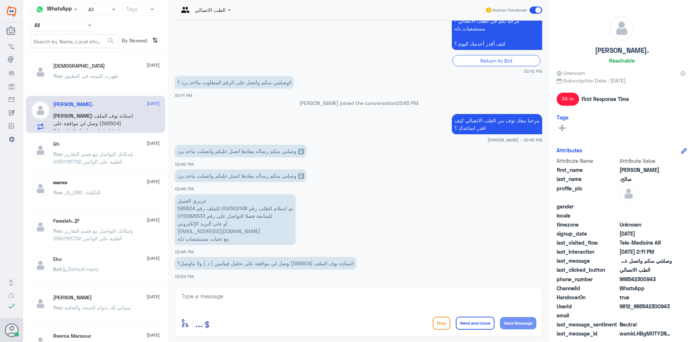
click at [182, 208] on p "عزيزي العميل تم استلام الطلب رقم 202502148 للملف رقم 595504 للمتابعة فضلا التوا…" at bounding box center [235, 219] width 121 height 51
click at [332, 296] on textarea at bounding box center [359, 300] width 356 height 18
type textarea "جاء عليه رفض"
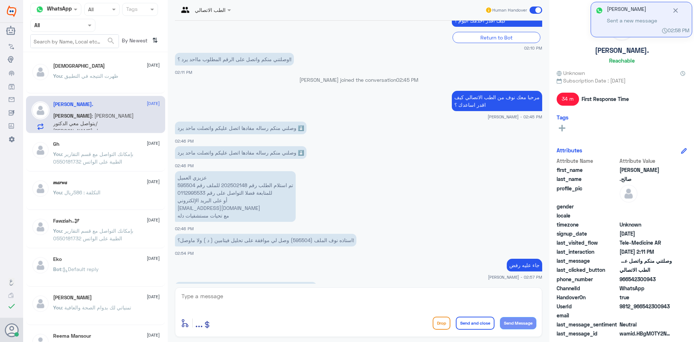
scroll to position [593, 0]
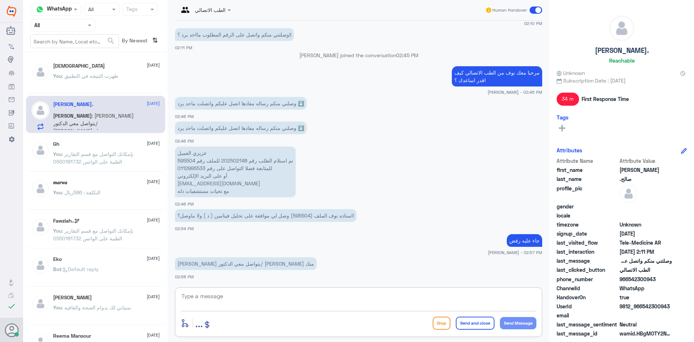
click at [211, 296] on textarea at bounding box center [359, 300] width 356 height 18
click at [188, 159] on p "عزيزي العميل تم استلام الطلب رقم 202502148 للملف رقم 595504 للمتابعة فضلا التوا…" at bounding box center [235, 171] width 121 height 51
copy p "595504"
click at [521, 137] on div "وصلني منكم رساله مفادها اتصل عليكم واتصلت ماحد يرد ⬇️ 02:46 PM" at bounding box center [358, 132] width 367 height 25
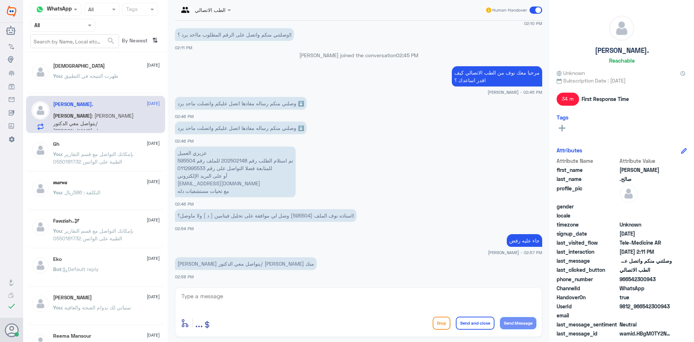
click at [109, 88] on p "You : ظهرت النتيجه في التطبيق" at bounding box center [85, 81] width 65 height 18
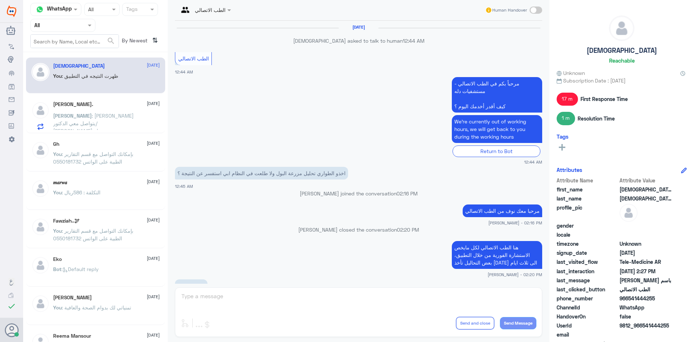
scroll to position [338, 0]
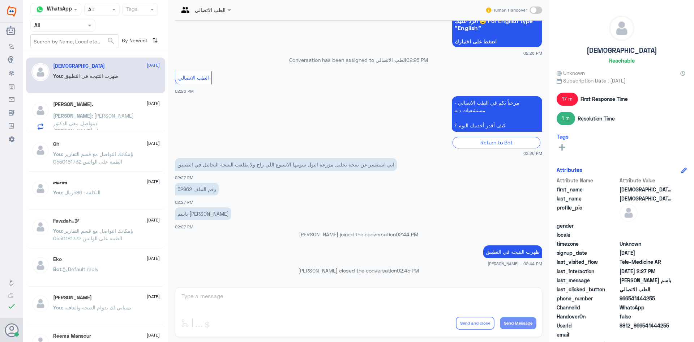
click at [103, 151] on div "Gh 18 September You : بإمكانك التواصل مع قسم التقارير الطبية على الواتس 0550181…" at bounding box center [106, 154] width 107 height 27
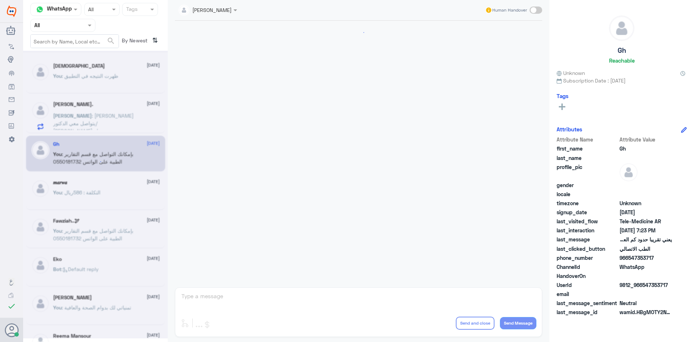
scroll to position [308, 0]
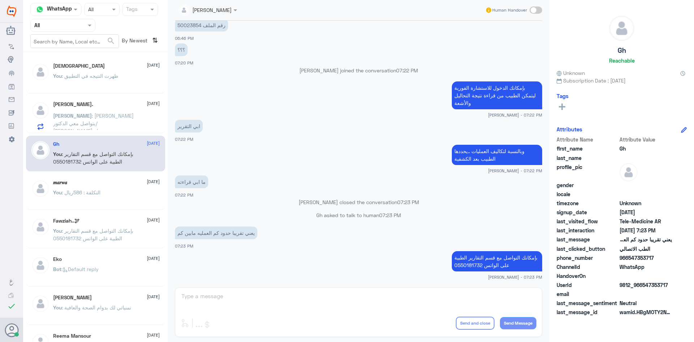
click at [98, 121] on span ": ياليت يتواصل معي الدكتور/ عمر فضلاً منك" at bounding box center [93, 122] width 81 height 21
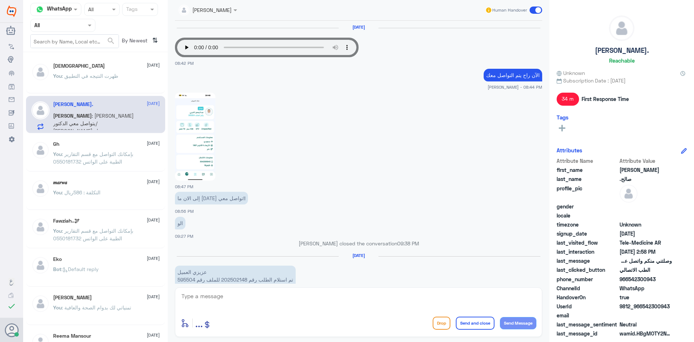
scroll to position [460, 0]
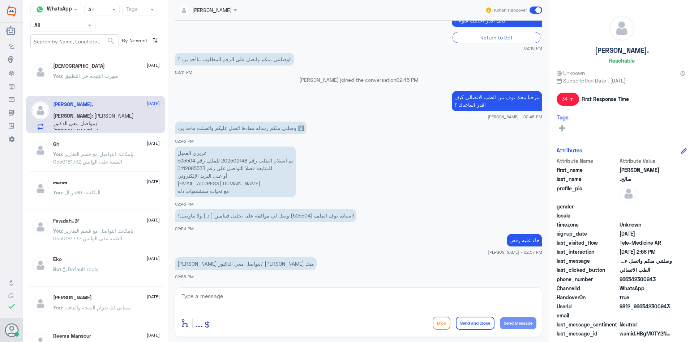
click at [181, 163] on p "عزيزي العميل تم استلام الطلب رقم 202502148 للملف رقم 595504 للمتابعة فضلا التوا…" at bounding box center [235, 171] width 121 height 51
copy p "595504"
click at [300, 300] on textarea at bounding box center [359, 300] width 356 height 18
click at [476, 150] on app-msgs-text "عزيزي العميل تم استلام الطلب رقم 202502148 للملف رقم 595504 للمتابعة فضلا التوا…" at bounding box center [358, 171] width 367 height 51
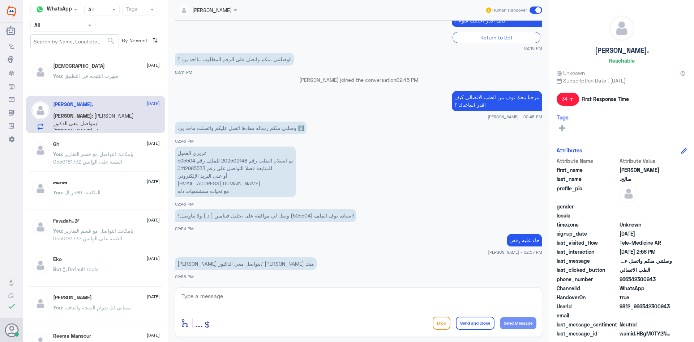
click at [236, 301] on textarea at bounding box center [359, 300] width 356 height 18
type textarea "d"
drag, startPoint x: 313, startPoint y: 303, endPoint x: 336, endPoint y: 303, distance: 22.8
click at [336, 303] on textarea "يرجى التواصل مع شركة التأمين الخاصه بك حيث يظهر تكلفة الكشفية لديك 100 ريال" at bounding box center [359, 300] width 356 height 18
click at [334, 301] on textarea "يرجى التواصل مع شركة التأمين الخاصه بك حيث يظهر تكلفة الكشفية لديك 100 ريال" at bounding box center [359, 300] width 356 height 18
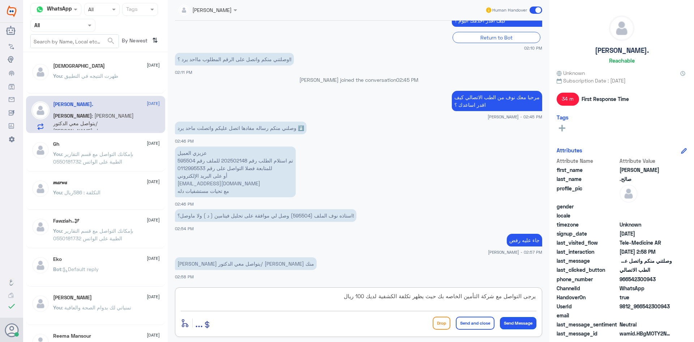
type textarea "يرجى التواصل مع شركة التأمين الخاصه بك حيث يظهر تكلفة الكشفية لديك 100 ريال"
click at [519, 325] on button "Send Message" at bounding box center [518, 323] width 37 height 12
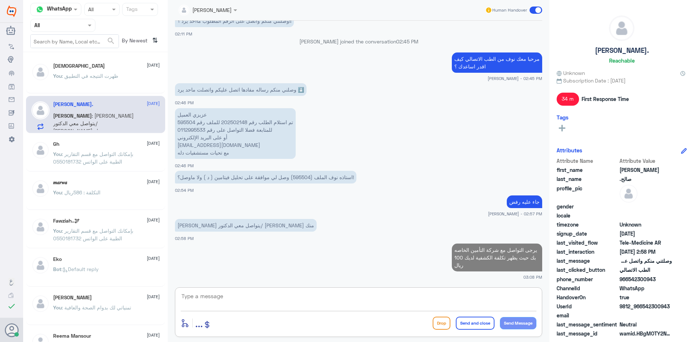
click at [289, 303] on textarea at bounding box center [359, 300] width 356 height 18
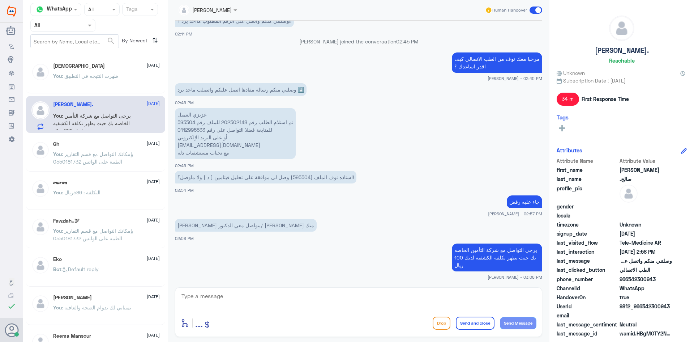
click at [223, 289] on div "enter flow name ... Drop Send and close Send Message" at bounding box center [358, 312] width 367 height 50
click at [297, 296] on textarea at bounding box center [359, 300] width 356 height 18
type textarea "سيتم تواصل الطبيب معك لكن من دون رفع خدمات"
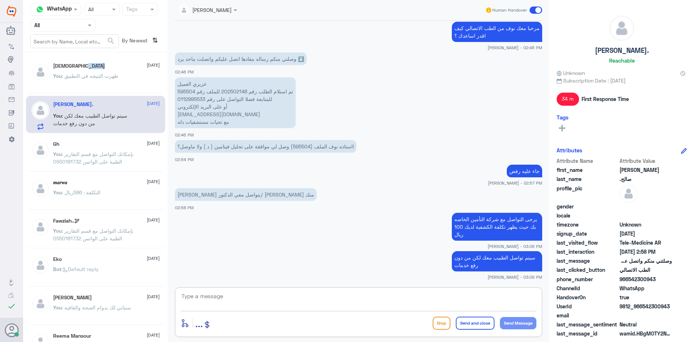
click at [102, 66] on div "سبحان الله 27 September" at bounding box center [106, 66] width 107 height 6
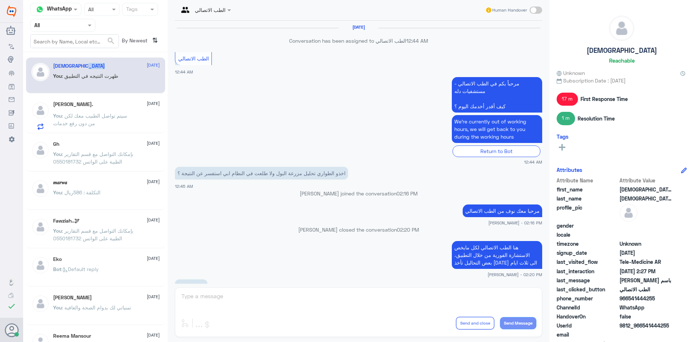
scroll to position [338, 0]
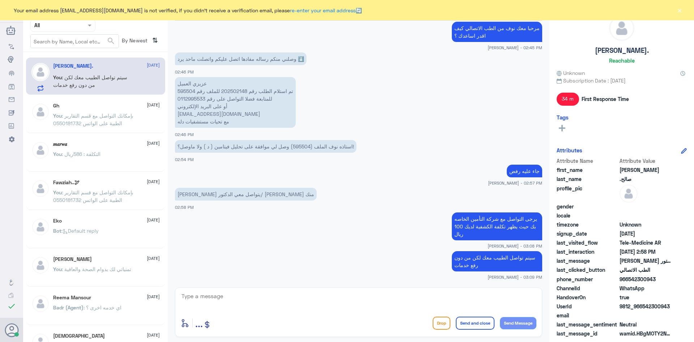
scroll to position [499, 0]
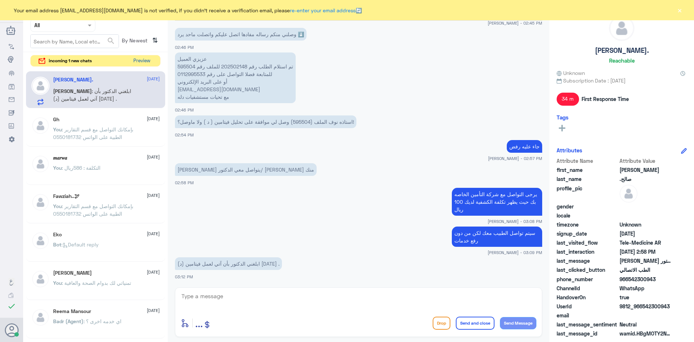
click at [145, 60] on button "Preview" at bounding box center [141, 60] width 22 height 11
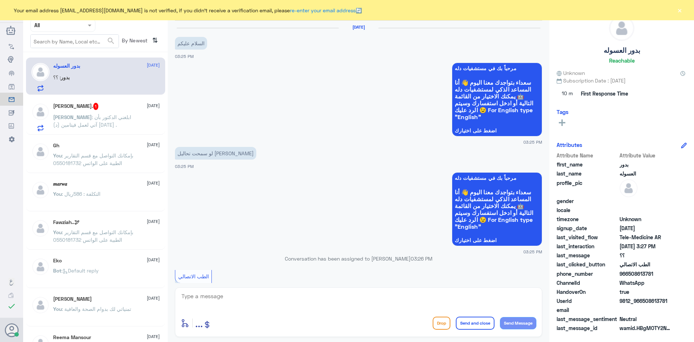
drag, startPoint x: 642, startPoint y: 303, endPoint x: 674, endPoint y: 300, distance: 31.6
click at [674, 300] on div "UserId 9812_966508613781" at bounding box center [622, 301] width 130 height 9
copy span "508613781"
click at [97, 94] on div "بدور العسوله 27 September بدور : ؟؟" at bounding box center [95, 75] width 139 height 37
click at [95, 102] on div "عبدالرحمن صالح. 1 27 September عبدالرحمن : ابلغني الدكتور بأن آتي لعمل فيتامين …" at bounding box center [95, 115] width 139 height 37
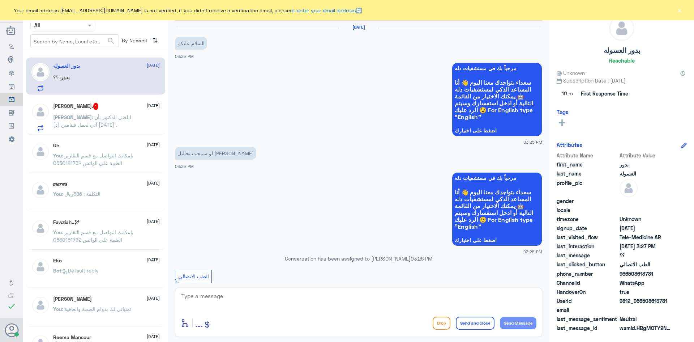
click at [96, 113] on p "عبدالرحمن : ابلغني الدكتور بأن آتي لعمل فيتامين (د) قبل يومين ." at bounding box center [93, 122] width 81 height 18
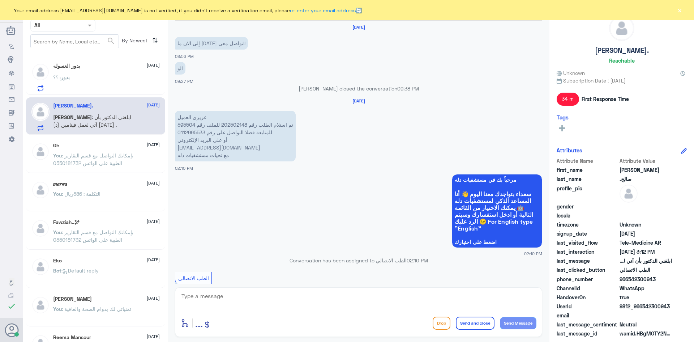
scroll to position [399, 0]
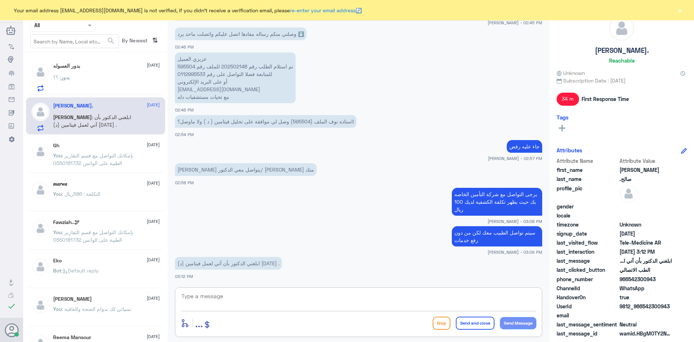
click at [247, 297] on textarea at bounding box center [359, 300] width 356 height 18
click at [678, 13] on button "×" at bounding box center [679, 10] width 7 height 7
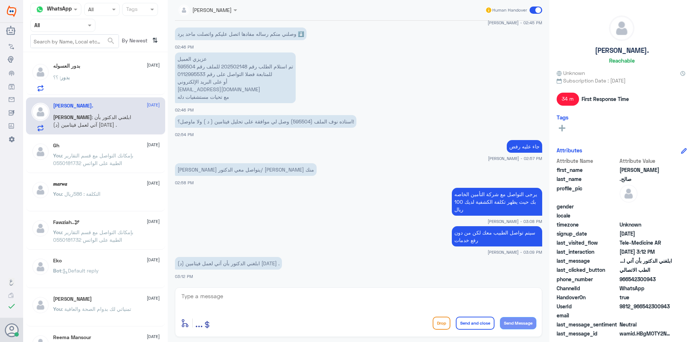
click at [92, 67] on div "بدور العسوله 27 September" at bounding box center [106, 66] width 107 height 6
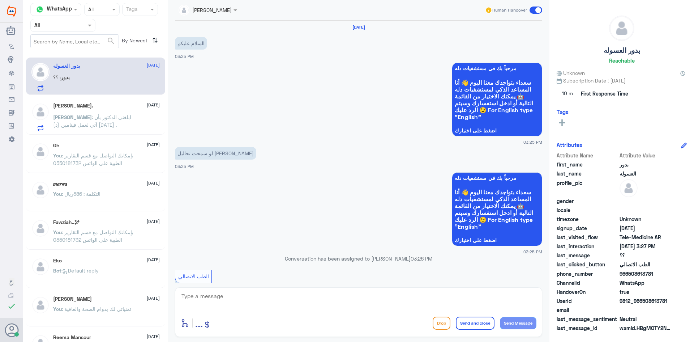
scroll to position [124, 0]
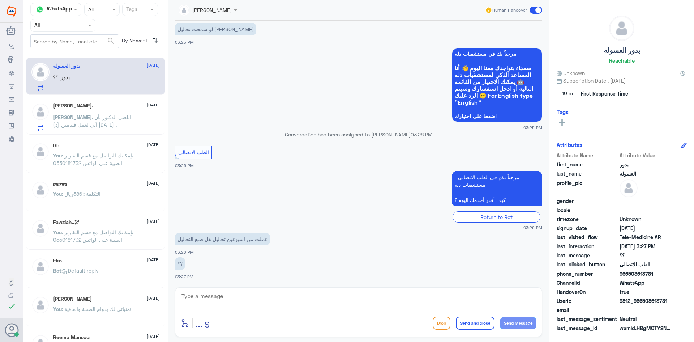
click at [361, 301] on textarea at bounding box center [359, 300] width 356 height 18
type textarea "م"
type textarea "مرحبا معك نوف من الطب الاتصالي"
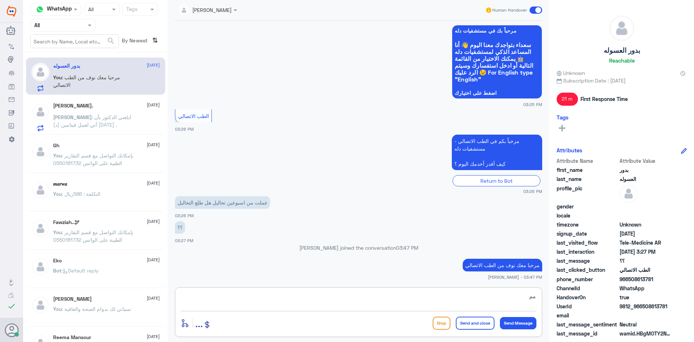
type textarea "م"
type textarea "يمكنك الإطلاع على نتائج التحاليل من خلال التطبيق"
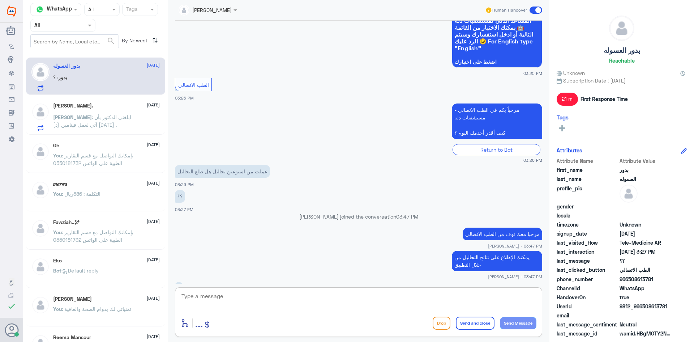
scroll to position [203, 0]
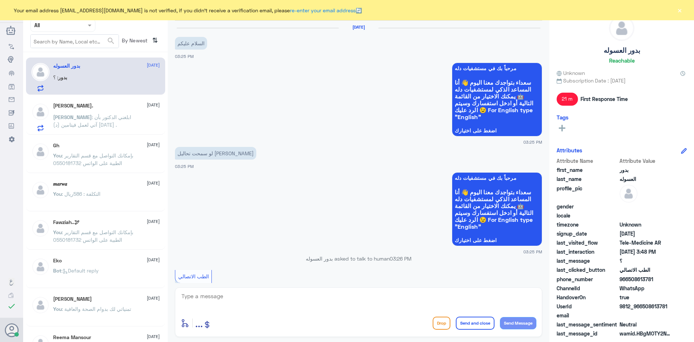
scroll to position [216, 0]
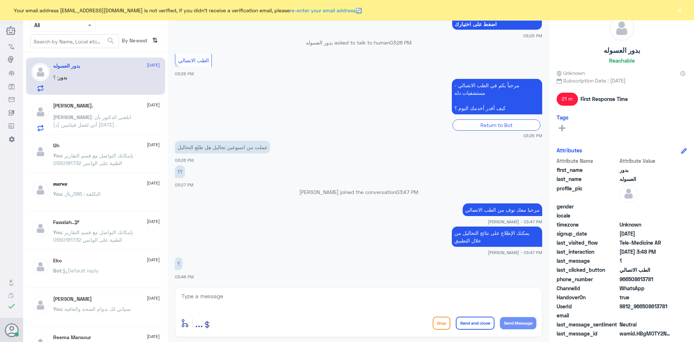
drag, startPoint x: 85, startPoint y: 81, endPoint x: 133, endPoint y: 237, distance: 163.7
click at [84, 81] on div "بدور : ؟" at bounding box center [106, 83] width 107 height 16
click at [237, 304] on textarea at bounding box center [359, 300] width 356 height 18
type textarea "تم التواصل من خلال الاتصال الهاتفي، [PERSON_NAME] بخدمتك"
click at [467, 325] on button "Send and close" at bounding box center [475, 322] width 39 height 13
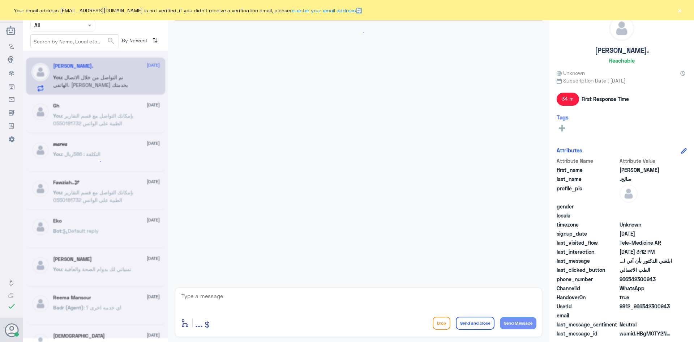
scroll to position [399, 0]
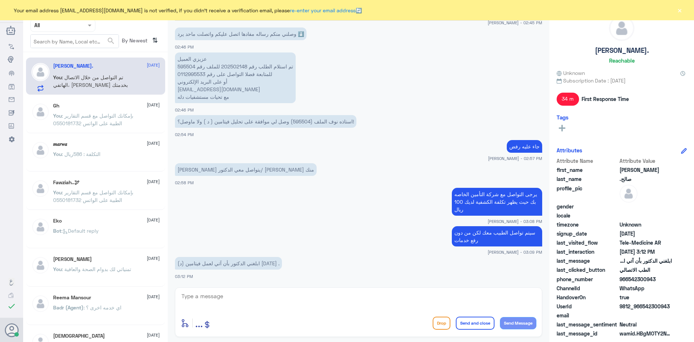
click at [103, 107] on div "Gh [DATE]" at bounding box center [106, 106] width 107 height 6
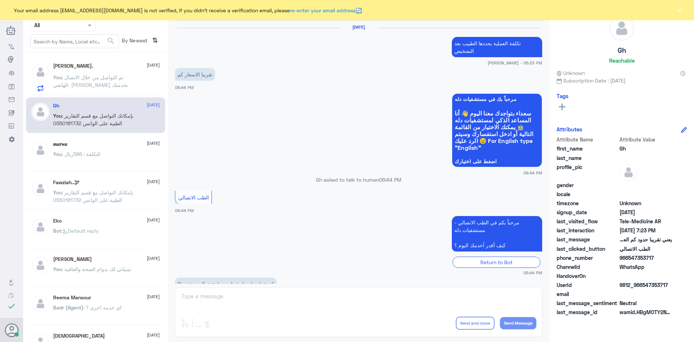
scroll to position [308, 0]
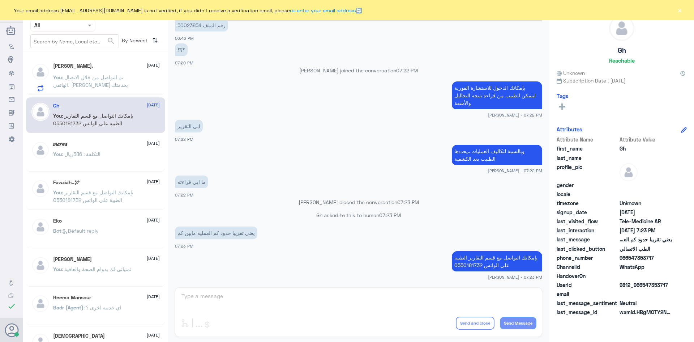
click at [100, 80] on span ": تم التواصل من خلال الاتصال الهاتفي، [PERSON_NAME] بخدمتك" at bounding box center [90, 81] width 75 height 14
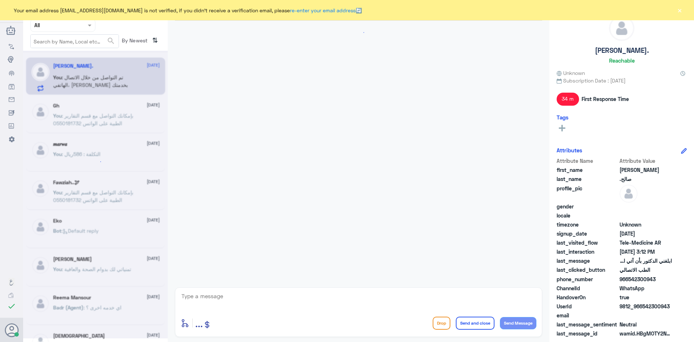
scroll to position [399, 0]
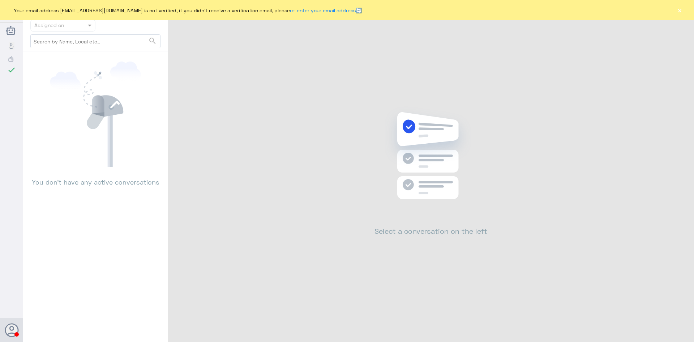
click at [680, 9] on button "×" at bounding box center [679, 10] width 7 height 7
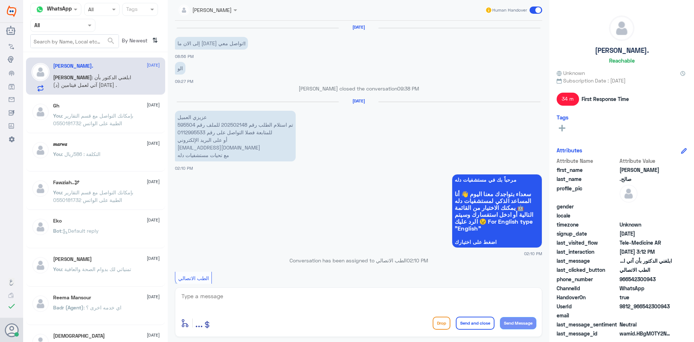
scroll to position [399, 0]
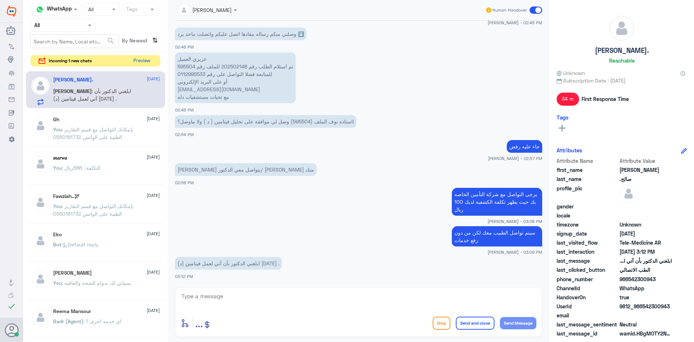
click at [146, 60] on button "Preview" at bounding box center [141, 60] width 22 height 11
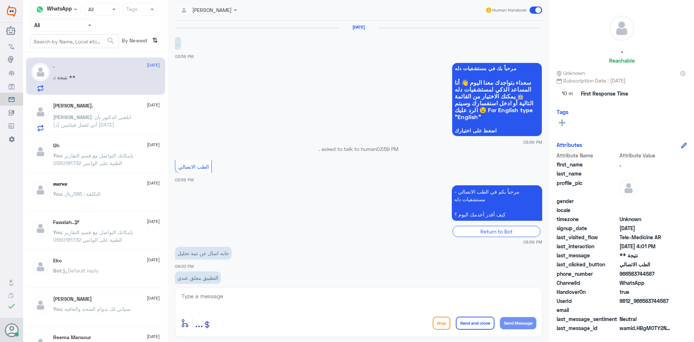
scroll to position [127, 0]
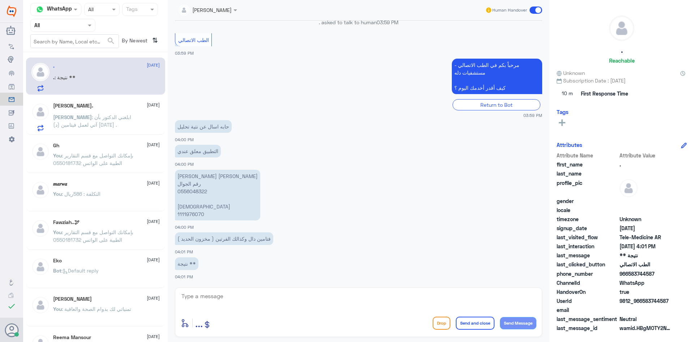
click at [188, 213] on p "[PERSON_NAME] [PERSON_NAME] رقم الجوال 0556048322 الهوية 1111976070" at bounding box center [217, 195] width 85 height 51
copy p "1111976070"
click at [266, 295] on textarea at bounding box center [359, 300] width 356 height 18
click at [329, 302] on textarea at bounding box center [359, 300] width 356 height 18
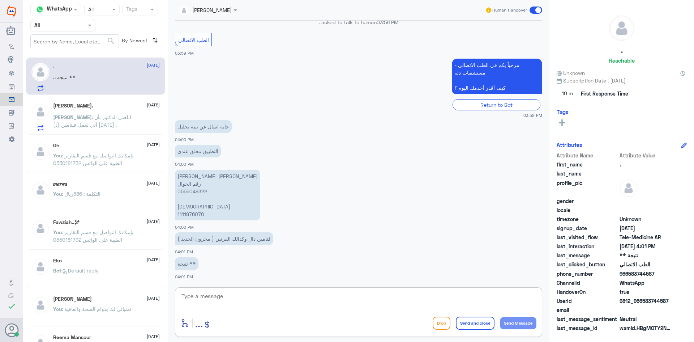
paste textarea "مرحبا معك نوف من الطب الاتصالي"
type textarea "مرحبا معك نوف من الطب الاتصالي"
click at [515, 321] on button "Send Message" at bounding box center [518, 323] width 37 height 12
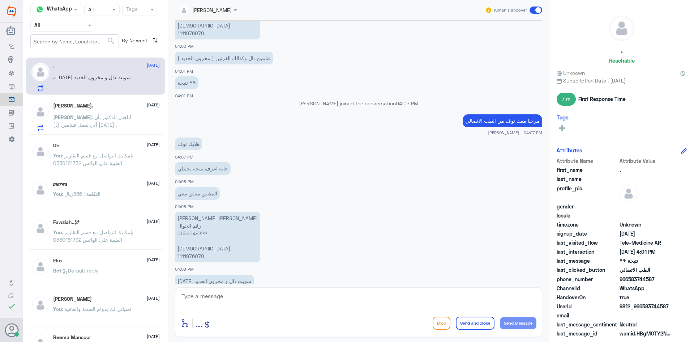
scroll to position [311, 0]
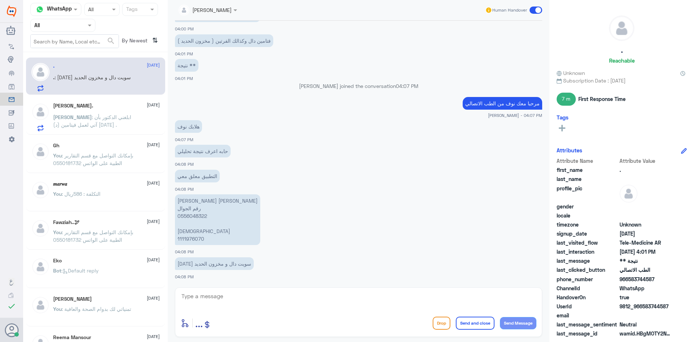
click at [257, 301] on textarea at bounding box center [359, 300] width 356 height 18
type textarea "تم التواصل من خلال الاتصال الهاتفي، [PERSON_NAME] بخدمتك"
click at [465, 325] on button "Send and close" at bounding box center [475, 322] width 39 height 13
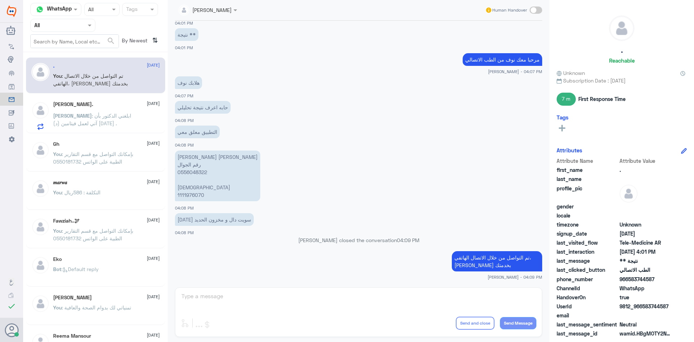
click at [298, 247] on div "[PERSON_NAME] closed the conversation 04:09 PM" at bounding box center [358, 242] width 367 height 13
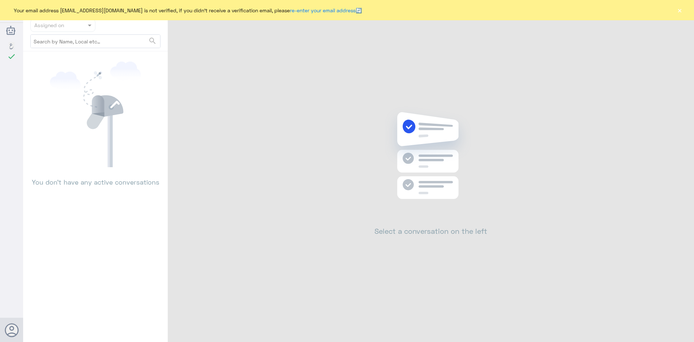
click at [670, 11] on div "Your email address [EMAIL_ADDRESS][DOMAIN_NAME] is not verified, if you didn't …" at bounding box center [347, 10] width 694 height 20
click at [680, 10] on button "×" at bounding box center [679, 10] width 7 height 7
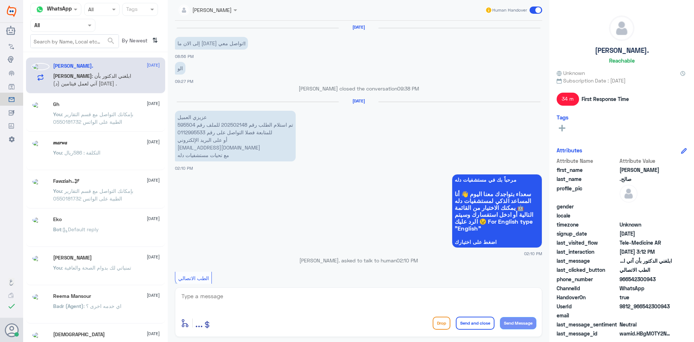
scroll to position [399, 0]
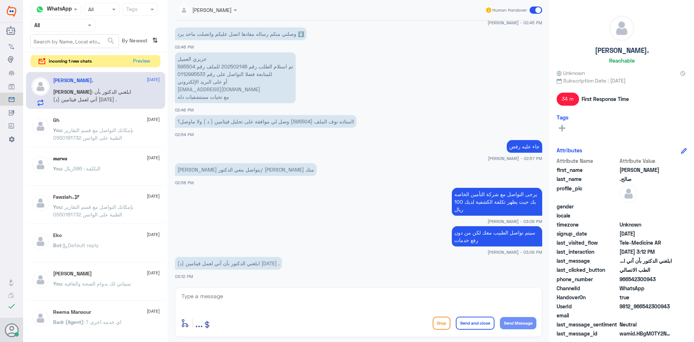
click at [153, 59] on div "incoming 1 new chats Preview" at bounding box center [95, 61] width 130 height 13
click at [144, 63] on button "Preview" at bounding box center [141, 60] width 22 height 11
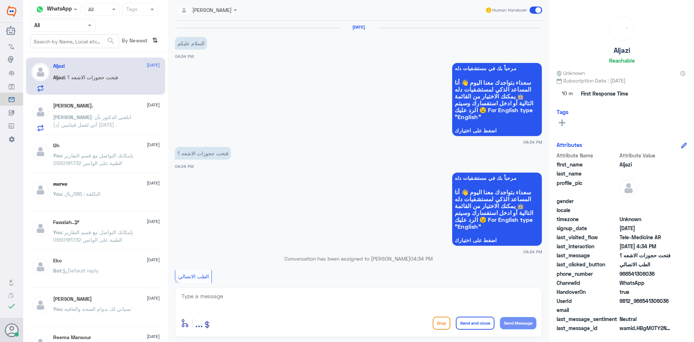
scroll to position [99, 0]
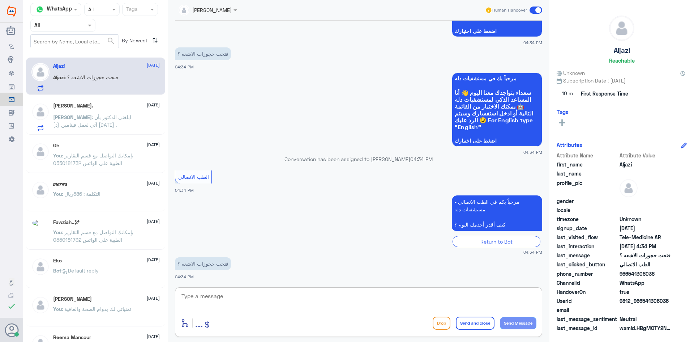
click at [248, 303] on textarea at bounding box center [359, 300] width 356 height 18
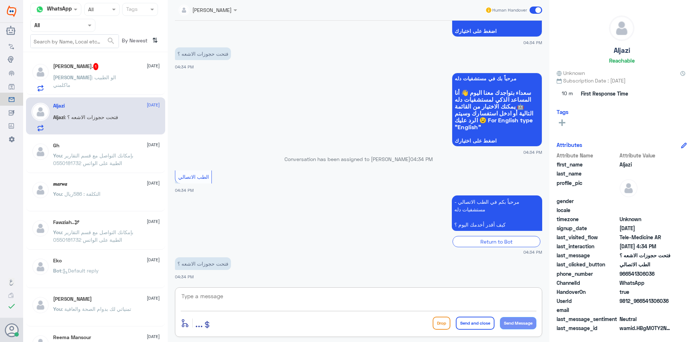
click at [294, 303] on textarea at bounding box center [359, 300] width 356 height 18
paste textarea "مرحبا معك نوف من الطب الاتصالي"
type textarea "مرحبا معك نوف من الطب الاتصالي"
click at [522, 327] on button "Send Message" at bounding box center [518, 323] width 37 height 12
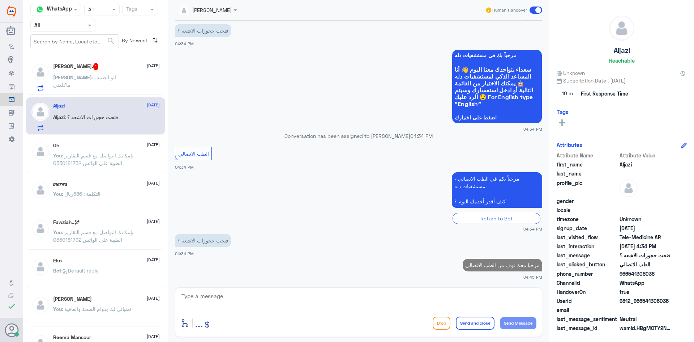
click at [477, 299] on textarea at bounding box center [359, 300] width 356 height 18
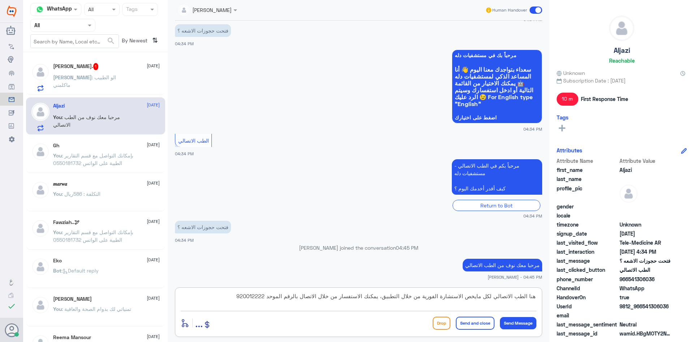
type textarea "هنا الطب الاتصالي لكل مايخص الاستشارة الفورية من خلال التطبيق، يمكنك الاستفسار …"
click at [473, 315] on div "enter flow name ... Drop Send and close Send Message" at bounding box center [359, 322] width 356 height 16
click at [474, 321] on button "Send and close" at bounding box center [475, 322] width 39 height 13
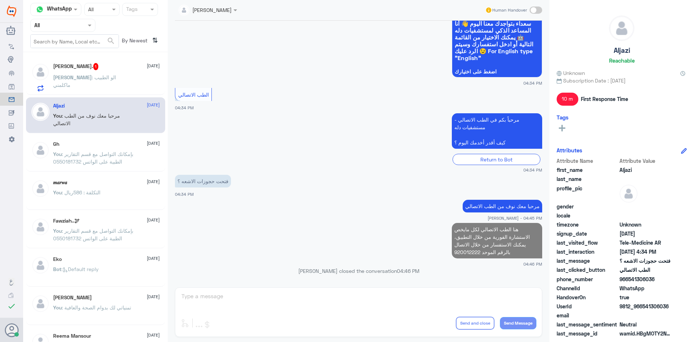
click at [91, 86] on p "[PERSON_NAME] : الو الطبيب ماكلمني" at bounding box center [93, 82] width 81 height 18
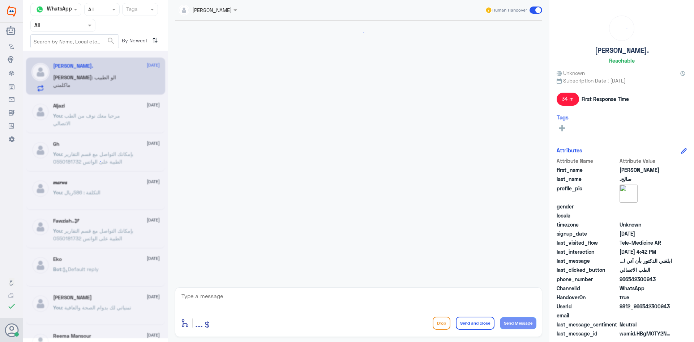
scroll to position [399, 0]
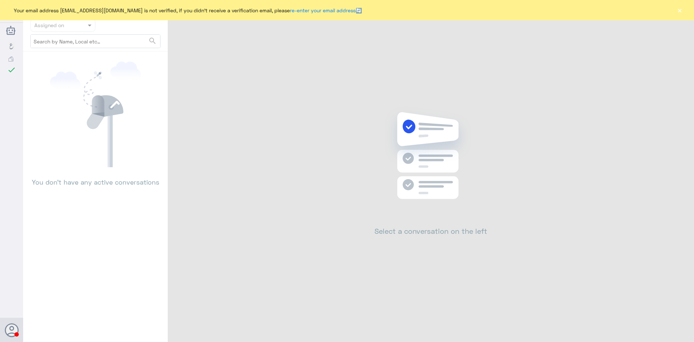
click at [684, 11] on div "Your email address [EMAIL_ADDRESS][DOMAIN_NAME] is not verified, if you didn't …" at bounding box center [347, 10] width 694 height 20
click at [667, 4] on div "Your email address [EMAIL_ADDRESS][DOMAIN_NAME] is not verified, if you didn't …" at bounding box center [347, 10] width 694 height 20
drag, startPoint x: 672, startPoint y: 5, endPoint x: 684, endPoint y: 11, distance: 13.4
click at [676, 7] on div "Your email address [EMAIL_ADDRESS][DOMAIN_NAME] is not verified, if you didn't …" at bounding box center [347, 10] width 694 height 20
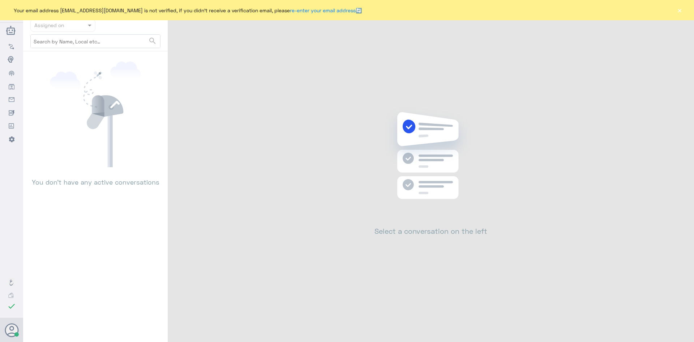
click at [684, 11] on div "Your email address [EMAIL_ADDRESS][DOMAIN_NAME] is not verified, if you didn't …" at bounding box center [347, 10] width 694 height 20
click at [677, 10] on button "×" at bounding box center [679, 10] width 7 height 7
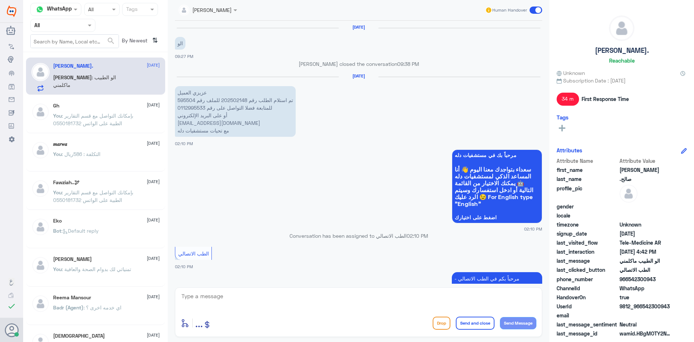
scroll to position [399, 0]
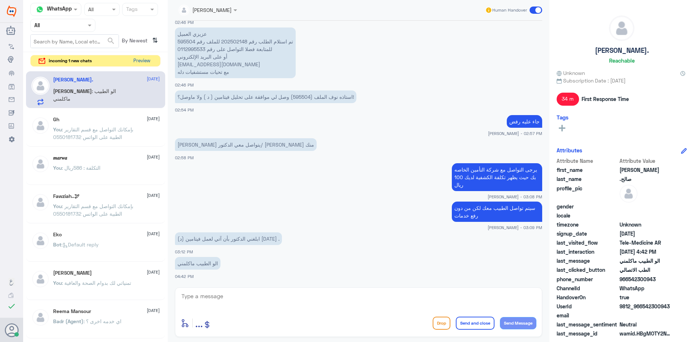
click at [146, 61] on button "Preview" at bounding box center [141, 60] width 22 height 11
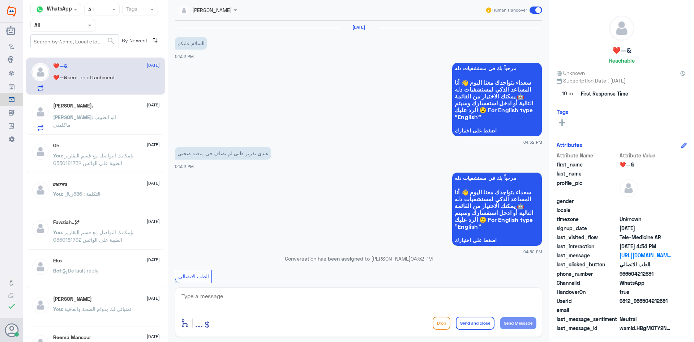
scroll to position [199, 0]
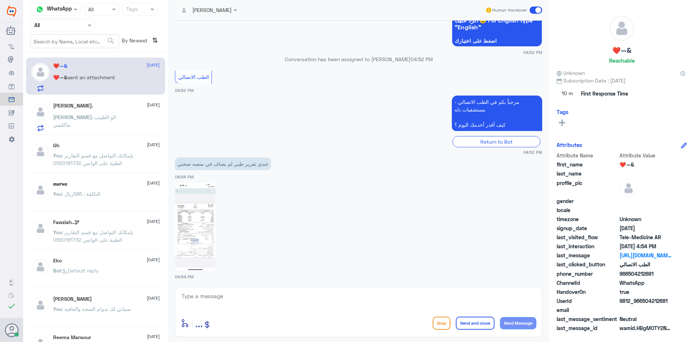
click at [128, 84] on div "❤️—& sent an attachment" at bounding box center [106, 83] width 107 height 16
click at [185, 224] on img at bounding box center [195, 227] width 40 height 88
click at [232, 298] on textarea at bounding box center [359, 300] width 356 height 18
type textarea "ر"
type textarea "مرحبا معك نوف من الطب الاتصالي"
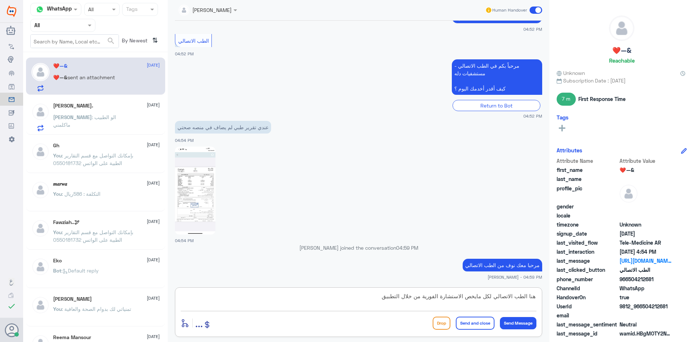
scroll to position [247, 0]
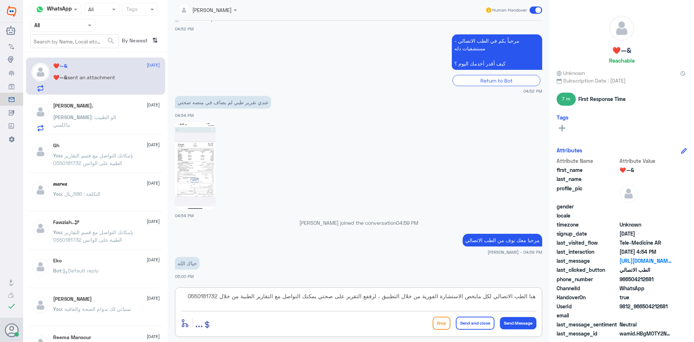
click at [373, 300] on textarea "هنا الطب الاتصالي لكل مايخص الاستشارة الفورية من خلال التطبيق ، لرففع التقرير ع…" at bounding box center [359, 300] width 356 height 18
type textarea "هنا الطب الاتصالي لكل مايخص الاستشارة الفورية من خلال التطبيق ، لرفع التقرير عل…"
click at [473, 324] on button "Send and close" at bounding box center [475, 322] width 39 height 13
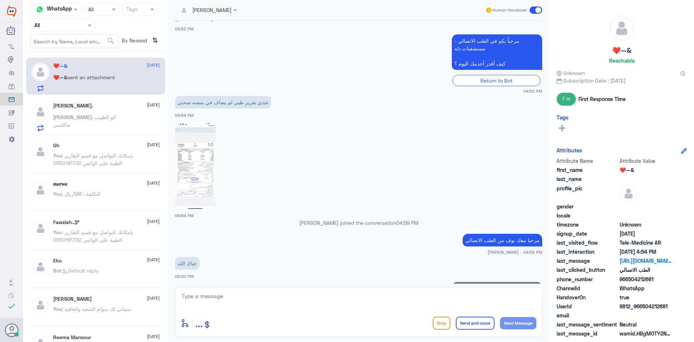
scroll to position [293, 0]
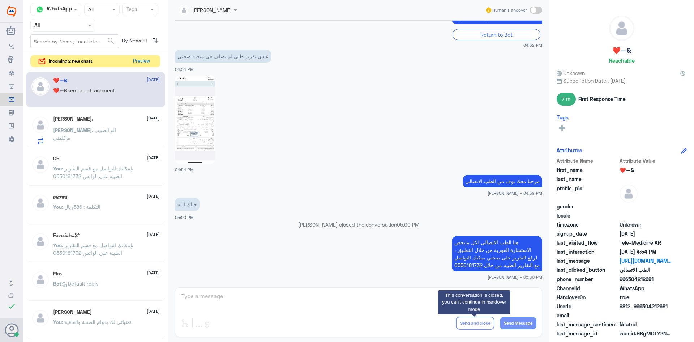
click at [127, 68] on div "Channel WhatsApp Status × All Tags Agent Filter All search By Newest ⇅ incoming…" at bounding box center [95, 172] width 145 height 344
click at [135, 64] on button "Preview" at bounding box center [141, 60] width 22 height 11
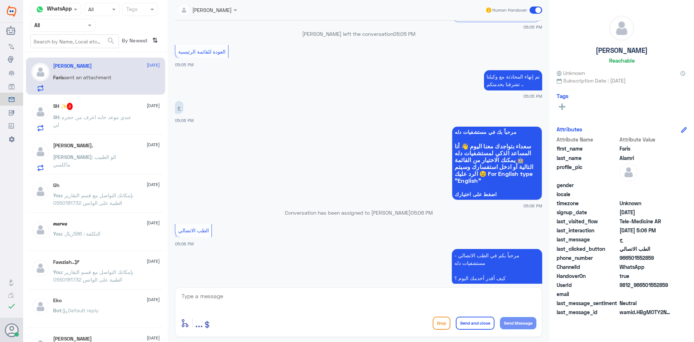
scroll to position [370, 0]
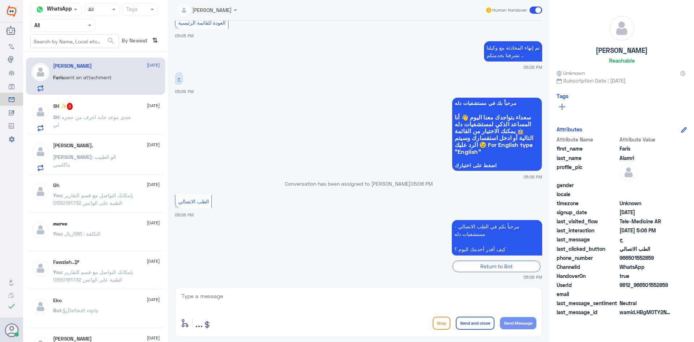
click at [257, 298] on textarea at bounding box center [359, 300] width 356 height 18
click at [253, 290] on div "enter flow name ... Drop Send and close Send Message" at bounding box center [358, 312] width 367 height 50
click at [251, 292] on textarea at bounding box center [359, 300] width 356 height 18
click at [521, 299] on textarea "مرحبا معك نوف من الطب الاتصالي كيف اقدر اساعدك؟" at bounding box center [359, 300] width 356 height 18
type textarea "مرحبا معك نوف من الطب الاتصالي كيف اقدر اساعدك؟"
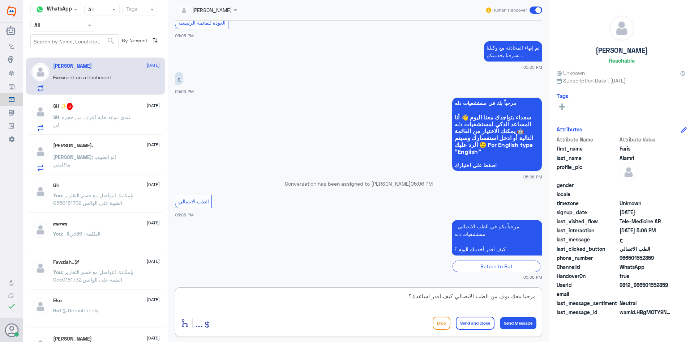
click at [525, 325] on button "Send Message" at bounding box center [518, 323] width 37 height 12
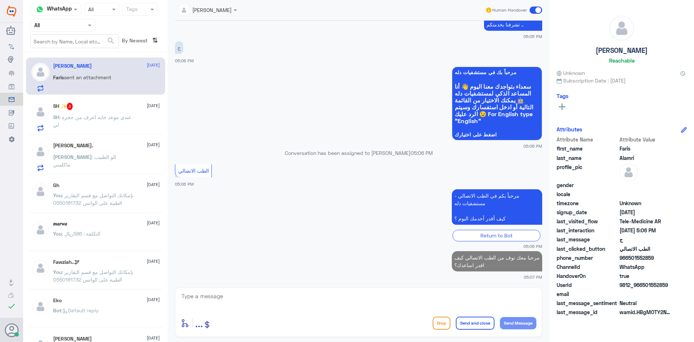
click at [66, 116] on span ": عندي موعد حابه اعرف من حجزه لي" at bounding box center [92, 121] width 78 height 14
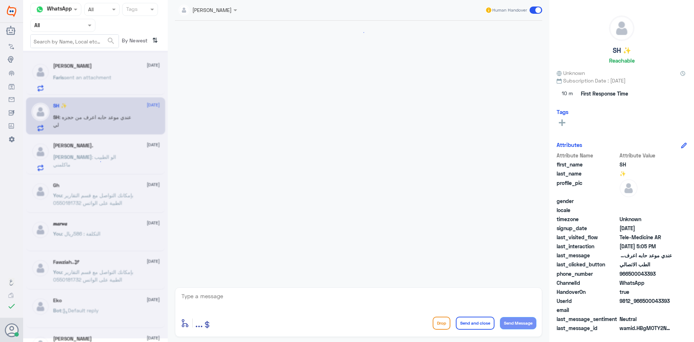
scroll to position [220, 0]
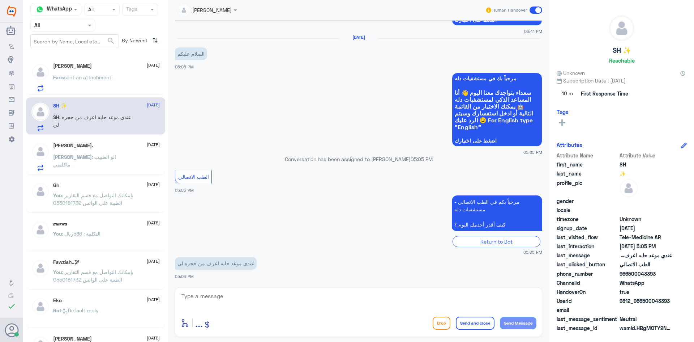
click at [236, 296] on textarea at bounding box center [359, 300] width 356 height 18
click at [242, 295] on textarea at bounding box center [359, 300] width 356 height 18
click at [423, 299] on textarea at bounding box center [359, 300] width 356 height 18
copy span "500043393"
drag, startPoint x: 643, startPoint y: 301, endPoint x: 677, endPoint y: 299, distance: 34.0
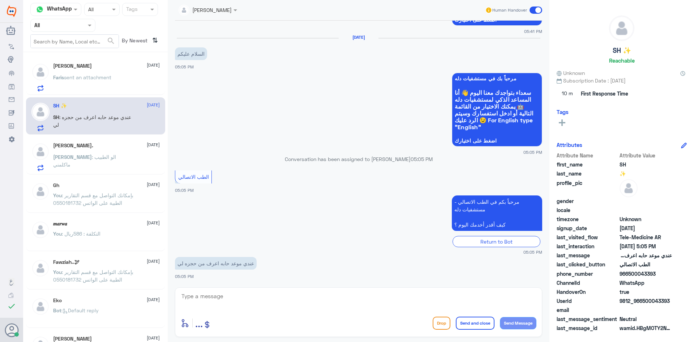
click at [677, 299] on div "UserId 9812_966500043393" at bounding box center [622, 301] width 130 height 9
click at [311, 302] on textarea at bounding box center [359, 300] width 356 height 18
type textarea "مرحبا معك نوف من الطب الاتصالي"
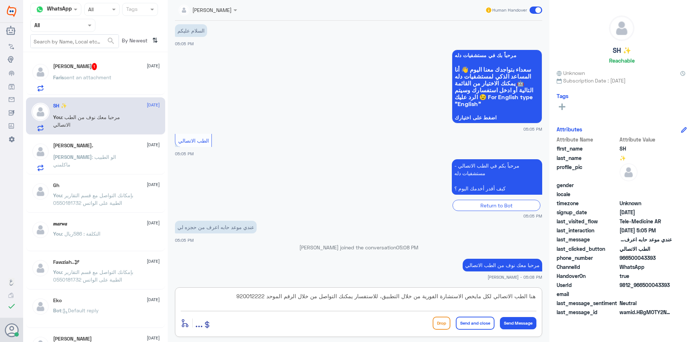
type textarea "هنا الطب الاتصالي لكل مايخص الاستشارة الفورية من خلال التطبيق، للاستفسار يمكنك …"
click at [487, 323] on button "Send and close" at bounding box center [475, 322] width 39 height 13
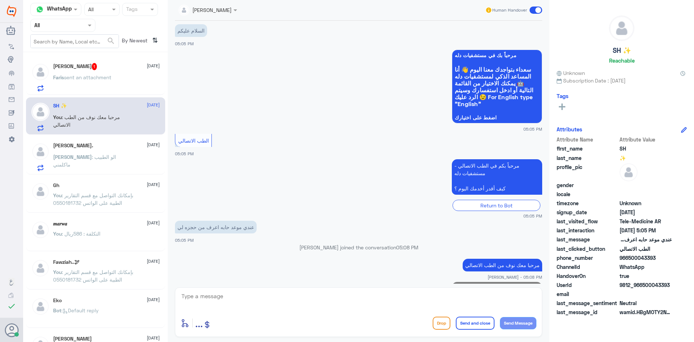
scroll to position [289, 0]
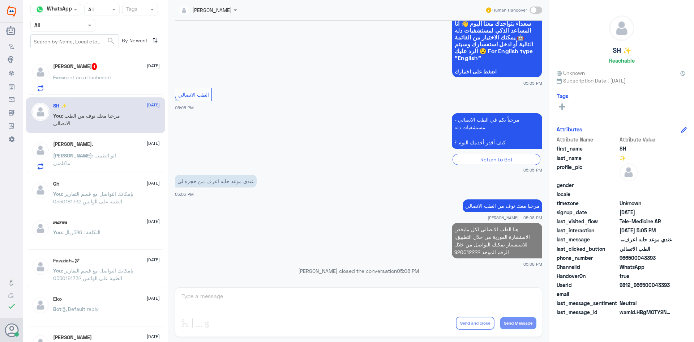
click at [136, 84] on div "Faris sent an attachment" at bounding box center [106, 83] width 107 height 16
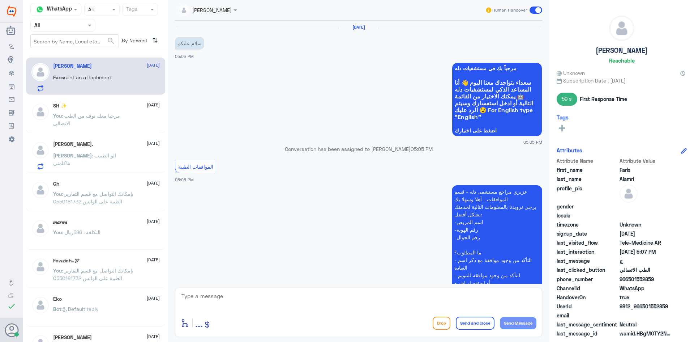
scroll to position [439, 0]
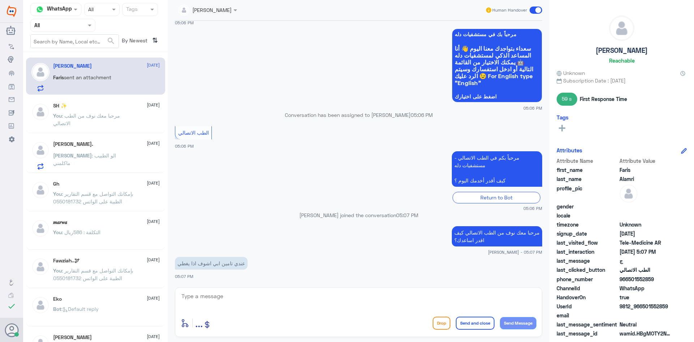
click at [264, 291] on textarea at bounding box center [359, 300] width 356 height 18
type textarea "ممكن تزودني برقم الملف او رقم الهوية من فضلك"
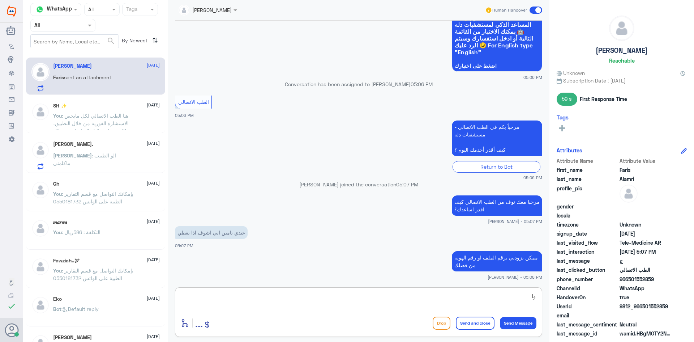
type textarea "و"
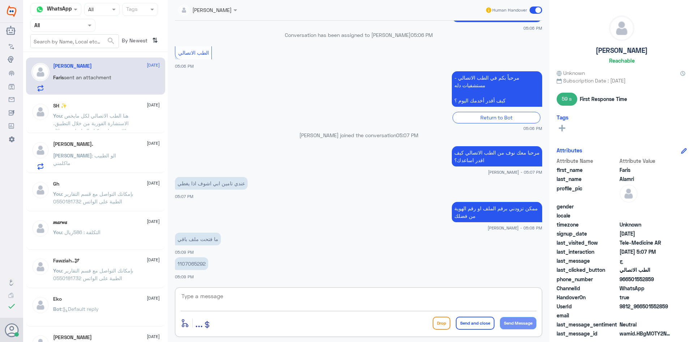
click at [221, 298] on textarea at bounding box center [359, 300] width 356 height 18
type textarea "ل"
type textarea "يمكنك الاستفسار من خلال التواصل مع شركة التأمين الخاصة بكم"
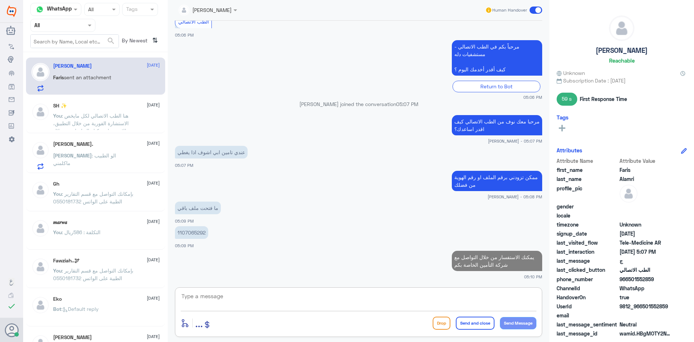
click at [76, 154] on span ": الو الطبيب ماكلمني" at bounding box center [84, 159] width 63 height 14
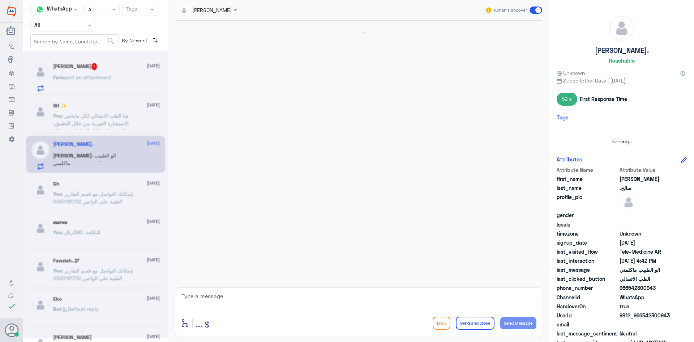
click at [91, 69] on div at bounding box center [95, 194] width 145 height 287
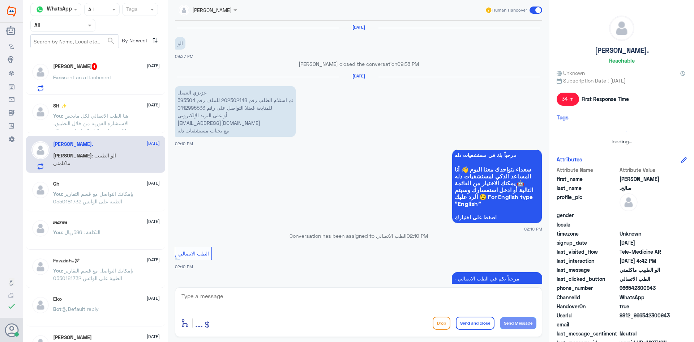
scroll to position [399, 0]
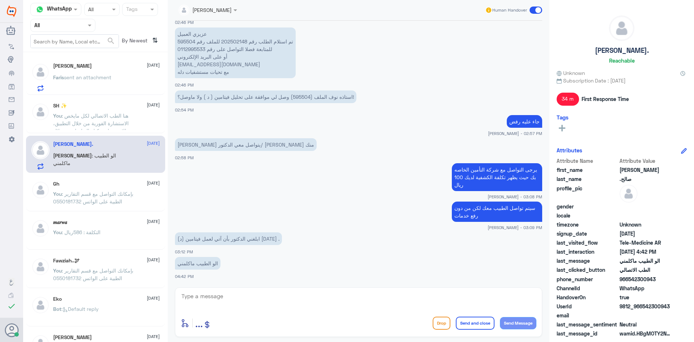
click at [75, 86] on p "Faris sent an attachment" at bounding box center [82, 82] width 58 height 18
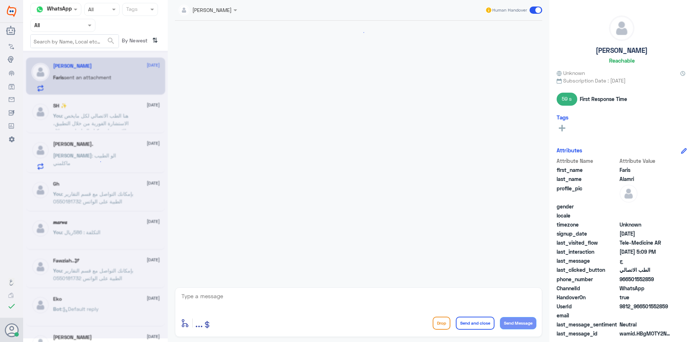
scroll to position [442, 0]
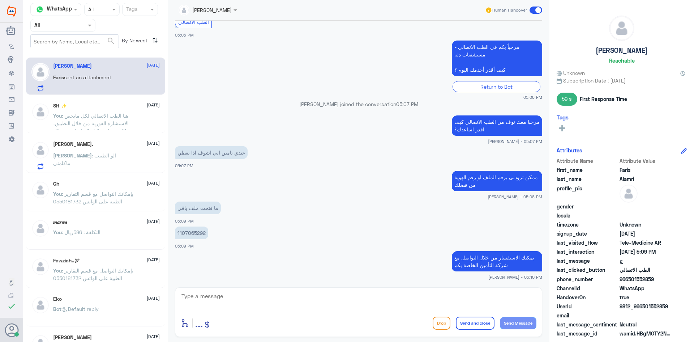
click at [530, 10] on span at bounding box center [536, 10] width 13 height 7
click at [0, 0] on input "checkbox" at bounding box center [0, 0] width 0 height 0
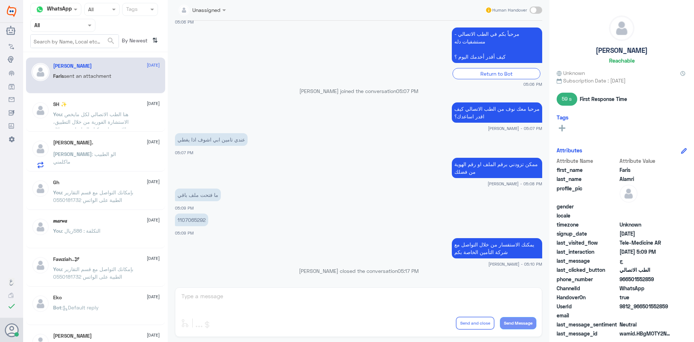
click at [113, 168] on p "عبدالرحمن : الو الطبيب ماكلمني" at bounding box center [93, 159] width 81 height 18
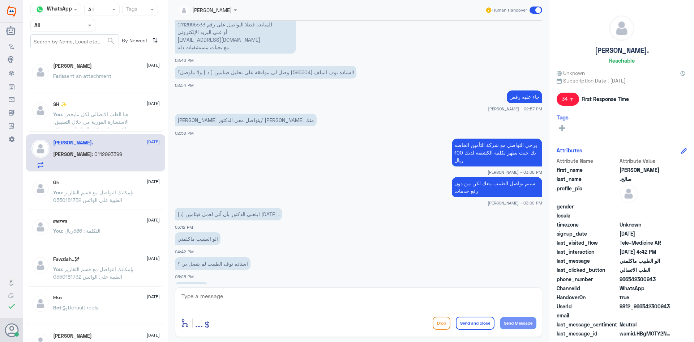
scroll to position [448, 0]
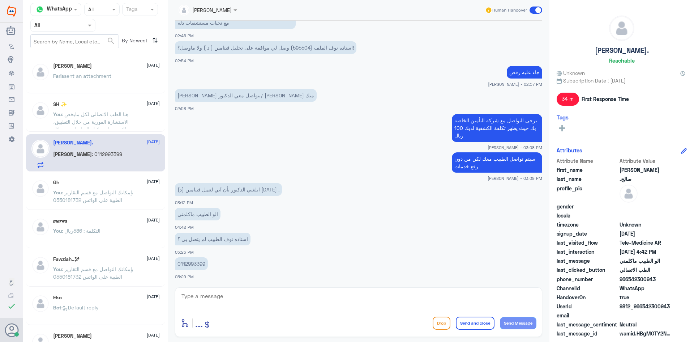
click at [110, 87] on p "Faris sent an attachment" at bounding box center [82, 81] width 58 height 18
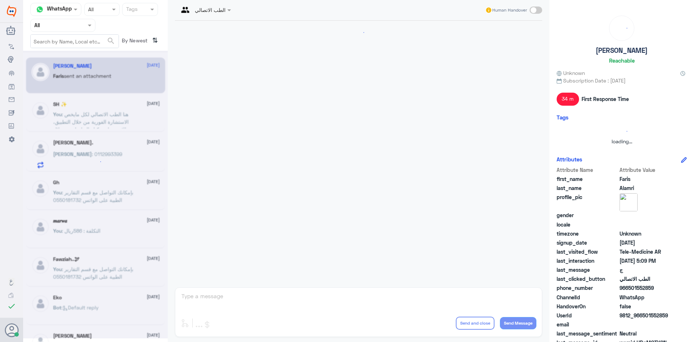
click at [108, 132] on div at bounding box center [95, 194] width 145 height 287
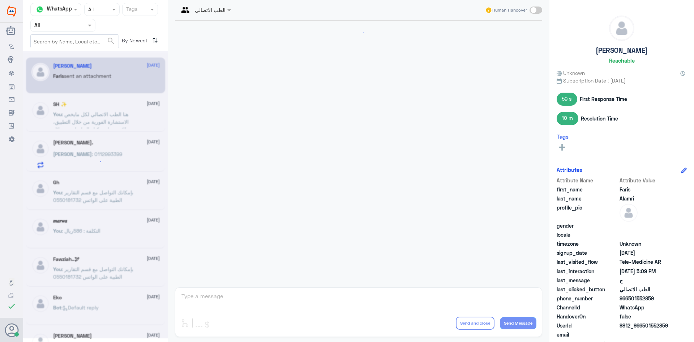
scroll to position [455, 0]
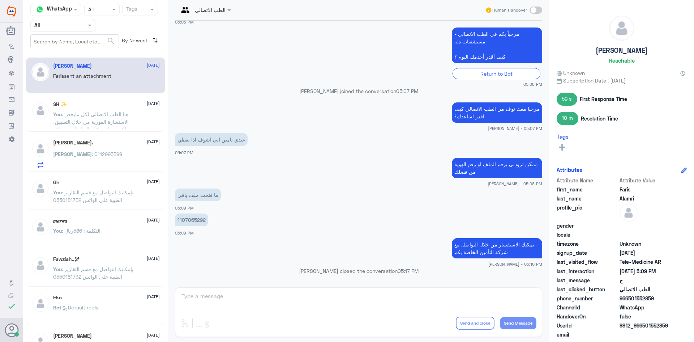
click at [108, 128] on div "SH ✨ 27 September You : هنا الطب الاتصالي لكل مايخص الاستشارة الفورية من خلال ا…" at bounding box center [95, 114] width 139 height 36
click at [115, 115] on span ": هنا الطب الاتصالي لكل مايخص الاستشارة الفورية من خلال التطبيق، للاستفسار يمكن…" at bounding box center [91, 125] width 76 height 29
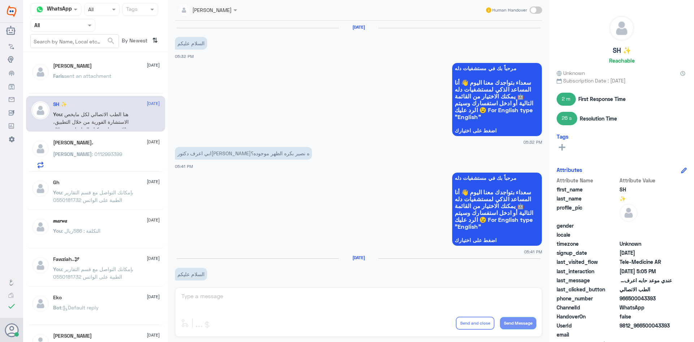
scroll to position [316, 0]
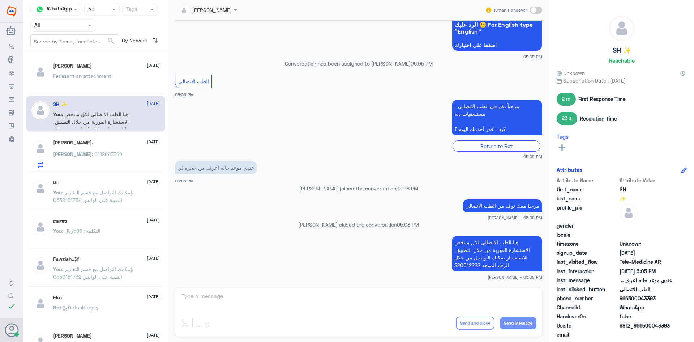
click at [110, 77] on span "sent an attachment" at bounding box center [87, 76] width 47 height 6
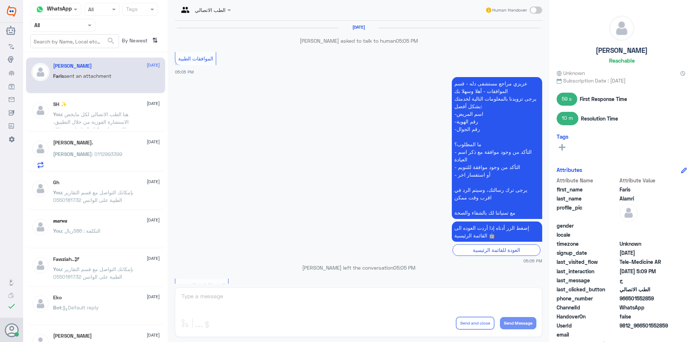
scroll to position [455, 0]
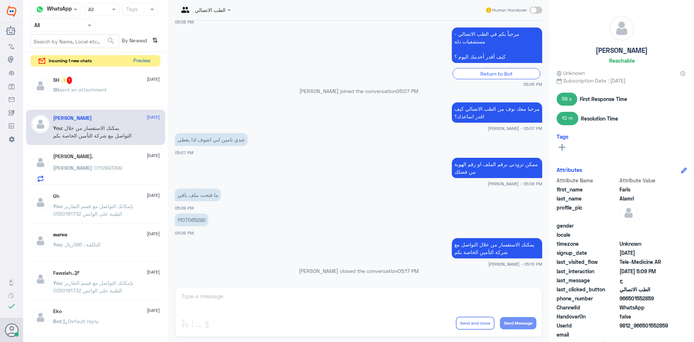
click at [145, 57] on button "Preview" at bounding box center [141, 60] width 22 height 11
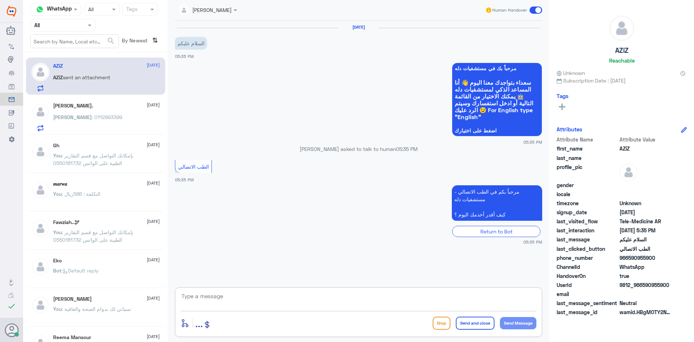
drag, startPoint x: 281, startPoint y: 307, endPoint x: 288, endPoint y: 292, distance: 17.1
click at [281, 307] on textarea at bounding box center [359, 300] width 356 height 18
click at [345, 296] on textarea at bounding box center [359, 300] width 356 height 18
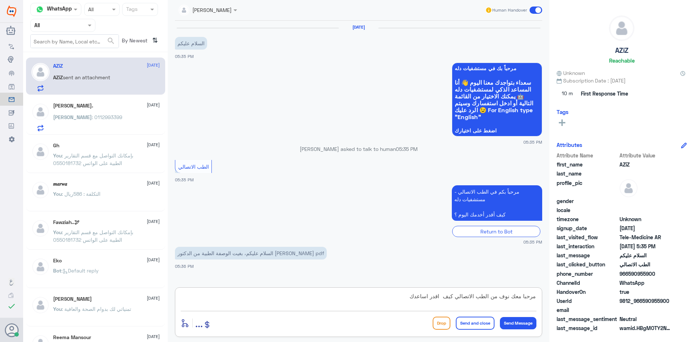
click at [443, 300] on textarea "مرحبا معك نوف من الطب الاتصالي كيف اقدر اساعدك" at bounding box center [359, 300] width 356 height 18
type textarea "مرحبا معك نوف من الطب الاتصالي كيف اقدر اساعدك"
click at [517, 326] on button "Send Message" at bounding box center [518, 323] width 37 height 12
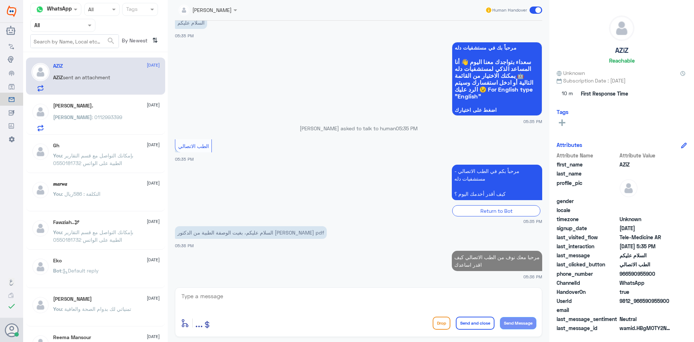
click at [310, 298] on textarea at bounding box center [359, 300] width 356 height 18
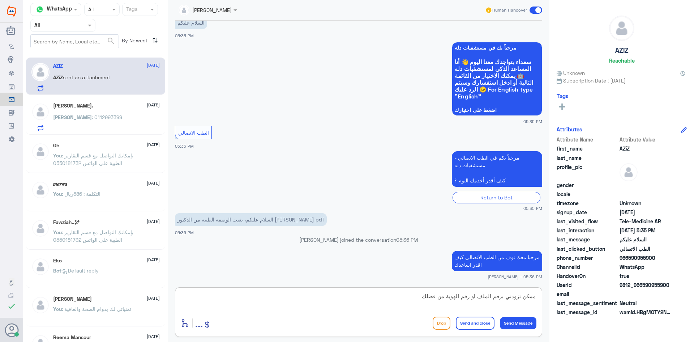
type textarea "ممكن تزودني برقم الملف او رقم الهوية من فضلك"
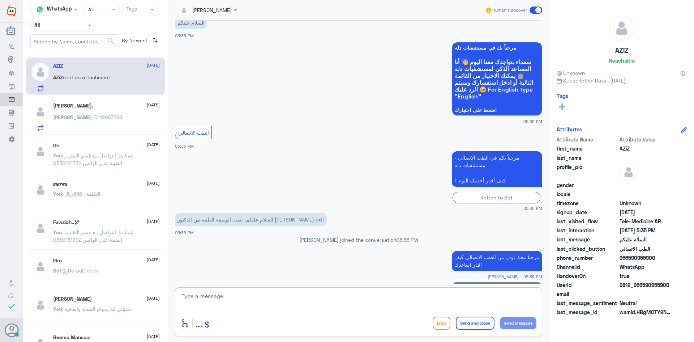
scroll to position [51, 0]
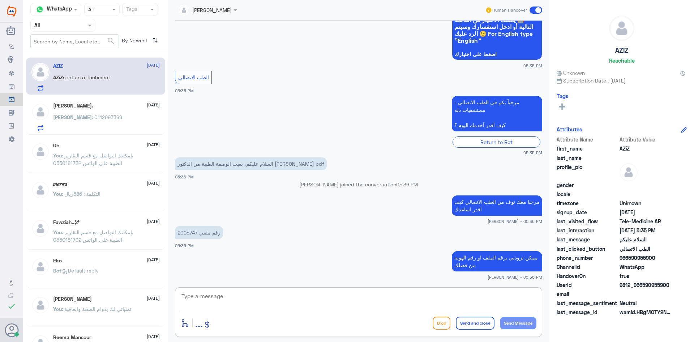
click at [190, 234] on p "رقم ملفي 2095747" at bounding box center [199, 232] width 48 height 13
copy p "2095747"
click at [88, 108] on h5 "عبدالرحمن صالح." at bounding box center [73, 106] width 40 height 6
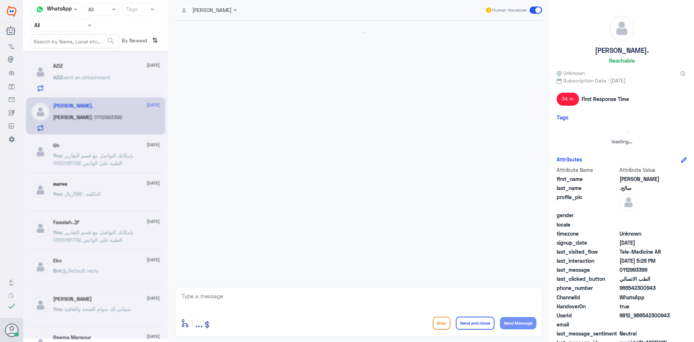
scroll to position [399, 0]
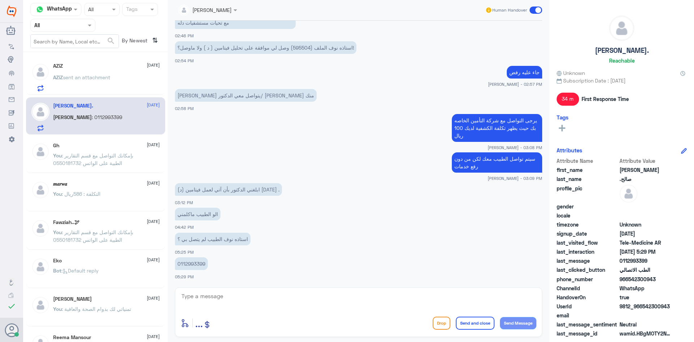
click at [87, 78] on span "sent an attachment" at bounding box center [86, 77] width 47 height 6
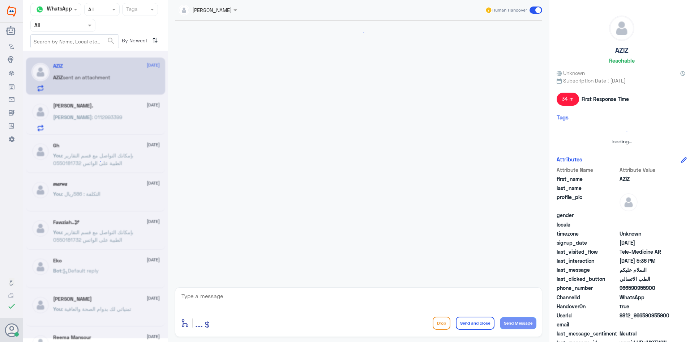
scroll to position [89, 0]
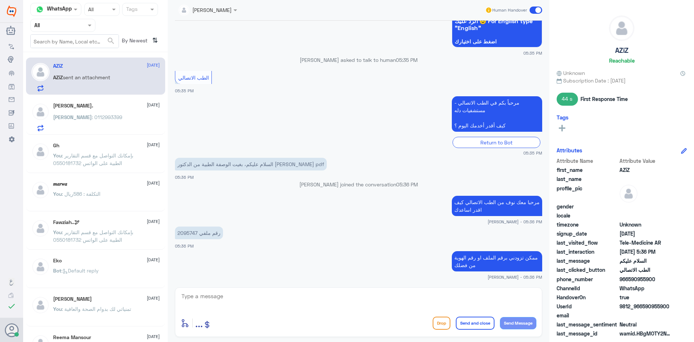
click at [194, 228] on p "رقم ملفي 2095747" at bounding box center [199, 232] width 48 height 13
click at [194, 229] on p "رقم ملفي 2095747" at bounding box center [199, 232] width 48 height 13
copy p "2095747"
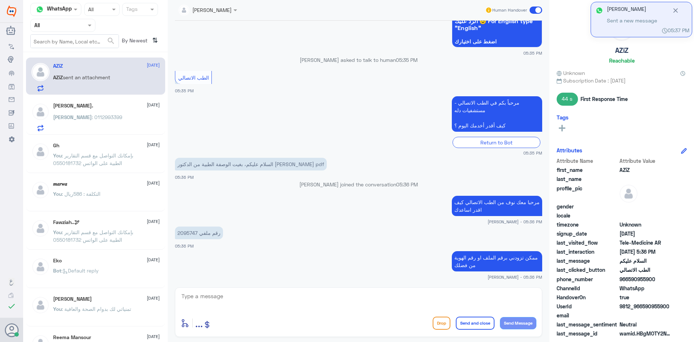
click at [318, 251] on app-msgs-text "ممكن تزودني برقم الملف او رقم الهوية من فضلك" at bounding box center [358, 261] width 367 height 21
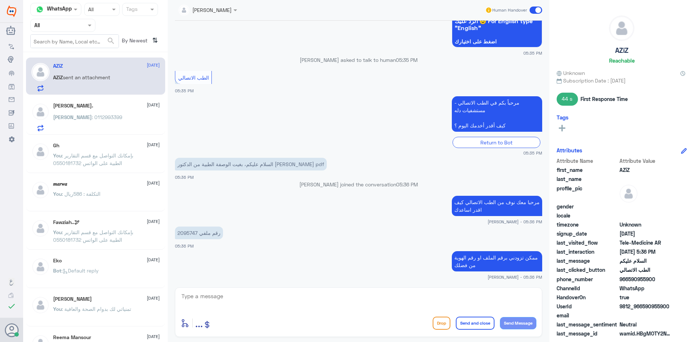
drag, startPoint x: 642, startPoint y: 306, endPoint x: 675, endPoint y: 307, distance: 32.9
click at [675, 307] on div "UserId 9812_966590955900" at bounding box center [622, 306] width 130 height 9
copy span "590955900"
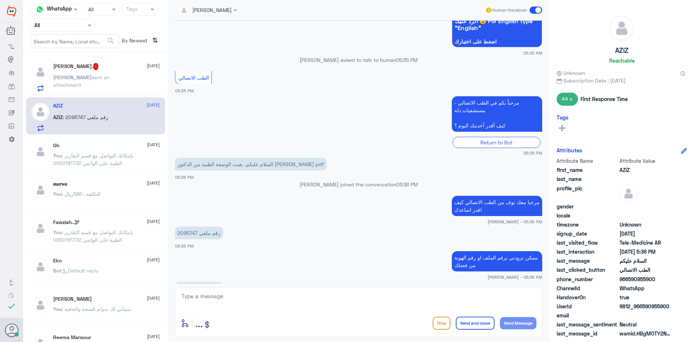
scroll to position [114, 0]
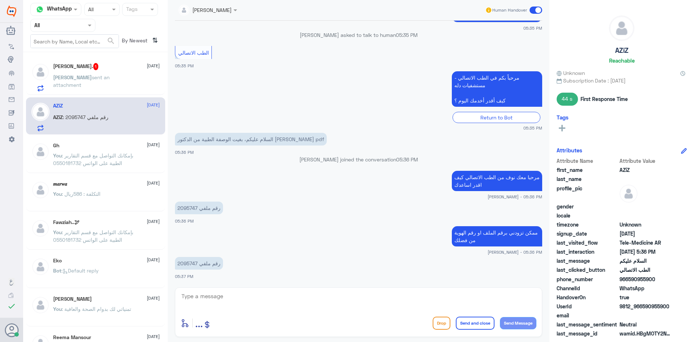
click at [110, 74] on span "sent an attachment" at bounding box center [81, 81] width 56 height 14
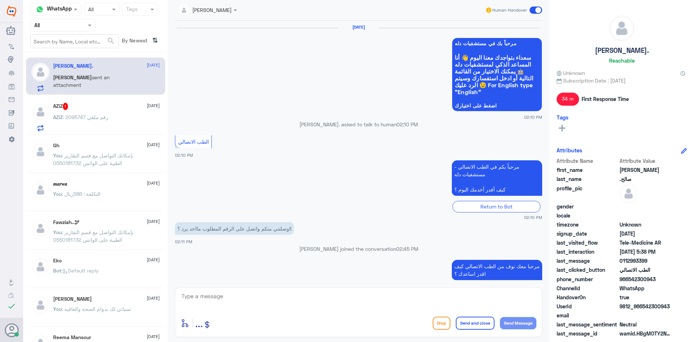
scroll to position [361, 0]
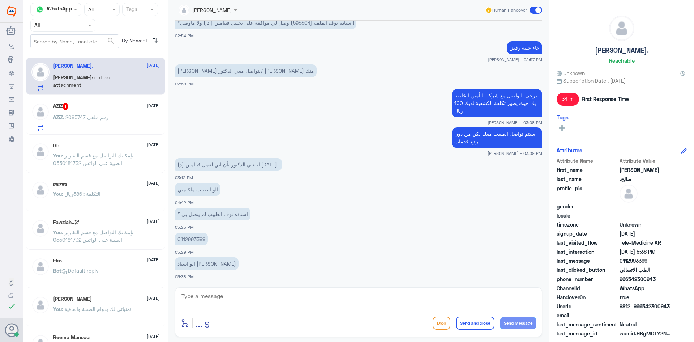
click at [108, 123] on p "AZiZ : رقم ملفي 2095747" at bounding box center [80, 122] width 55 height 18
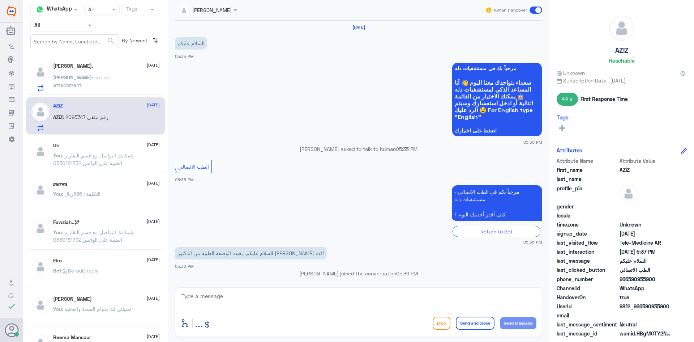
scroll to position [114, 0]
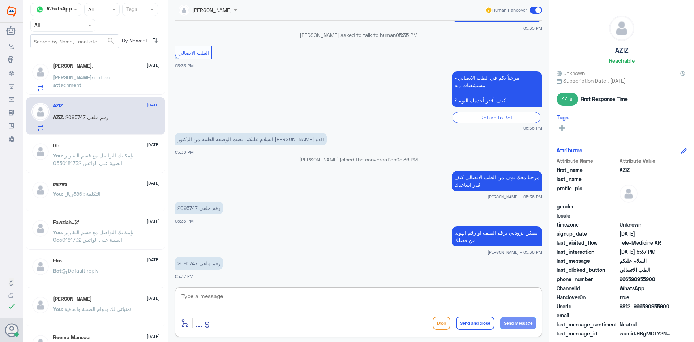
click at [240, 298] on textarea at bounding box center [359, 300] width 356 height 18
type textarea "تم ارسال الوصفة"
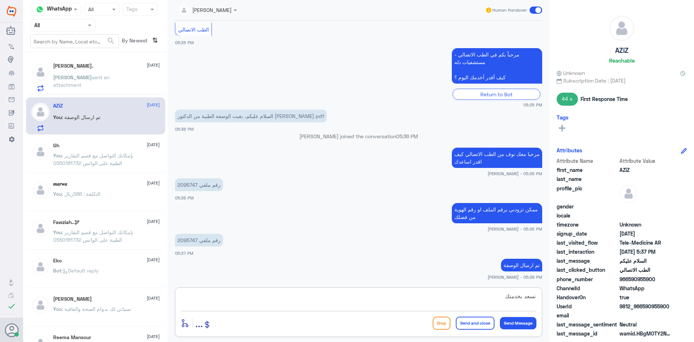
type textarea "نسعد بخدمتك"
click at [472, 326] on button "Send and close" at bounding box center [475, 322] width 39 height 13
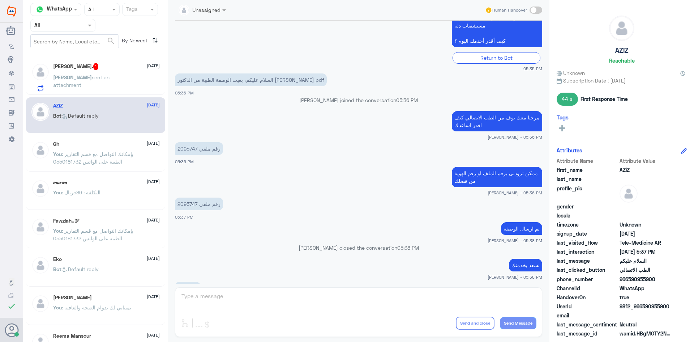
scroll to position [270, 0]
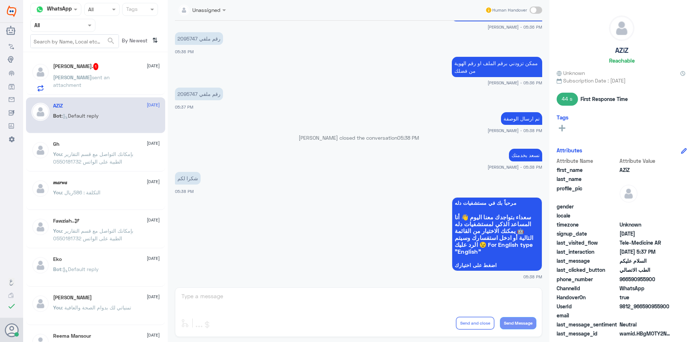
click at [88, 79] on span "sent an attachment" at bounding box center [81, 81] width 56 height 14
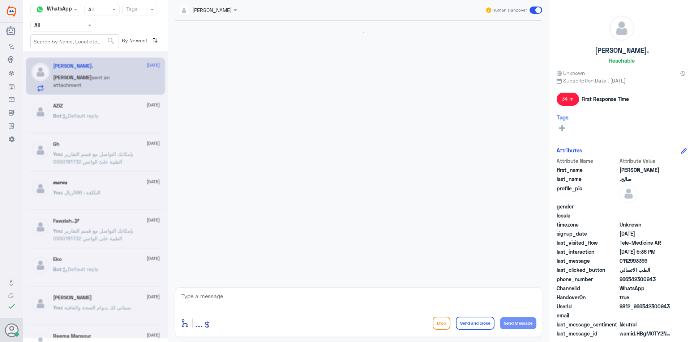
scroll to position [303, 0]
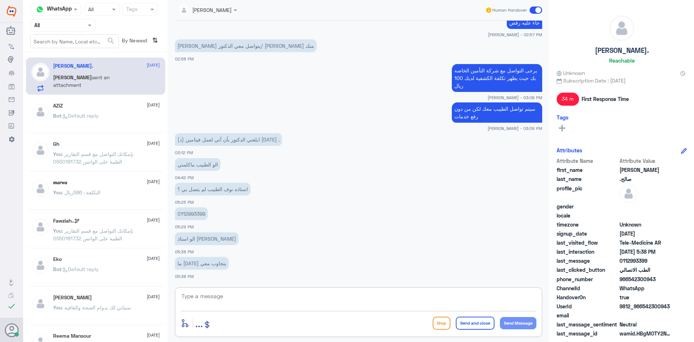
click at [215, 295] on textarea at bounding box center [359, 300] width 356 height 18
click at [181, 294] on textarea at bounding box center [359, 300] width 356 height 18
type textarea "ل"
type textarea "نعتذر منك ونشكر لك حسن انتظارك أ. عبدالرحمن لدى الطبيب مراجعين سيتم التواصل معك…"
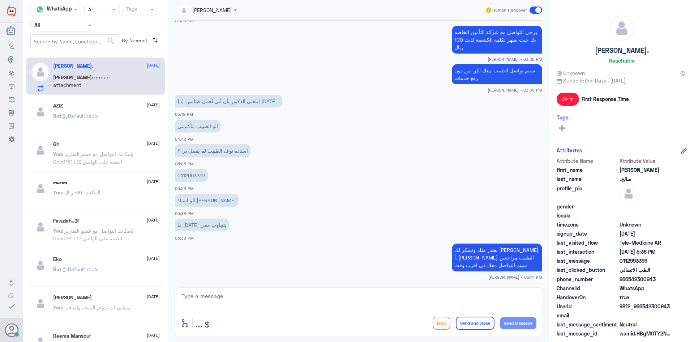
drag, startPoint x: 643, startPoint y: 304, endPoint x: 680, endPoint y: 309, distance: 38.0
click at [680, 309] on div "UserId 9812_966542300943" at bounding box center [622, 306] width 130 height 9
copy span "542300943"
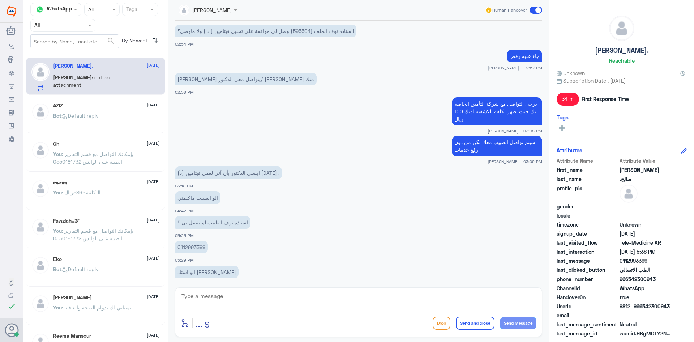
scroll to position [269, 0]
drag, startPoint x: 488, startPoint y: 111, endPoint x: 479, endPoint y: 117, distance: 10.4
click at [479, 117] on p "يرجى التواصل مع شركة التأمين الخاصه بك حيث يظهر تكلفة الكشفية لديك 100 ريال" at bounding box center [497, 112] width 90 height 28
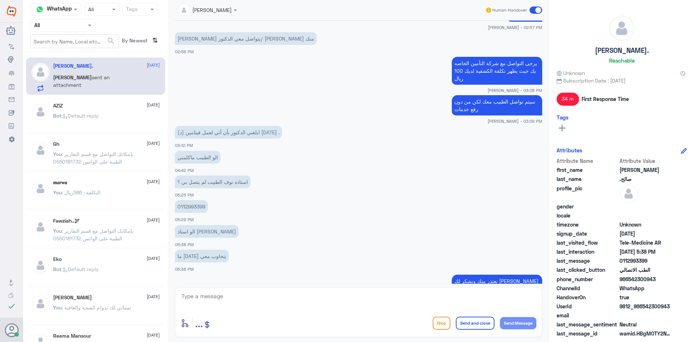
scroll to position [342, 0]
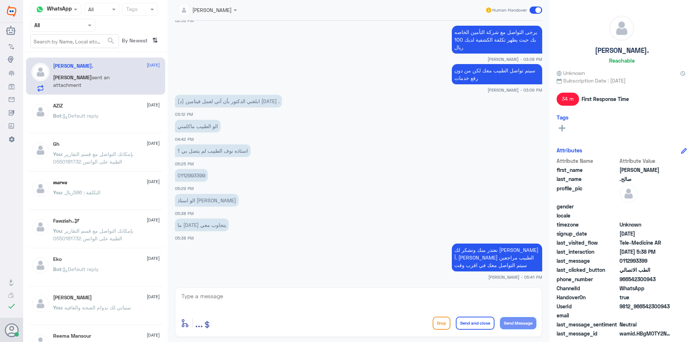
click at [531, 10] on span at bounding box center [536, 10] width 13 height 7
click at [0, 0] on input "checkbox" at bounding box center [0, 0] width 0 height 0
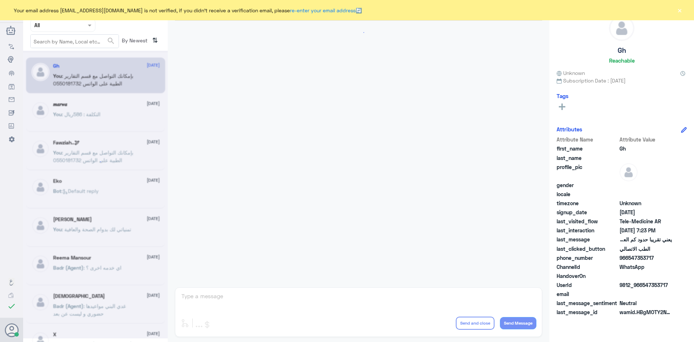
scroll to position [308, 0]
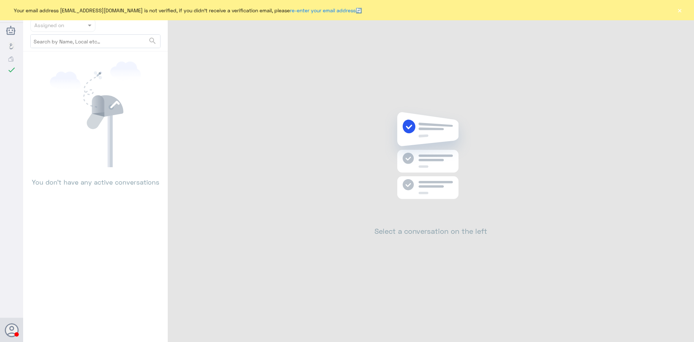
click at [677, 9] on button "×" at bounding box center [679, 10] width 7 height 7
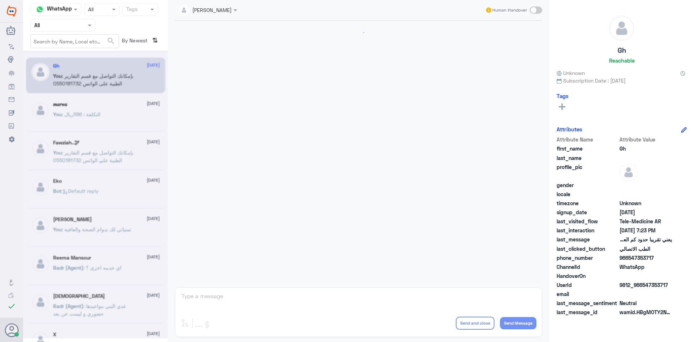
scroll to position [308, 0]
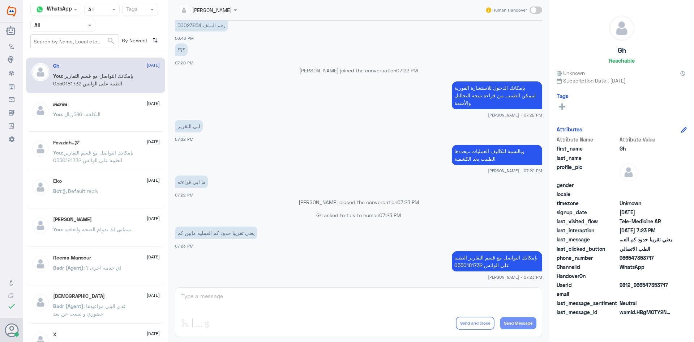
click at [252, 100] on app-msgs-text "بإمكانك الدخول للاستشارة الفورية ليتمكن الطبيب من قراءة نتيجة التحاليل والأشعة" at bounding box center [358, 95] width 367 height 29
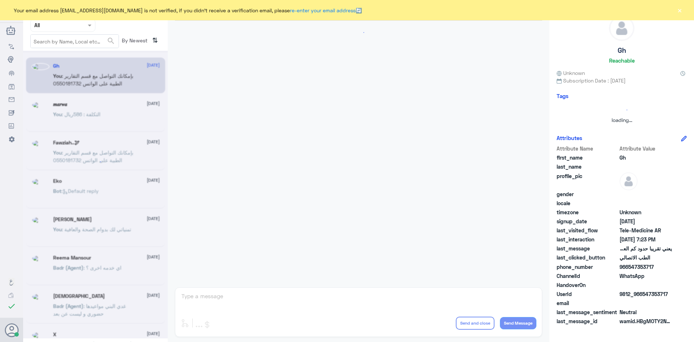
scroll to position [308, 0]
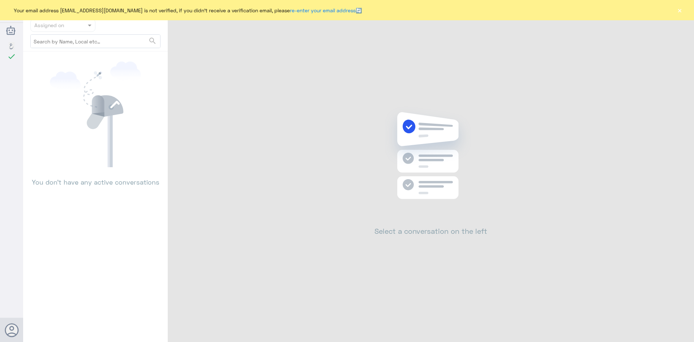
click at [677, 8] on button "×" at bounding box center [679, 10] width 7 height 7
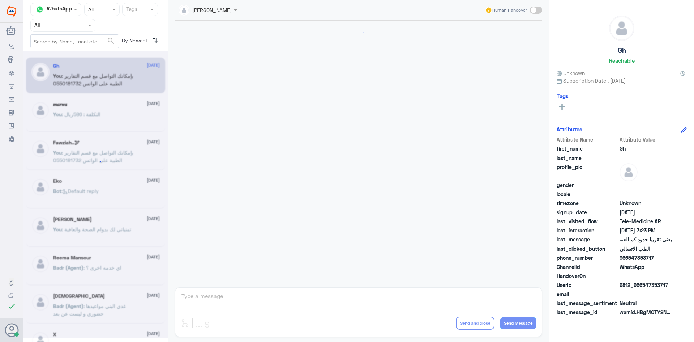
scroll to position [308, 0]
